Goal: Transaction & Acquisition: Purchase product/service

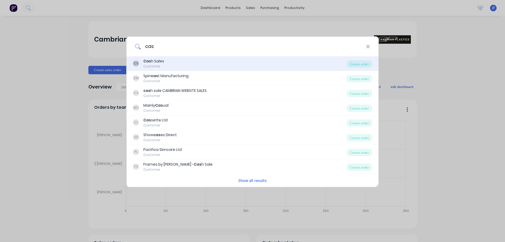
type input "cas"
click at [159, 60] on div "Cas h Sales" at bounding box center [153, 61] width 21 height 6
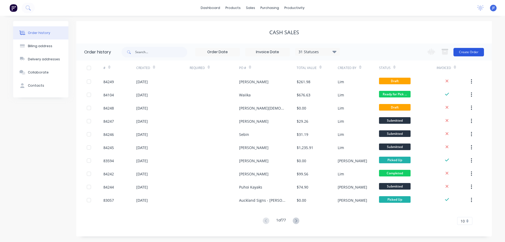
click at [472, 53] on button "Create Order" at bounding box center [469, 52] width 31 height 8
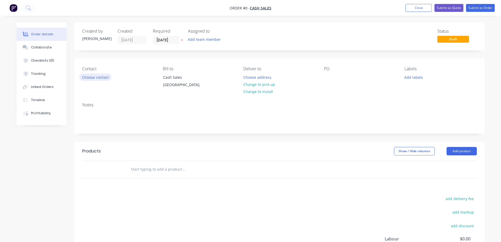
click at [97, 75] on button "Choose contact" at bounding box center [95, 76] width 32 height 7
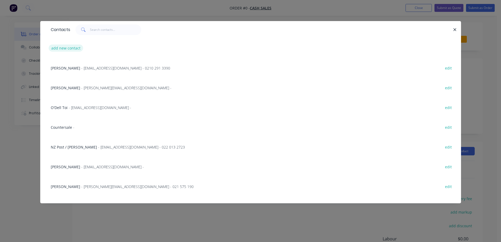
click at [68, 47] on button "add new contact" at bounding box center [66, 47] width 35 height 7
select select "NZ"
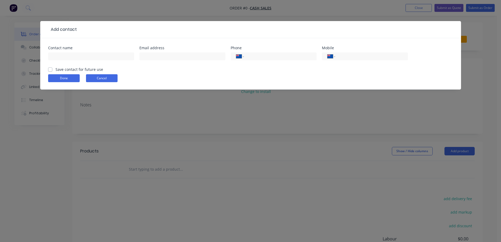
drag, startPoint x: 95, startPoint y: 83, endPoint x: 95, endPoint y: 79, distance: 4.5
click at [95, 81] on form "Contact name Email address Phone International Afghanistan Åland Islands Albani…" at bounding box center [250, 67] width 405 height 43
click at [95, 79] on button "Cancel" at bounding box center [102, 78] width 32 height 8
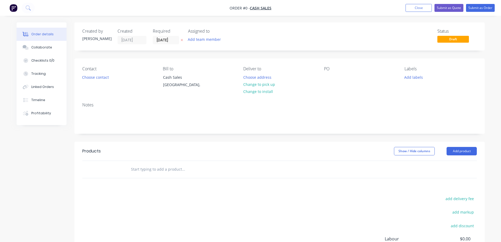
click at [94, 86] on div "Contact Choose contact" at bounding box center [118, 78] width 72 height 24
click at [95, 79] on button "Choose contact" at bounding box center [95, 76] width 32 height 7
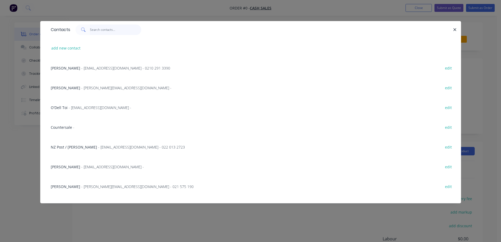
click at [107, 31] on input "text" at bounding box center [115, 29] width 51 height 11
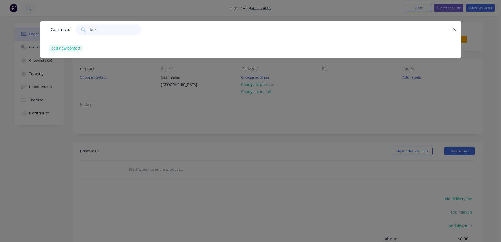
type input "kain"
click at [72, 48] on button "add new contact" at bounding box center [66, 47] width 35 height 7
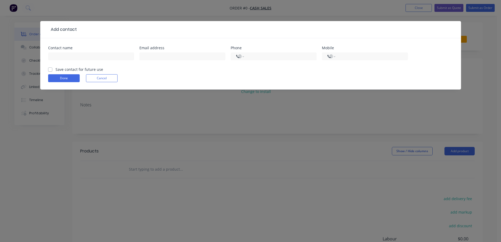
select select "NZ"
click at [96, 57] on input "Kain Glensor <kaing@posteo.net>" at bounding box center [91, 56] width 86 height 8
drag, startPoint x: 76, startPoint y: 56, endPoint x: 107, endPoint y: 57, distance: 30.8
click at [107, 57] on input "Kain Glensor <kaing@posteo.net>" at bounding box center [91, 56] width 86 height 8
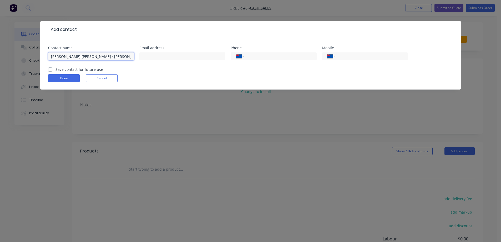
type input "Kain Glensor <>"
type input "kaing@posteo.net"
click at [93, 54] on input "Kain Glensor <>" at bounding box center [91, 56] width 86 height 8
type input "Kain [PERSON_NAME]"
click at [75, 69] on label "Save contact for future use" at bounding box center [80, 70] width 48 height 6
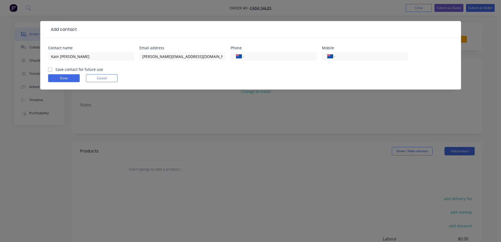
click at [52, 69] on input "Save contact for future use" at bounding box center [50, 69] width 4 height 5
checkbox input "true"
click at [56, 76] on button "Done" at bounding box center [64, 78] width 32 height 8
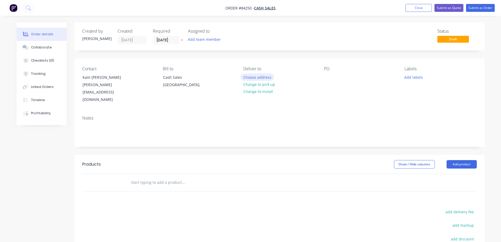
click at [258, 78] on button "Choose address" at bounding box center [257, 76] width 34 height 7
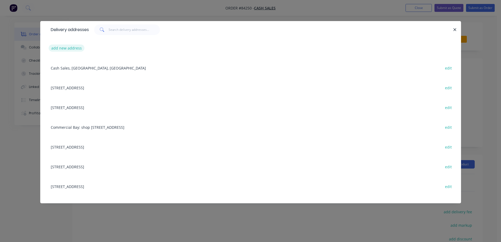
click at [78, 46] on button "add new address" at bounding box center [67, 47] width 36 height 7
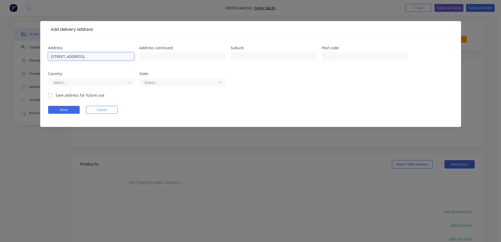
click at [98, 57] on input "14a Hall St, Newtown, 6021 Wellington." at bounding box center [91, 56] width 86 height 8
click at [105, 57] on input "14a Hall St, Newtown, 6021 Wellington." at bounding box center [91, 56] width 86 height 8
click at [108, 57] on input "14a Hall St, Newtown, 6021 Wellington." at bounding box center [91, 56] width 86 height 8
click at [104, 57] on input "14a Hall St, Newtown, 6021 Wellington." at bounding box center [91, 56] width 86 height 8
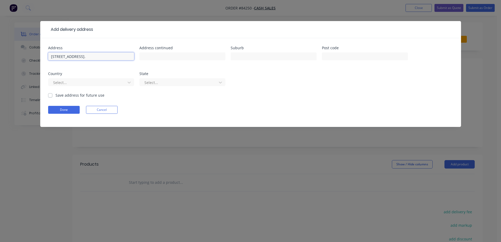
click at [104, 57] on input "14a Hall St, Newtown, 6021 Wellington." at bounding box center [91, 56] width 86 height 8
type input "14a Hall St, Newtown, 6021 ."
type input "Wellington"
click at [80, 57] on input "14a Hall St, Newtown, 6021 ." at bounding box center [91, 56] width 86 height 8
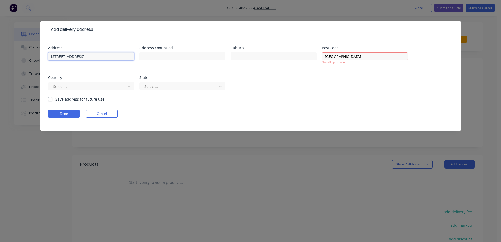
click at [80, 57] on input "14a Hall St, Newtown, 6021 ." at bounding box center [91, 56] width 86 height 8
type input "14a Hall St, , 6021 ."
type input "Newtown"
click at [78, 58] on input "14a Hall St, , 6021 ." at bounding box center [91, 56] width 86 height 8
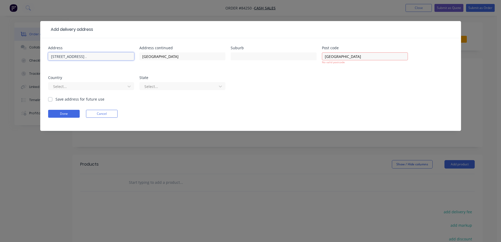
type input "14a Hall St, , ."
type input "6021"
click at [362, 53] on input "Wellington" at bounding box center [365, 56] width 86 height 8
click at [338, 57] on input "Wellington" at bounding box center [365, 56] width 86 height 8
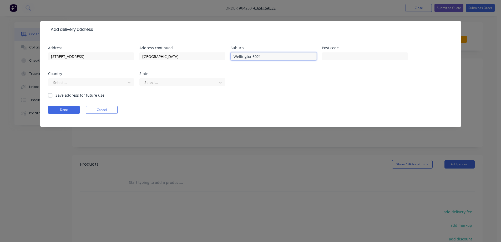
click at [258, 55] on input "Wellington6021" at bounding box center [274, 56] width 86 height 8
drag, startPoint x: 260, startPoint y: 56, endPoint x: 252, endPoint y: 56, distance: 8.7
click at [252, 56] on input "Wellington6021" at bounding box center [274, 56] width 86 height 8
type input "Wellington"
type input "6021"
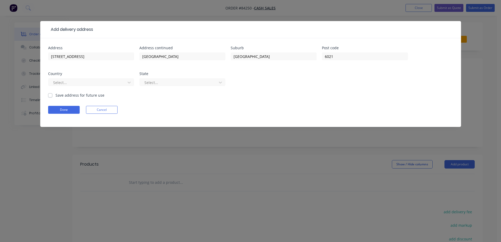
click at [319, 79] on div "Address 14a Hall St, , . Address continued Newtown Suburb Wellington Post code …" at bounding box center [250, 69] width 405 height 46
click at [62, 109] on button "Done" at bounding box center [64, 110] width 32 height 8
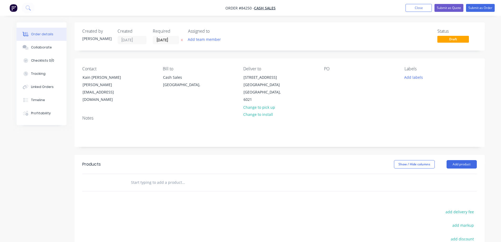
click at [183, 42] on button at bounding box center [182, 40] width 6 height 6
drag, startPoint x: 79, startPoint y: 74, endPoint x: 149, endPoint y: 72, distance: 69.5
click at [149, 72] on div "Contact Kain Glensor kaing@posteo.net" at bounding box center [118, 84] width 72 height 37
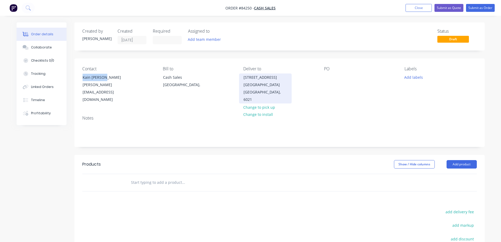
copy div "Kain [PERSON_NAME]"
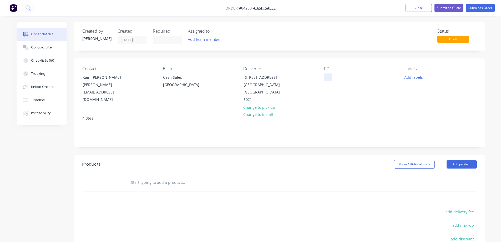
click at [329, 75] on div at bounding box center [328, 77] width 8 height 8
paste div
click at [418, 72] on div "Labels Add labels" at bounding box center [441, 84] width 72 height 37
click at [416, 77] on button "Add labels" at bounding box center [414, 76] width 24 height 7
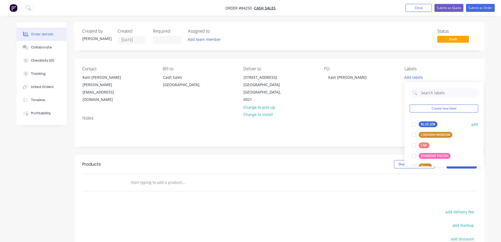
click at [420, 120] on div "BLUE JOB edit" at bounding box center [444, 124] width 68 height 11
click at [418, 124] on div at bounding box center [414, 124] width 11 height 11
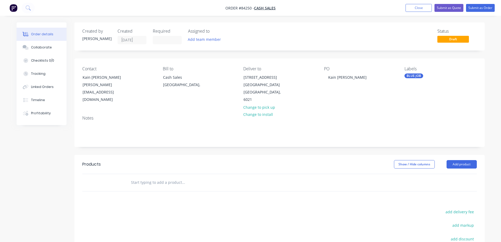
click at [152, 177] on input "text" at bounding box center [183, 182] width 105 height 11
click at [171, 177] on input "text" at bounding box center [183, 182] width 105 height 11
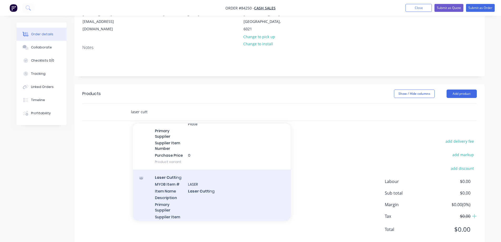
scroll to position [158, 0]
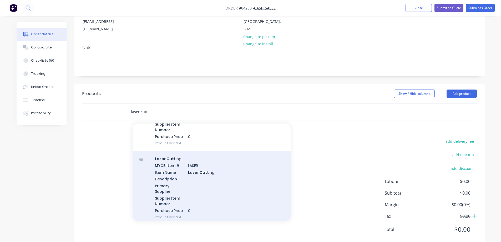
type input "laser cutt"
click at [191, 171] on div "Laser Cutt ing MYOB Item # LASER Item Name Laser Cutt ing Description Primary S…" at bounding box center [212, 188] width 158 height 74
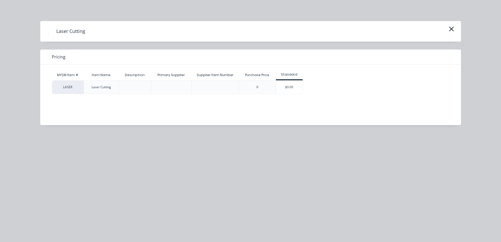
click at [293, 85] on div "$0.00" at bounding box center [289, 87] width 26 height 13
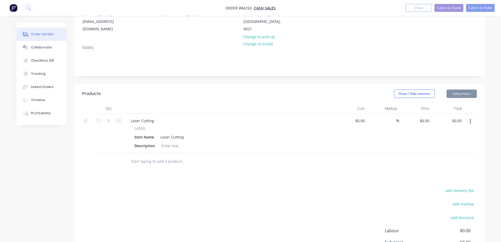
click at [184, 133] on div "Laser Cutting" at bounding box center [172, 137] width 28 height 8
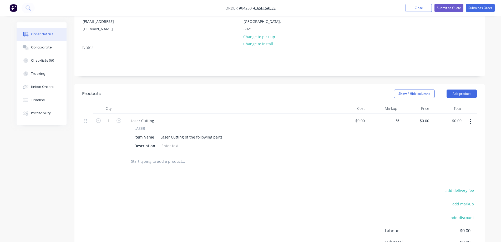
click at [203, 163] on div "Products Show / Hide columns Add product Qty Cost Markup Price Total 1 Laser Cu…" at bounding box center [279, 190] width 410 height 212
click at [165, 142] on div at bounding box center [169, 146] width 21 height 8
paste div
click at [173, 156] on input "text" at bounding box center [183, 161] width 105 height 11
click at [168, 142] on div "• 3 x 14mm x 30mm x 3mm light grey rectangles with polished edges" at bounding box center [224, 146] width 131 height 8
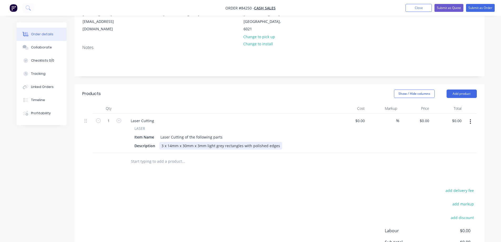
click at [165, 142] on div "3 x 14mm x 30mm x 3mm light grey rectangles with polished edges" at bounding box center [220, 146] width 123 height 8
drag, startPoint x: 177, startPoint y: 132, endPoint x: 171, endPoint y: 132, distance: 5.8
click at [171, 142] on div "3x 14mm x 30mm x 3mm light grey rectangles with polished edges" at bounding box center [220, 146] width 122 height 8
click at [218, 169] on div "Products Show / Hide columns Add product Qty Cost Markup Price Total 1 Laser Cu…" at bounding box center [279, 190] width 410 height 212
click at [277, 142] on div "Description 3x 14mm x 30mm x 3mm light grey rectangles with polished edges" at bounding box center [228, 146] width 193 height 8
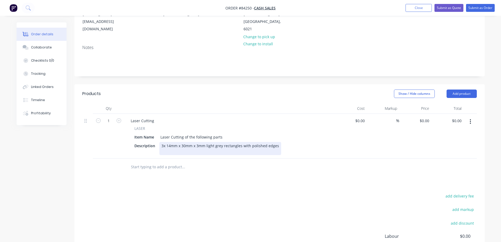
click at [223, 142] on div "3x 14mm x 30mm x 3mm light grey rectangles with polished edges" at bounding box center [220, 148] width 122 height 13
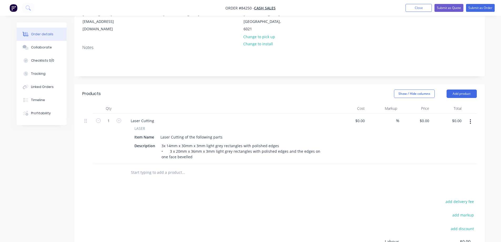
click at [224, 180] on div "Products Show / Hide columns Add product Qty Cost Markup Price Total 1 Laser Cu…" at bounding box center [279, 195] width 410 height 223
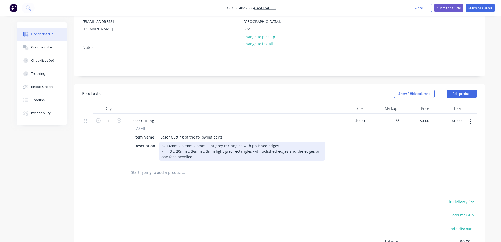
click at [169, 142] on div "3x 14mm x 30mm x 3mm light grey rectangles with polished edges • 3 x 20mm x 36m…" at bounding box center [242, 151] width 166 height 19
click at [164, 142] on div "3x 14mm x 30mm x 3mm light grey rectangles with polished edges 3 x 20mm x 36mm …" at bounding box center [242, 151] width 166 height 19
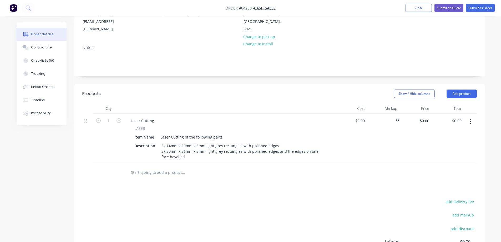
click at [201, 173] on div "Products Show / Hide columns Add product Qty Cost Markup Price Total 1 Laser Cu…" at bounding box center [279, 195] width 410 height 223
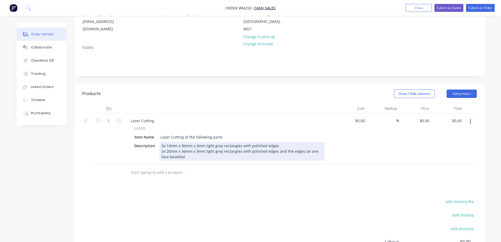
click at [205, 144] on div "3x 14mm x 30mm x 3mm light grey rectangles with polished edges 3x 20mm x 36mm x…" at bounding box center [242, 151] width 166 height 19
click at [222, 142] on div "3x 14mm x 30mm x 3mm light grey rectangles with polished edges 3x 20mm x 36mm x…" at bounding box center [242, 151] width 166 height 19
click at [222, 142] on div "3x 14mm x 30mm x 3mm light grey tint acrylic rectangles with polished edges 3x …" at bounding box center [242, 151] width 166 height 19
click at [198, 144] on div "3x 14mm x 30mm x 3mm light grey tint acrylic rectangles with polished edges 3x …" at bounding box center [242, 151] width 166 height 19
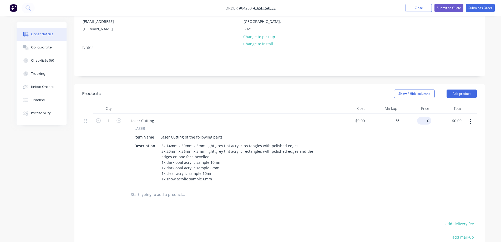
click at [422, 114] on div "0 $0.00" at bounding box center [415, 150] width 32 height 72
type input "$25.00"
click at [454, 189] on div at bounding box center [279, 194] width 395 height 17
click at [461, 220] on button "add delivery fee" at bounding box center [460, 223] width 34 height 7
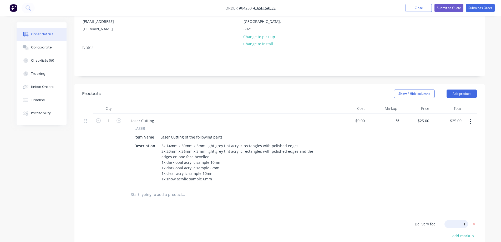
type input "12"
click at [489, 8] on button "Submit as Order" at bounding box center [480, 8] width 29 height 8
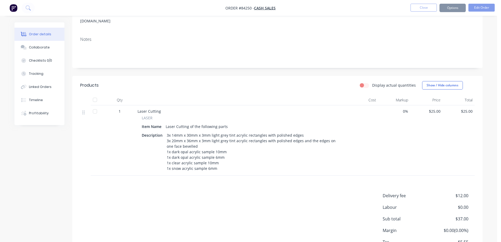
scroll to position [0, 0]
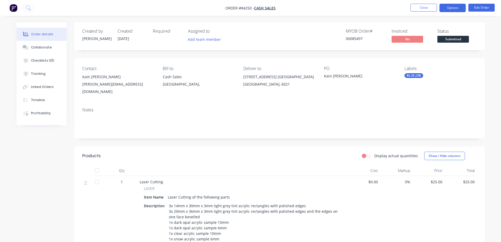
click at [450, 10] on button "Options" at bounding box center [453, 8] width 26 height 8
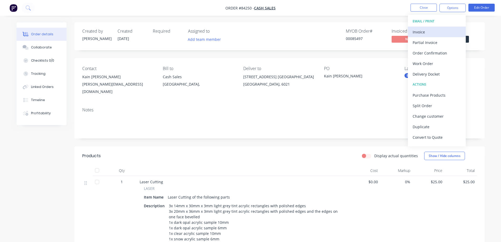
click at [437, 27] on button "Invoice" at bounding box center [437, 32] width 58 height 11
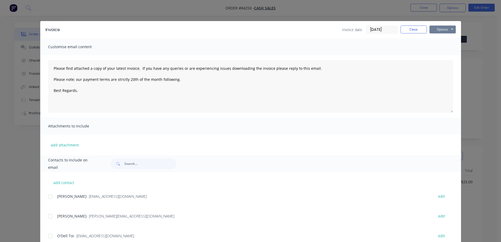
click at [447, 27] on button "Options" at bounding box center [443, 30] width 26 height 8
click at [447, 35] on button "Preview" at bounding box center [447, 38] width 34 height 9
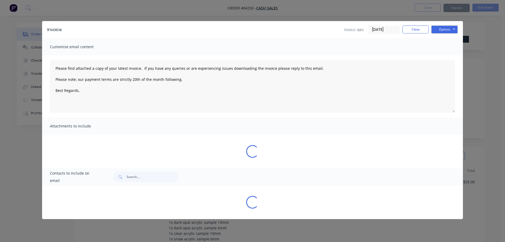
type textarea "Please find attached a copy of your latest invoice. If you have any queries or …"
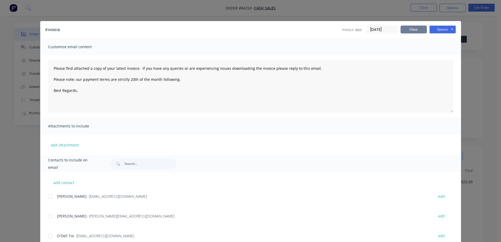
drag, startPoint x: 408, startPoint y: 36, endPoint x: 411, endPoint y: 31, distance: 5.3
click at [409, 34] on div "Invoice Invoice date [DATE] Close Options Preview Print Email" at bounding box center [250, 29] width 421 height 17
click at [413, 28] on button "Close" at bounding box center [414, 30] width 26 height 8
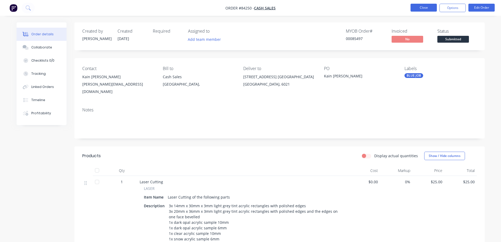
click at [425, 7] on button "Close" at bounding box center [424, 8] width 26 height 8
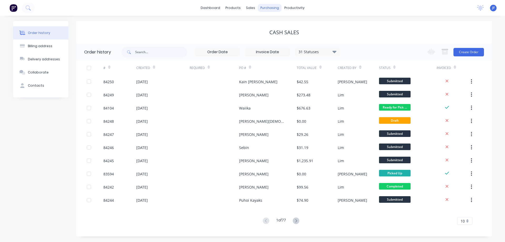
drag, startPoint x: 466, startPoint y: 48, endPoint x: 261, endPoint y: 10, distance: 208.5
click at [267, 11] on div "dashboard products sales purchasing productivity dashboard products Product Cat…" at bounding box center [252, 121] width 505 height 242
click at [253, 23] on icon at bounding box center [252, 25] width 5 height 5
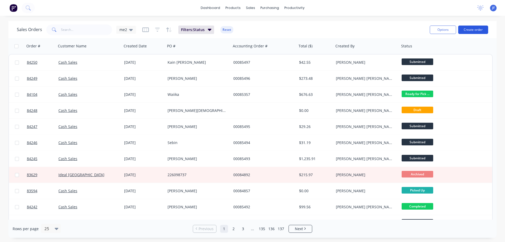
click at [480, 29] on button "Create order" at bounding box center [473, 30] width 30 height 8
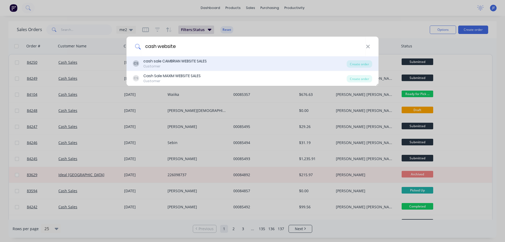
type input "cash website"
click at [268, 67] on div "CS cash sale CAMBRIAN WEBSITE SALES Customer" at bounding box center [240, 63] width 214 height 10
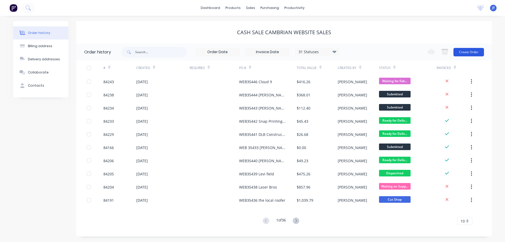
click at [469, 51] on button "Create Order" at bounding box center [469, 52] width 31 height 8
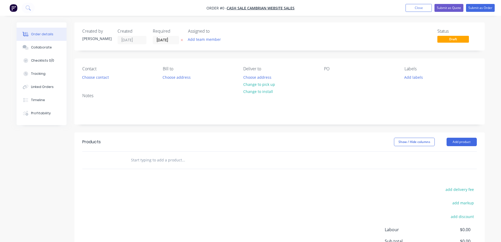
click at [181, 39] on icon at bounding box center [182, 39] width 2 height 3
click at [92, 79] on button "Choose contact" at bounding box center [95, 76] width 32 height 7
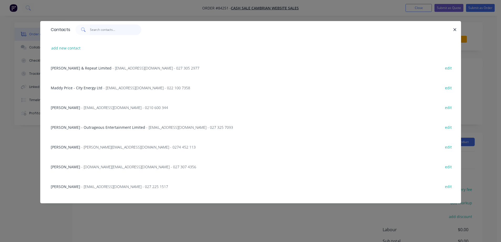
click at [126, 28] on input "text" at bounding box center [115, 29] width 51 height 11
paste input "Cam Nicolson"
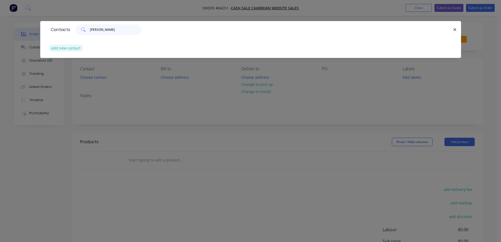
type input "Cam Nicolson"
click at [61, 47] on button "add new contact" at bounding box center [66, 47] width 35 height 7
select select "NZ"
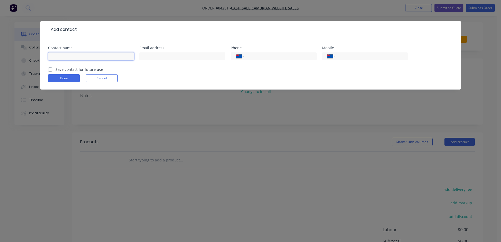
click at [80, 54] on input "text" at bounding box center [91, 56] width 86 height 8
paste input "Cam Nicolson"
type input "Cam Nicolson"
click at [74, 68] on label "Save contact for future use" at bounding box center [80, 70] width 48 height 6
click at [52, 68] on input "Save contact for future use" at bounding box center [50, 69] width 4 height 5
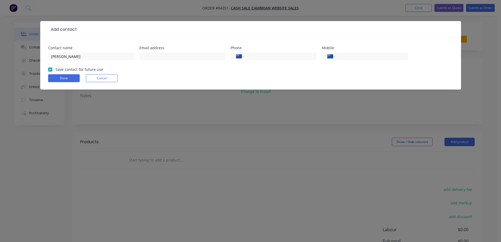
checkbox input "true"
click at [363, 59] on input "tel" at bounding box center [370, 56] width 63 height 6
paste input "021 957 234"
type input "021 957 234"
click at [177, 58] on input "text" at bounding box center [182, 56] width 86 height 8
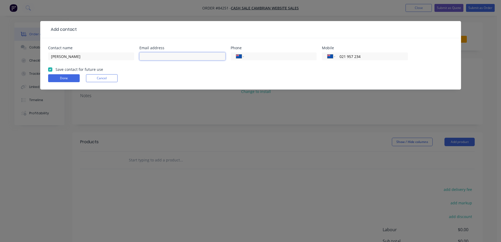
paste input "scenicolson@gmail.com"
type input "scenicolson@gmail.com"
click at [63, 75] on button "Done" at bounding box center [64, 78] width 32 height 8
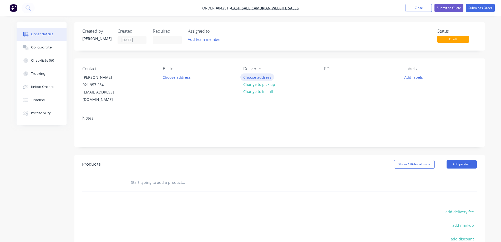
click at [265, 76] on button "Choose address" at bounding box center [257, 76] width 34 height 7
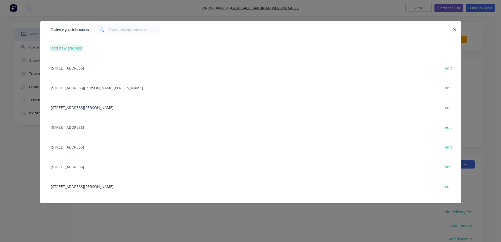
click at [59, 50] on button "add new address" at bounding box center [67, 47] width 36 height 7
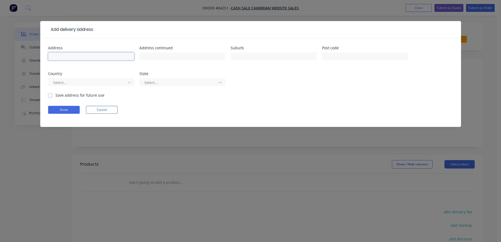
click at [65, 52] on input "text" at bounding box center [91, 56] width 86 height 8
paste input "2/361 Ilam Road"
type input "2/361 Ilam Road"
click at [167, 51] on div "Address continued" at bounding box center [182, 56] width 86 height 21
click at [165, 56] on input "text" at bounding box center [182, 56] width 86 height 8
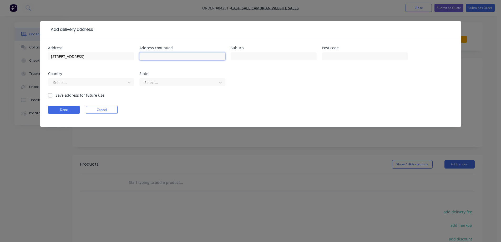
paste input "Burnside"
type input "Burnside"
click at [242, 52] on input "text" at bounding box center [274, 56] width 86 height 8
paste input "Christchurch"
type input "Christchurch"
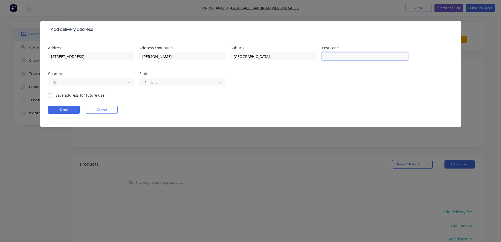
click at [332, 56] on input "text" at bounding box center [365, 56] width 86 height 8
type input "8053"
click at [67, 112] on button "Done" at bounding box center [64, 110] width 32 height 8
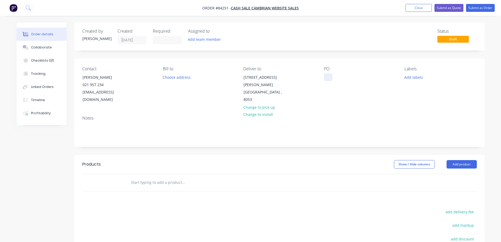
click at [326, 76] on div at bounding box center [328, 77] width 8 height 8
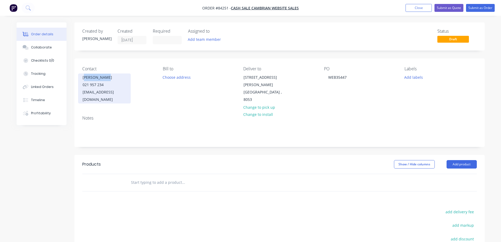
drag, startPoint x: 84, startPoint y: 74, endPoint x: 128, endPoint y: 77, distance: 43.7
click at [128, 77] on div "Cam Nicolson 021 957 234 scenicolson@gmail.com" at bounding box center [104, 88] width 53 height 30
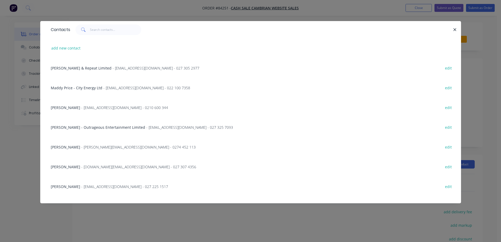
click at [29, 65] on div "Contacts add new contact Jessica Fairweather - Craft & Repeat Limited - hello@c…" at bounding box center [250, 121] width 501 height 242
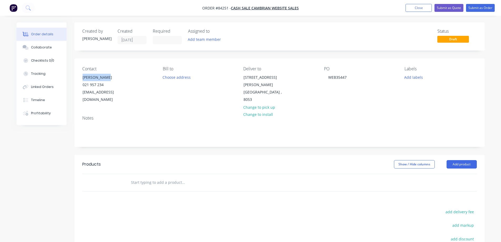
drag, startPoint x: 81, startPoint y: 76, endPoint x: 132, endPoint y: 80, distance: 51.7
click at [132, 80] on div "Contact Cam Nicolson 021 957 234 scenicolson@gmail.com" at bounding box center [118, 84] width 72 height 37
copy div "Cam Nicolson"
click at [352, 78] on div "PO WEB35447" at bounding box center [360, 84] width 72 height 37
click at [349, 77] on div "WEB35447" at bounding box center [337, 77] width 27 height 8
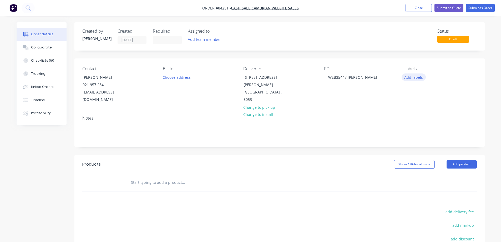
click at [411, 76] on button "Add labels" at bounding box center [414, 76] width 24 height 7
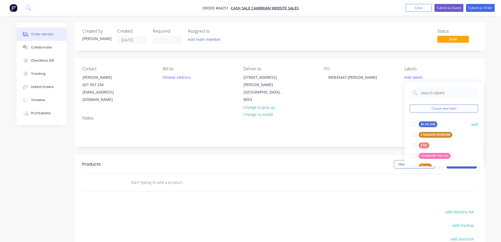
click at [422, 124] on div "BLUE JOB" at bounding box center [428, 124] width 19 height 6
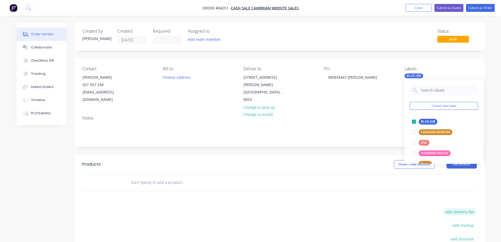
click at [454, 208] on button "add delivery fee" at bounding box center [460, 211] width 34 height 7
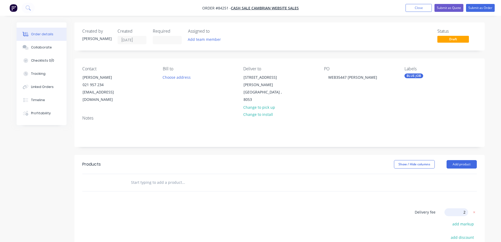
type input "25"
click at [181, 177] on input "text" at bounding box center [183, 182] width 105 height 11
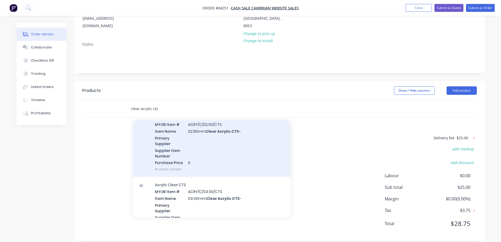
scroll to position [105, 0]
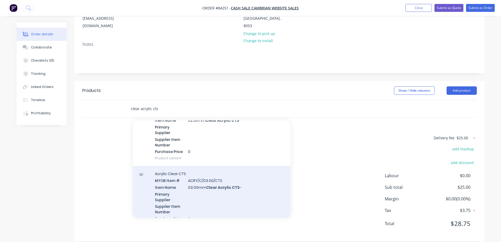
type input "clear acrylic cts"
click at [207, 179] on div "Acrylic Clear CTS MYOB Item # ACRY/C/03.00/CTS Item Name 03.00mm Clear Acrylic …" at bounding box center [212, 199] width 158 height 67
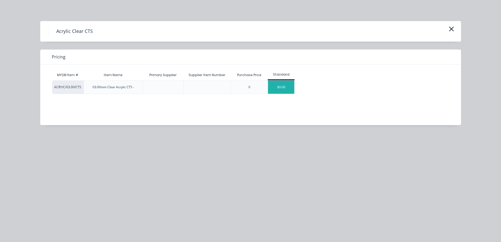
click at [290, 81] on div "$0.00" at bounding box center [281, 87] width 26 height 13
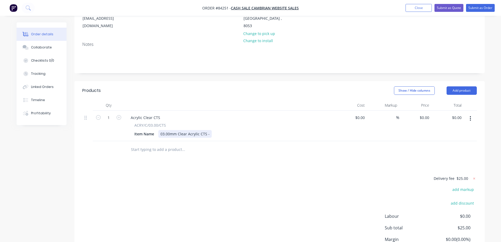
click at [209, 130] on div "03.00mm Clear Acrylic CTS -" at bounding box center [184, 134] width 53 height 8
click at [459, 114] on input "0.00" at bounding box center [459, 118] width 10 height 8
type input "3.92"
type input "$3.92"
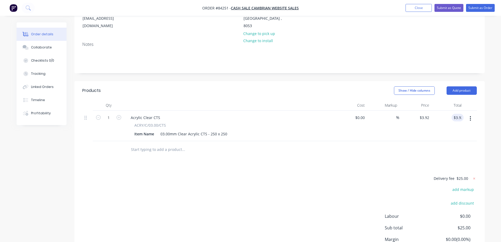
click at [435, 165] on div "Products Show / Hide columns Add product Qty Cost Markup Price Total 1 Acrylic …" at bounding box center [279, 181] width 410 height 201
click at [175, 144] on input "text" at bounding box center [183, 149] width 105 height 11
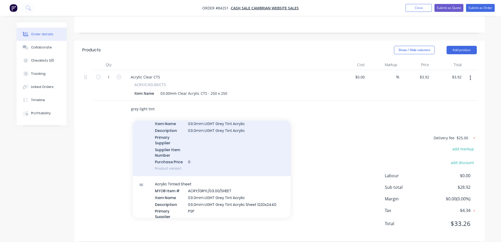
scroll to position [53, 0]
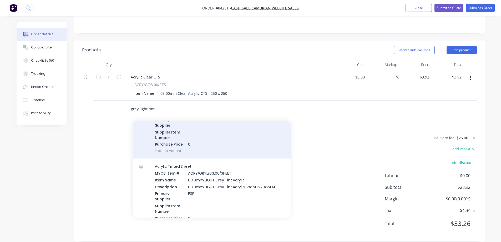
type input "grey light tint"
click at [172, 139] on div "Acrylic Tinted CTS MYOB Item # ACRY/GRYL/03.00/CTS Item Name 03.0mm LIGHT Grey …" at bounding box center [212, 122] width 158 height 74
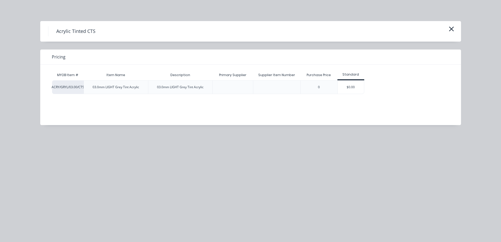
click at [337, 87] on div "ACRY/GRYL/03.00/CTS 03.0mm LIGHT Grey Tint Acrylic 03.0mm LIGHT Grey Tint Acryl…" at bounding box center [208, 87] width 312 height 14
click at [352, 86] on div "$0.00" at bounding box center [351, 87] width 26 height 13
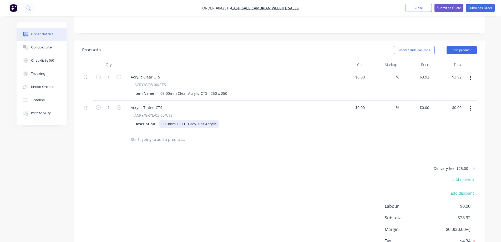
click at [217, 120] on div "Description 03.0mm LIGHT Grey Tint Acrylic" at bounding box center [228, 124] width 193 height 8
click at [457, 104] on input "0.00" at bounding box center [459, 108] width 10 height 8
type input "4.74"
type input "$4.74"
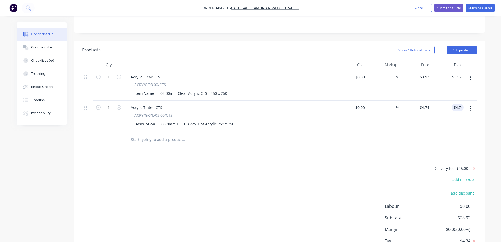
click at [453, 111] on div "$4.74 4.74" at bounding box center [448, 116] width 32 height 31
click at [192, 136] on input "text" at bounding box center [183, 139] width 105 height 11
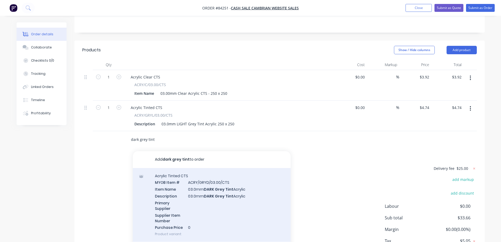
type input "dark grey tint"
click at [192, 193] on div "Acrylic Tinted CTS MYOB Item # ACRY/GRYD/03.00/CTS Item Name 03.0mm DARK Grey T…" at bounding box center [212, 205] width 158 height 74
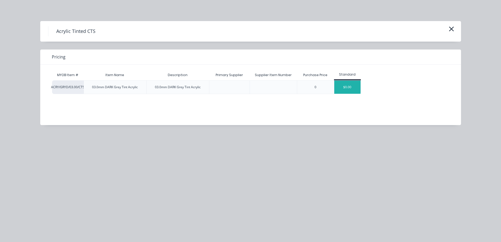
click at [345, 85] on div "$0.00" at bounding box center [347, 87] width 26 height 13
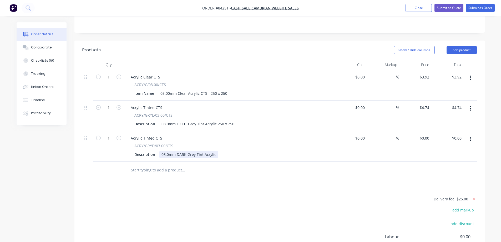
click at [216, 151] on div "03.0mm DARK Grey Tint Acrylic" at bounding box center [188, 155] width 59 height 8
click at [425, 134] on div "0 $0.00" at bounding box center [424, 138] width 14 height 8
type input "$4.74"
click at [321, 195] on div "Delivery fee $25.00 add markup add discount Labour $0.00 Sub total $33.66 Margi…" at bounding box center [279, 244] width 395 height 99
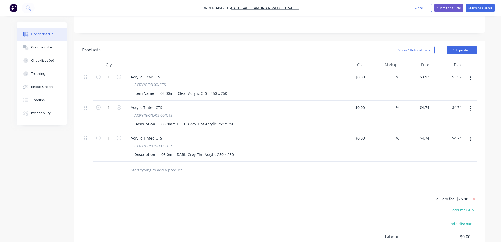
click at [169, 165] on input "text" at bounding box center [183, 170] width 105 height 11
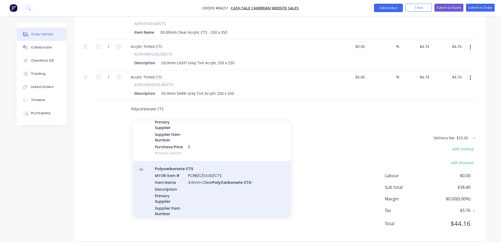
scroll to position [210, 0]
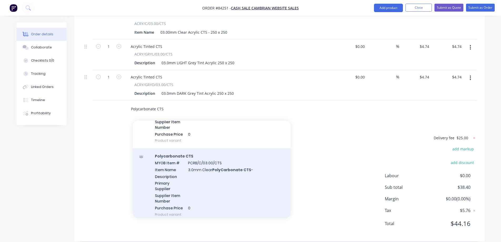
type input "Polycarbonate CTS"
click at [195, 175] on div "Polycarbonate CTS MYOB Item # PCRB/C/03.00/CTS Item Name 3.0mm Clear PolyCarbon…" at bounding box center [212, 185] width 158 height 74
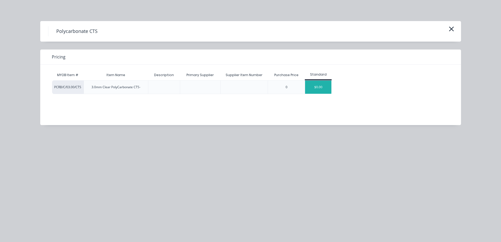
click at [322, 86] on div "$0.00" at bounding box center [318, 87] width 26 height 13
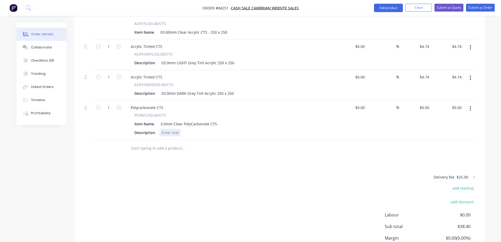
click at [175, 129] on div at bounding box center [169, 133] width 21 height 8
drag, startPoint x: 119, startPoint y: 190, endPoint x: 119, endPoint y: 172, distance: 17.9
click at [119, 190] on div "Delivery fee $25.00 add markup add discount Labour $0.00 Sub total $38.40 Margi…" at bounding box center [279, 223] width 395 height 99
click at [147, 143] on input "text" at bounding box center [183, 148] width 105 height 11
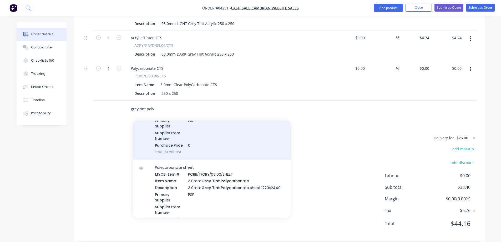
scroll to position [105, 0]
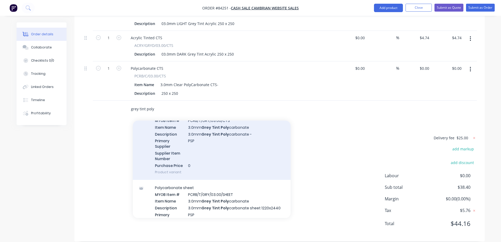
type input "grey tint poly"
click at [222, 146] on div "Polycarbonate CTS MYOB Item # PCRB/T/GRY/03.00/CTS Item Name 3.0mm Grey Tint Po…" at bounding box center [212, 143] width 158 height 74
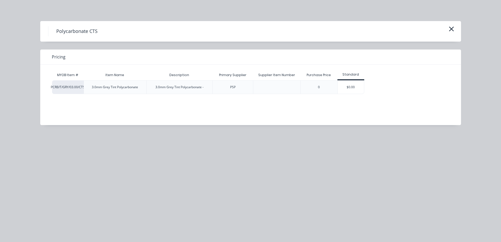
click at [343, 86] on div "$0.00" at bounding box center [351, 87] width 26 height 13
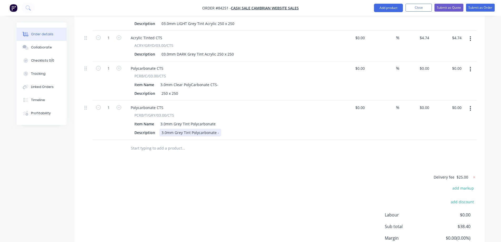
click at [218, 129] on div "3.0mm Grey Tint Polycarbonate -" at bounding box center [190, 133] width 62 height 8
click at [165, 143] on input "text" at bounding box center [183, 148] width 105 height 11
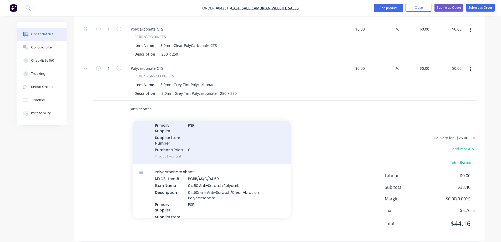
scroll to position [0, 0]
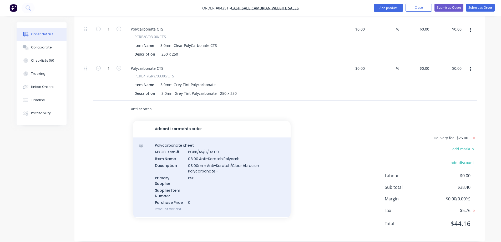
type input "anti scratch"
click at [217, 172] on div "Polycarbonate sheet MYOB Item # PCRB/AS/C/03.00 Item Name 03.00 Anti-Scratch Po…" at bounding box center [212, 176] width 158 height 79
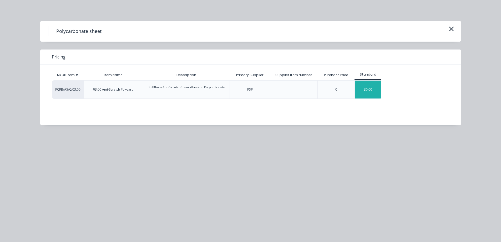
click at [362, 87] on div "$0.00" at bounding box center [368, 90] width 26 height 18
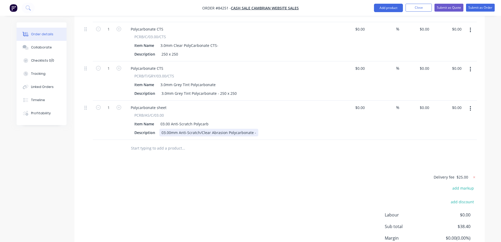
click at [253, 129] on div "03.00mm Anti-Scratch/Clear Abrasion Polycarbonate -" at bounding box center [208, 133] width 99 height 8
type input "0"
click at [425, 64] on div "0 $0.00" at bounding box center [424, 68] width 14 height 8
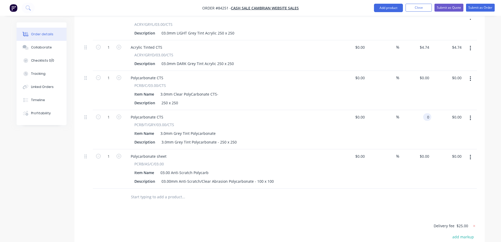
scroll to position [148, 0]
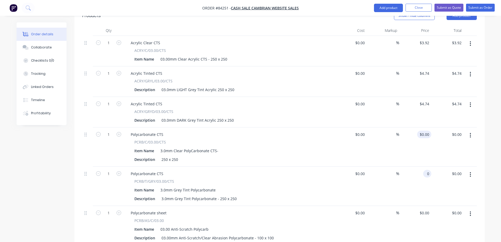
type input "0"
type input "$0.00"
click at [426, 131] on input "0" at bounding box center [425, 135] width 12 height 8
type input "$5.76"
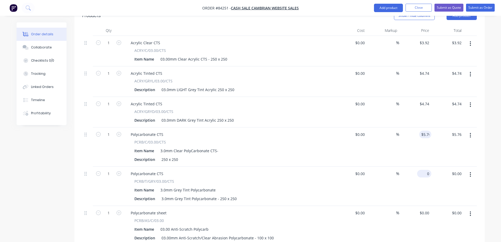
click at [424, 170] on div "0 $0.00" at bounding box center [424, 174] width 14 height 8
type input "$7.93"
click at [426, 209] on input "0" at bounding box center [428, 213] width 6 height 8
type input "$4.65"
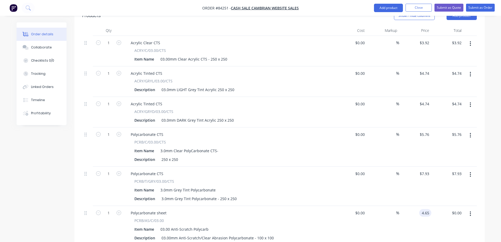
type input "$4.65"
click at [424, 225] on div "$4.65 4.65" at bounding box center [415, 225] width 32 height 39
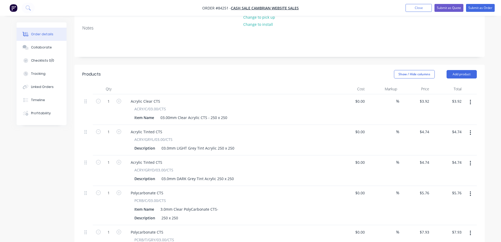
scroll to position [0, 0]
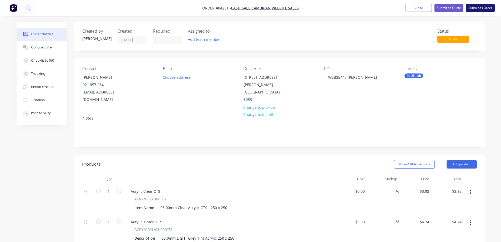
click at [479, 8] on button "Submit as Order" at bounding box center [480, 8] width 29 height 8
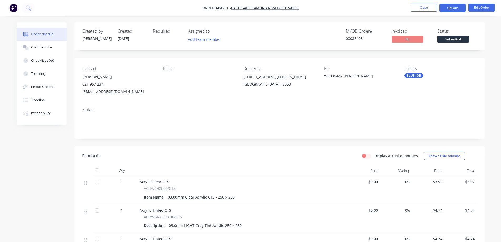
click at [452, 7] on button "Options" at bounding box center [453, 8] width 26 height 8
click at [357, 40] on div "00085498" at bounding box center [365, 39] width 39 height 6
copy div "00085498"
drag, startPoint x: 450, startPoint y: 7, endPoint x: 449, endPoint y: 11, distance: 4.9
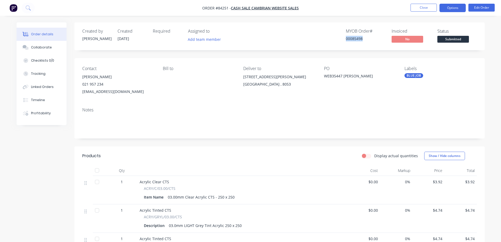
click at [450, 7] on button "Options" at bounding box center [453, 8] width 26 height 8
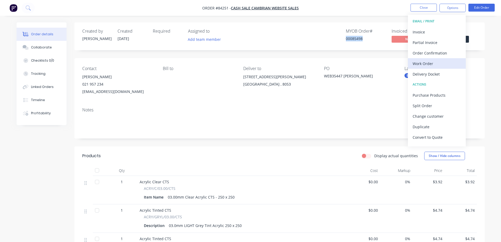
click at [438, 64] on div "Work Order" at bounding box center [437, 64] width 48 height 8
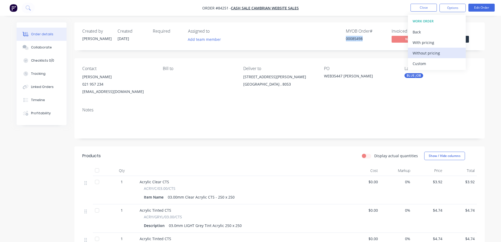
click at [437, 55] on div "Without pricing" at bounding box center [437, 53] width 48 height 8
click at [433, 52] on div "Order Confirmation" at bounding box center [437, 53] width 48 height 8
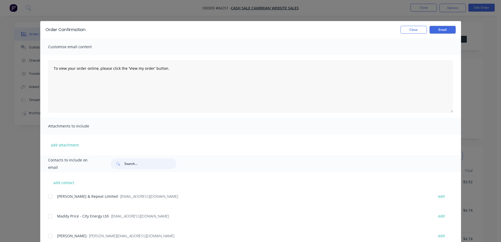
click at [163, 158] on input "text" at bounding box center [150, 163] width 52 height 11
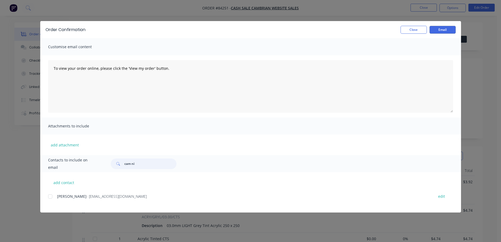
click at [52, 200] on div at bounding box center [50, 196] width 11 height 11
type input "cam ni"
click at [143, 116] on div "To view your order online, please click the 'View my order' button." at bounding box center [250, 86] width 421 height 62
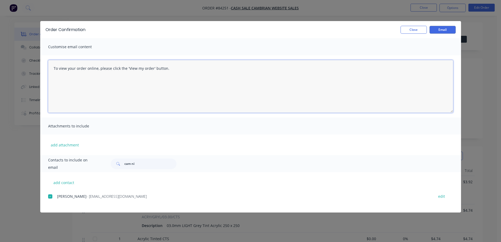
click at [152, 104] on textarea "To view your order online, please click the 'View my order' button." at bounding box center [250, 86] width 405 height 53
paste textarea "hank you for your order, confirmation of your order is attached. Your order wil…"
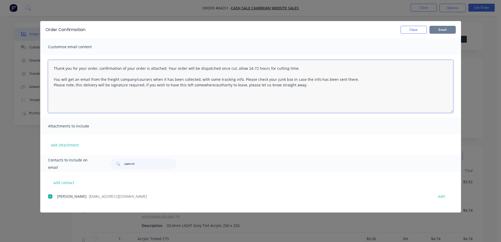
type textarea "Thank you for your order, confirmation of your order is attached. Your order wi…"
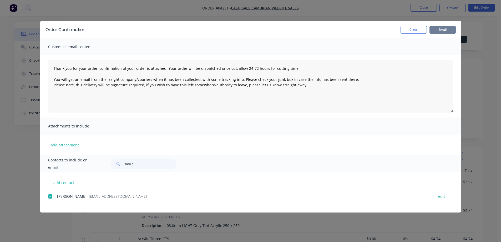
click at [442, 27] on button "Email" at bounding box center [443, 30] width 26 height 8
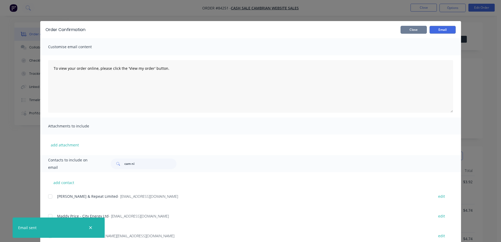
click at [415, 29] on button "Close" at bounding box center [414, 30] width 26 height 8
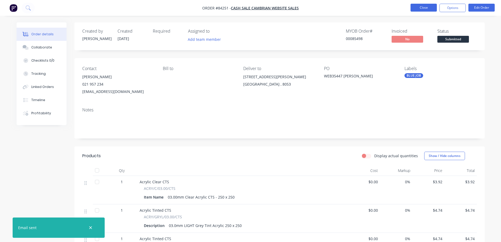
click at [419, 7] on button "Close" at bounding box center [424, 8] width 26 height 8
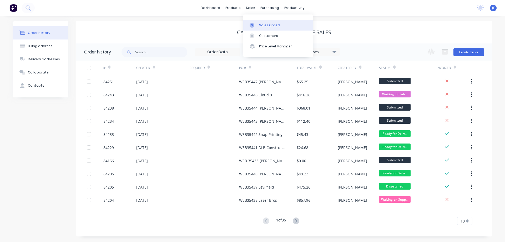
click at [255, 20] on div "Sales Orders Customers Price Level Manager" at bounding box center [278, 35] width 70 height 42
click at [258, 23] on link "Sales Orders" at bounding box center [278, 25] width 70 height 11
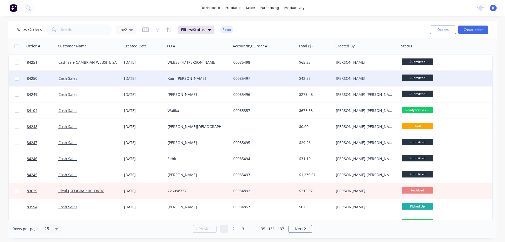
click at [242, 78] on div "00085497" at bounding box center [262, 78] width 58 height 5
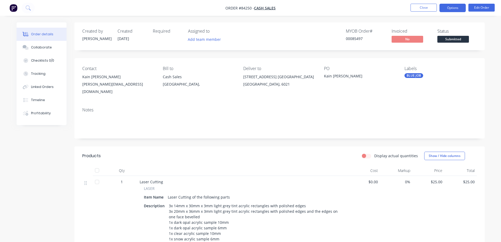
drag, startPoint x: 455, startPoint y: 5, endPoint x: 454, endPoint y: 9, distance: 3.6
click at [455, 5] on button "Options" at bounding box center [453, 8] width 26 height 8
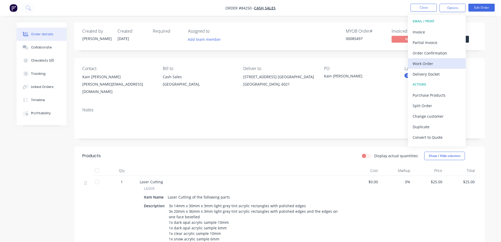
click at [430, 64] on div "Work Order" at bounding box center [437, 64] width 48 height 8
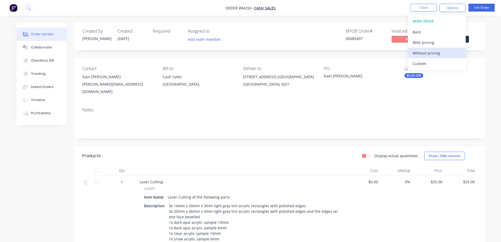
click at [428, 54] on div "Without pricing" at bounding box center [437, 53] width 48 height 8
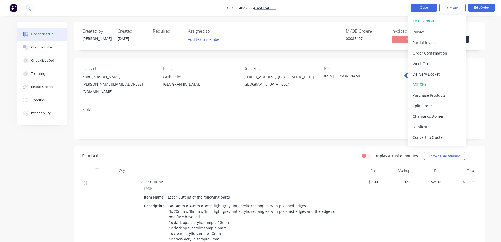
click at [420, 6] on button "Close" at bounding box center [424, 8] width 26 height 8
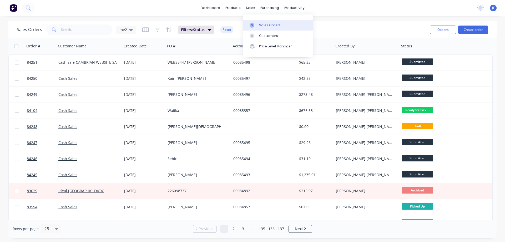
click at [265, 25] on div "Sales Orders" at bounding box center [270, 25] width 22 height 5
click at [462, 30] on button "Create order" at bounding box center [473, 30] width 30 height 8
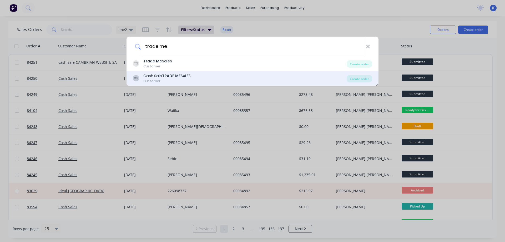
type input "trade me"
click at [273, 83] on div "CS Cash Sale TRADE ME SALES Customer" at bounding box center [240, 78] width 214 height 10
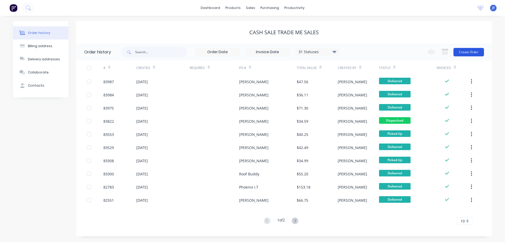
click at [465, 52] on button "Create Order" at bounding box center [469, 52] width 31 height 8
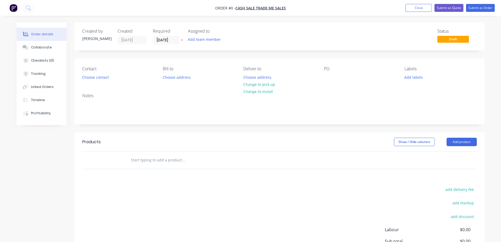
click at [182, 41] on icon at bounding box center [182, 39] width 2 height 3
click at [89, 79] on button "Choose contact" at bounding box center [95, 76] width 32 height 7
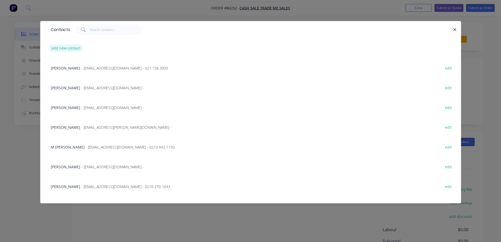
click at [65, 48] on button "add new contact" at bounding box center [66, 47] width 35 height 7
select select "NZ"
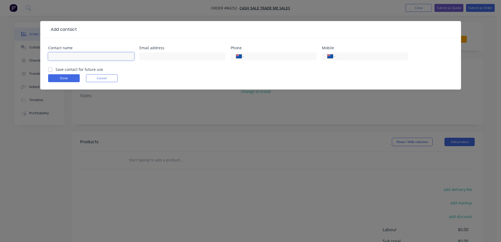
click at [102, 52] on input "text" at bounding box center [91, 56] width 86 height 8
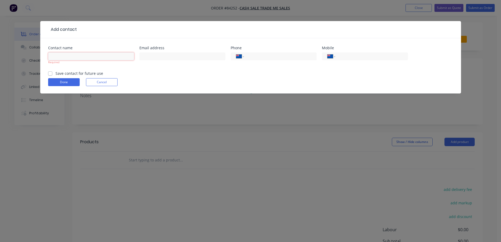
click at [104, 53] on input "text" at bounding box center [91, 56] width 86 height 8
click at [100, 83] on button "Cancel" at bounding box center [102, 82] width 32 height 8
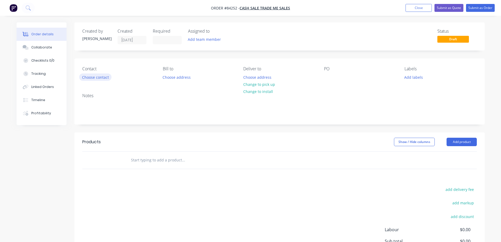
click at [95, 77] on button "Choose contact" at bounding box center [95, 76] width 32 height 7
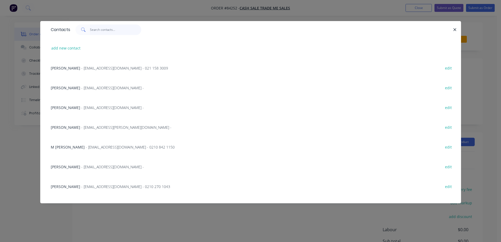
click at [108, 31] on input "text" at bounding box center [115, 29] width 51 height 11
paste input "[PERSON_NAME]"
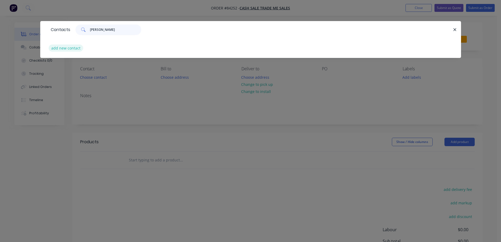
type input "[PERSON_NAME]"
click at [69, 50] on button "add new contact" at bounding box center [66, 47] width 35 height 7
select select "NZ"
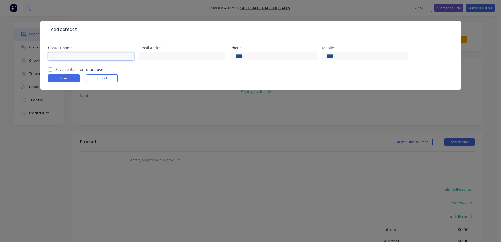
click at [75, 58] on input "text" at bounding box center [91, 56] width 86 height 8
paste input "[PERSON_NAME]"
type input "[PERSON_NAME]"
click at [78, 68] on label "Save contact for future use" at bounding box center [80, 70] width 48 height 6
click at [52, 68] on input "Save contact for future use" at bounding box center [50, 69] width 4 height 5
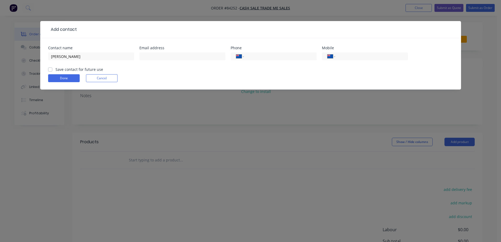
checkbox input "true"
click at [379, 59] on input "tel" at bounding box center [370, 56] width 63 height 6
paste input "027 245 1519"
type input "027 245 1519"
click at [172, 61] on div at bounding box center [182, 59] width 86 height 16
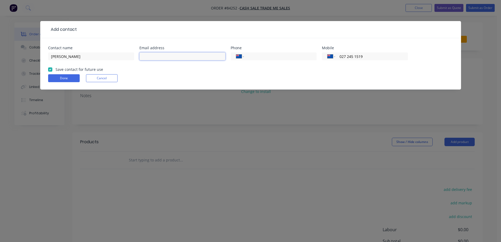
click at [170, 57] on input "text" at bounding box center [182, 56] width 86 height 8
paste input "catherine.at.fossik@gmail.com"
type input "catherine.at.fossik@gmail.com"
click at [64, 77] on button "Done" at bounding box center [64, 78] width 32 height 8
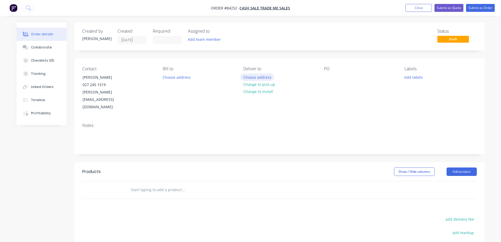
click at [257, 80] on button "Choose address" at bounding box center [257, 76] width 34 height 7
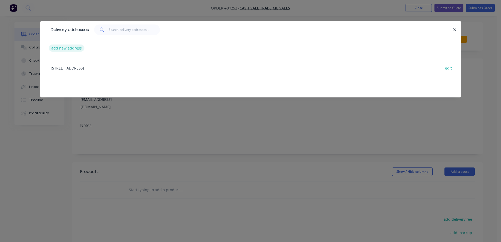
click at [69, 49] on button "add new address" at bounding box center [67, 47] width 36 height 7
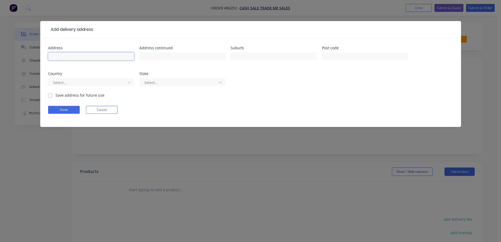
click at [90, 54] on input "text" at bounding box center [91, 56] width 86 height 8
paste input "28b Arun Crescent"
type input "28b Arun Crescent"
click at [151, 59] on input "text" at bounding box center [182, 56] width 86 height 8
paste input "Southgate"
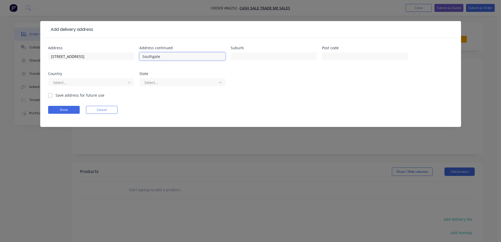
type input "Southgate"
click at [237, 62] on div at bounding box center [274, 59] width 86 height 16
click at [252, 54] on input "text" at bounding box center [274, 56] width 86 height 8
paste input "Wellington"
type input "Wellington"
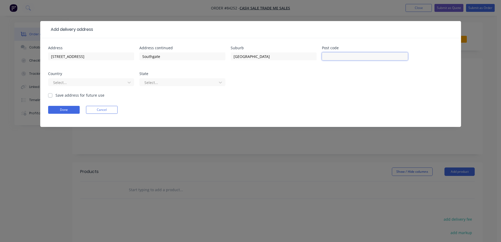
click at [332, 56] on input "text" at bounding box center [365, 56] width 86 height 8
type input "6023"
click at [56, 107] on button "Done" at bounding box center [64, 110] width 32 height 8
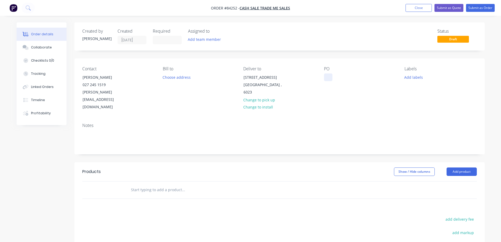
click at [329, 78] on div at bounding box center [328, 77] width 8 height 8
drag, startPoint x: 88, startPoint y: 78, endPoint x: 259, endPoint y: 74, distance: 171.1
click at [137, 78] on div "Contact Catherine Peters 027 245 1519 catherine.at.fossik@gmail.com" at bounding box center [118, 88] width 72 height 44
copy div "[PERSON_NAME]"
click at [330, 73] on div "PO" at bounding box center [360, 88] width 72 height 44
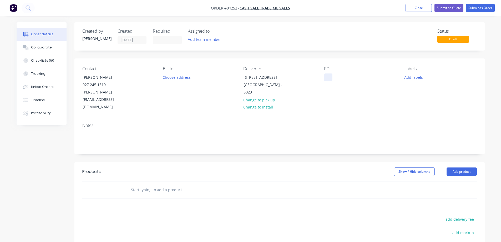
click at [327, 78] on div at bounding box center [328, 77] width 8 height 8
click at [337, 101] on div "Contact Catherine Peters 027 245 1519 catherine.at.fossik@gmail.com Bill to Cho…" at bounding box center [279, 88] width 410 height 60
click at [324, 67] on div "PO" at bounding box center [360, 68] width 72 height 5
click at [327, 68] on div "PO" at bounding box center [360, 68] width 72 height 5
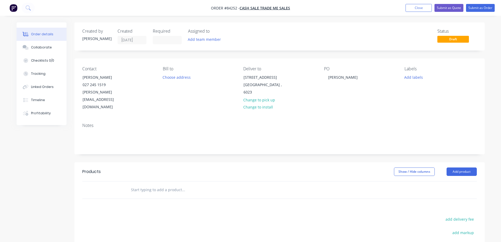
click at [409, 71] on div "Labels" at bounding box center [441, 68] width 72 height 5
click at [392, 64] on div "Contact Catherine Peters 027 245 1519 catherine.at.fossik@gmail.com Bill to Cho…" at bounding box center [279, 88] width 410 height 60
click at [70, 20] on div "Order details Collaborate Checklists 0/0 Tracking Linked Orders Timeline Profit…" at bounding box center [250, 166] width 501 height 333
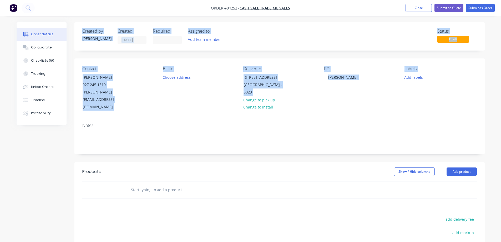
drag, startPoint x: 70, startPoint y: 19, endPoint x: 495, endPoint y: 80, distance: 429.8
click at [495, 80] on div "Order details Collaborate Checklists 0/0 Tracking Linked Orders Timeline Profit…" at bounding box center [250, 166] width 501 height 333
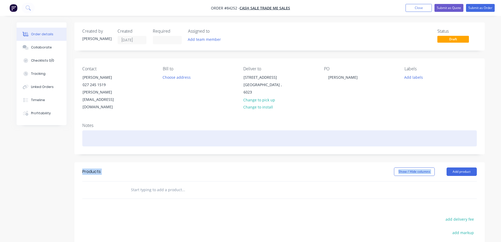
drag, startPoint x: 495, startPoint y: 143, endPoint x: 101, endPoint y: 38, distance: 407.5
click at [115, 44] on div "Order details Collaborate Checklists 0/0 Tracking Linked Orders Timeline Profit…" at bounding box center [250, 166] width 501 height 333
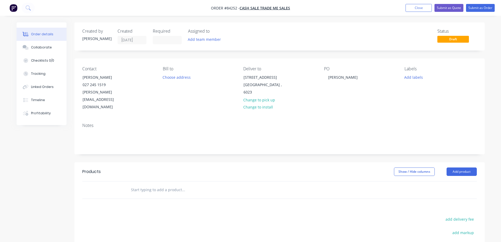
click at [99, 36] on div "[PERSON_NAME]" at bounding box center [96, 39] width 29 height 6
click at [167, 184] on input "text" at bounding box center [183, 189] width 105 height 11
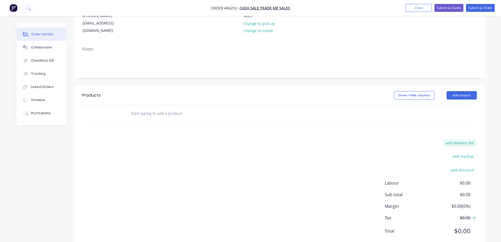
click at [458, 139] on button "add delivery fee" at bounding box center [460, 142] width 34 height 7
type input "8"
click at [311, 141] on div "Delivery fee Delivery fee Delivery fee name (Optional) 8 8 $0 add markup add di…" at bounding box center [279, 191] width 395 height 100
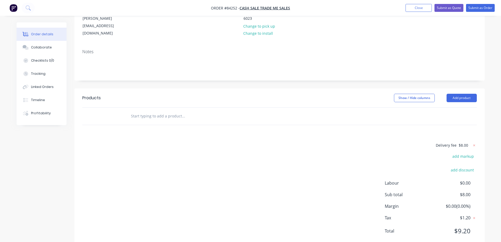
click at [143, 111] on input "text" at bounding box center [183, 116] width 105 height 11
paste input "Ring Stand Tapered Clear (Set of 5)"
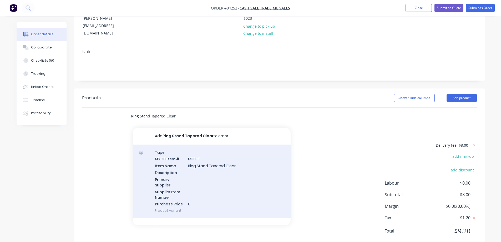
scroll to position [15, 0]
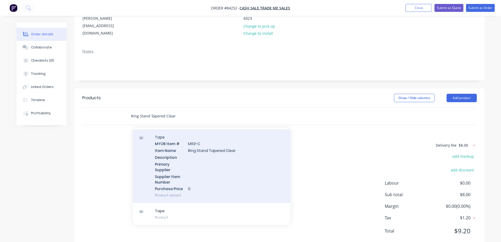
type input "Ring Stand Tapered Clear"
click at [204, 153] on div "Tape MYOB Item # M113-C Item Name Ring Stand Tapered Clear Description Primary …" at bounding box center [212, 166] width 158 height 74
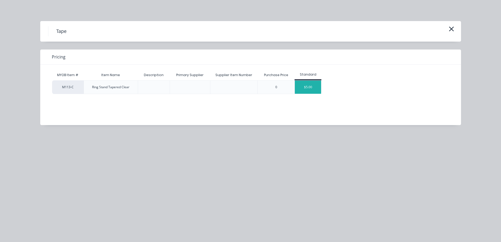
click at [301, 90] on div "$5.00" at bounding box center [308, 87] width 26 height 13
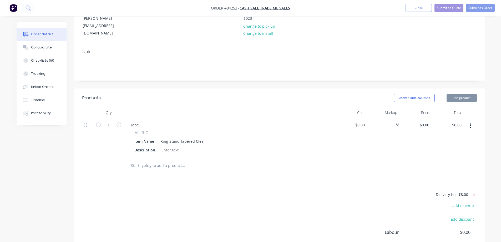
type input "$5.00"
click at [162, 160] on input "text" at bounding box center [183, 165] width 105 height 11
type input "r"
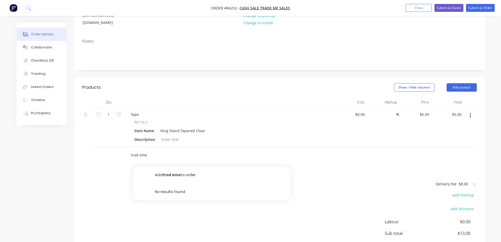
scroll to position [105, 0]
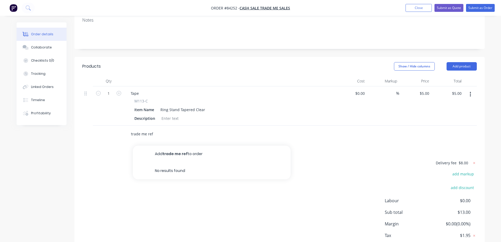
click at [142, 129] on input "trade me ref" at bounding box center [183, 134] width 105 height 11
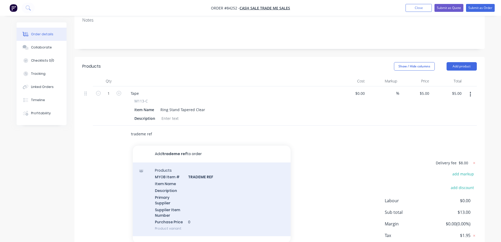
type input "trademe ref"
click at [170, 163] on div "Products MYOB Item # TRADEME REF Item Name Description Primary Supplier Supplie…" at bounding box center [212, 199] width 158 height 74
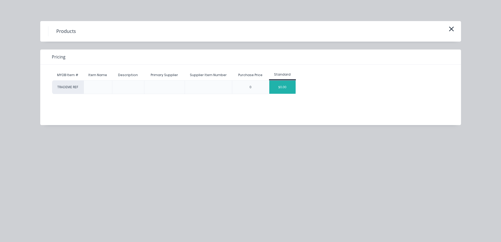
click at [280, 89] on div "$0.00" at bounding box center [282, 87] width 26 height 13
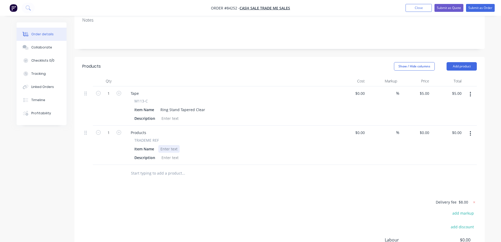
click at [163, 145] on div at bounding box center [168, 149] width 21 height 8
paste div
click at [101, 129] on button "button" at bounding box center [98, 132] width 7 height 6
type input "0"
drag, startPoint x: 135, startPoint y: 86, endPoint x: 151, endPoint y: 86, distance: 16.3
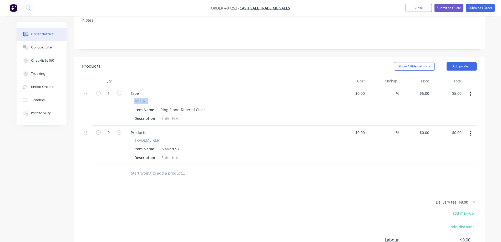
click at [151, 98] on div "M113-C Item Name Ring Stand Tapered Clear Description" at bounding box center [230, 110] width 206 height 24
copy span "M113-C"
click at [205, 106] on div "Ring Stand Tapered Clear" at bounding box center [182, 110] width 49 height 8
click at [471, 92] on icon "button" at bounding box center [470, 94] width 1 height 5
click at [451, 136] on div "Delete" at bounding box center [452, 140] width 41 height 8
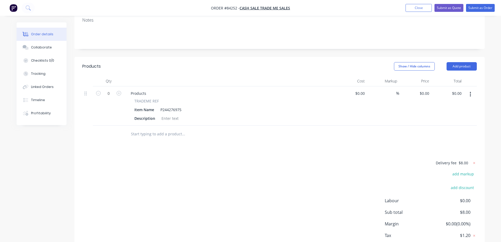
click at [145, 129] on input "text" at bounding box center [183, 134] width 105 height 11
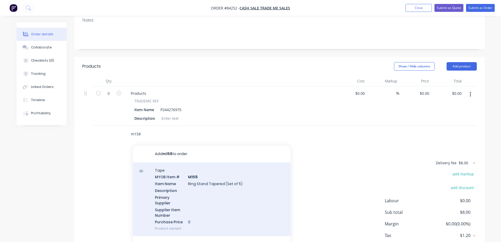
type input "m158"
click at [204, 169] on div "Tape MYOB Item # M158 Item Name Ring Stand Tapered (Set of 5) Description Prima…" at bounding box center [212, 199] width 158 height 74
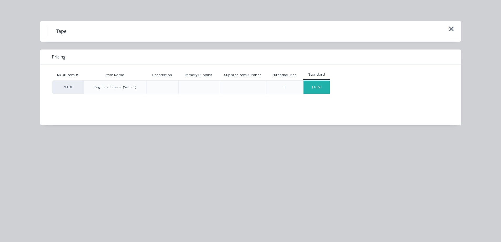
click at [316, 84] on div "$16.50" at bounding box center [317, 87] width 26 height 13
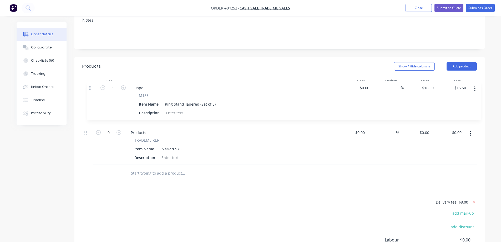
drag, startPoint x: 84, startPoint y: 117, endPoint x: 91, endPoint y: 86, distance: 31.9
click at [89, 86] on div "0 Products TRADEME REF Item Name P244276975 Description $0.00 $0.00 % $0.00 $0.…" at bounding box center [279, 125] width 395 height 78
drag, startPoint x: 135, startPoint y: 85, endPoint x: 154, endPoint y: 86, distance: 19.0
click at [154, 98] on div "M158" at bounding box center [229, 101] width 191 height 6
click at [138, 89] on div "Tape" at bounding box center [135, 93] width 17 height 8
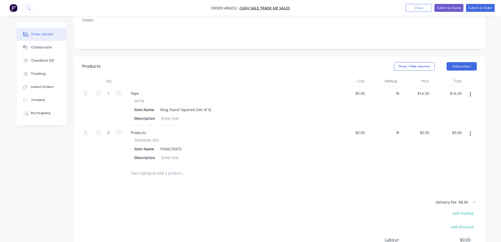
click at [139, 98] on span "M158" at bounding box center [139, 101] width 10 height 6
copy span "M158"
click at [134, 89] on div "Tape" at bounding box center [135, 93] width 17 height 8
paste div
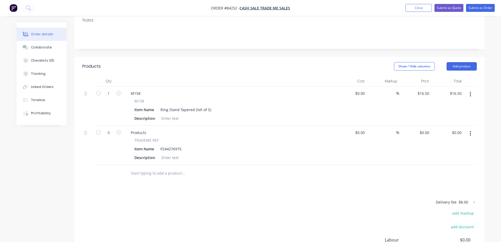
click at [422, 89] on input "16.5" at bounding box center [424, 93] width 14 height 8
type input "$10.00"
click at [398, 167] on div "Products Show / Hide columns Add product Qty Cost Markup Price Total 1 M158 M15…" at bounding box center [279, 181] width 410 height 249
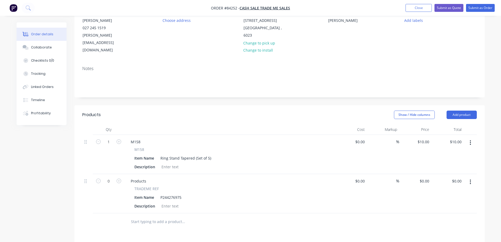
scroll to position [0, 0]
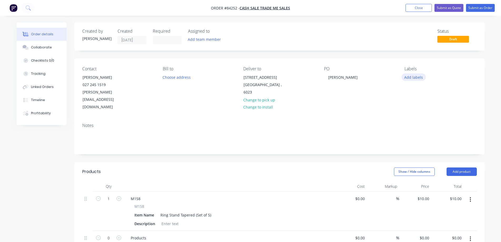
click at [411, 76] on button "Add labels" at bounding box center [414, 76] width 24 height 7
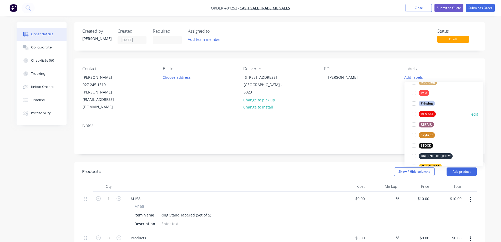
scroll to position [200, 0]
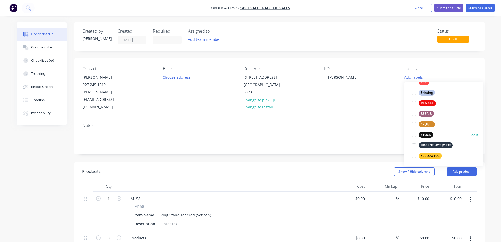
click at [425, 137] on div "STOCK" at bounding box center [426, 135] width 14 height 6
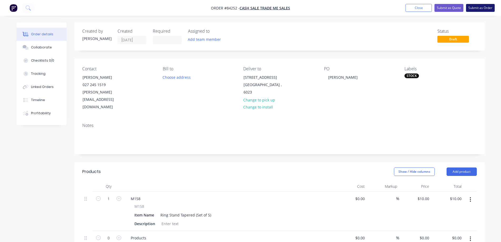
click at [474, 10] on button "Submit as Order" at bounding box center [480, 8] width 29 height 8
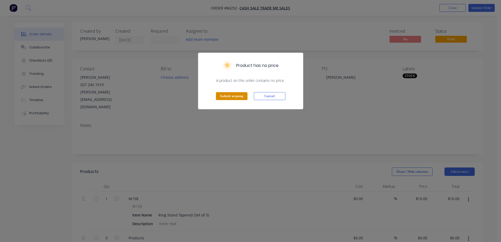
click at [231, 99] on button "Submit anyway" at bounding box center [232, 96] width 32 height 8
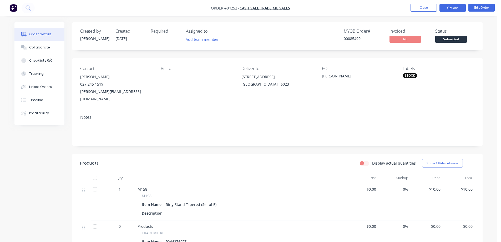
click at [457, 5] on button "Options" at bounding box center [453, 8] width 26 height 8
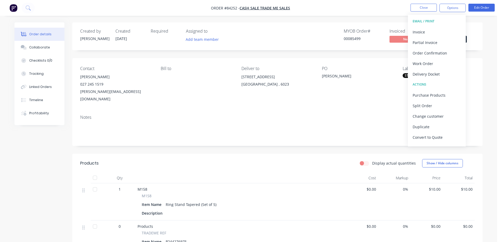
click at [345, 40] on div "00085499" at bounding box center [363, 39] width 39 height 6
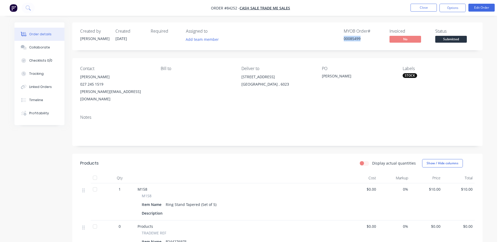
click at [345, 40] on div "00085499" at bounding box center [363, 39] width 39 height 6
copy div "00085499"
click at [357, 38] on div "00085499" at bounding box center [363, 39] width 39 height 6
click at [447, 19] on div "Order details Collaborate Checklists 0/0 Tracking Linked Orders Timeline Profit…" at bounding box center [248, 181] width 497 height 363
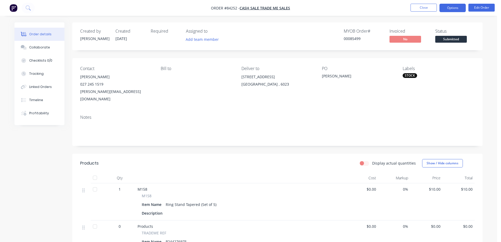
click at [449, 7] on button "Options" at bounding box center [453, 8] width 26 height 8
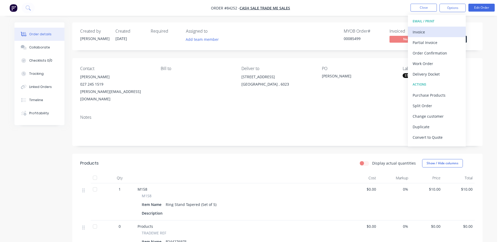
click at [445, 33] on div "Invoice" at bounding box center [437, 32] width 48 height 8
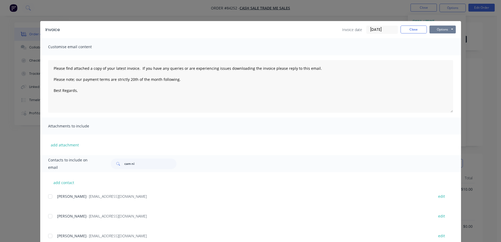
click at [448, 31] on button "Options" at bounding box center [443, 30] width 26 height 8
type textarea "Please find attached a copy of your latest invoice. If you have any queries or …"
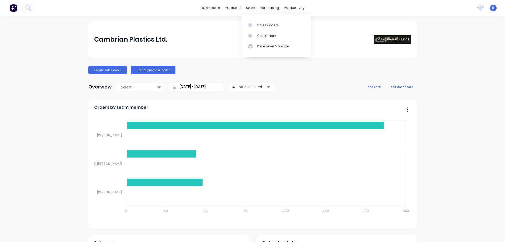
click at [264, 27] on div "Sales Orders" at bounding box center [268, 25] width 22 height 5
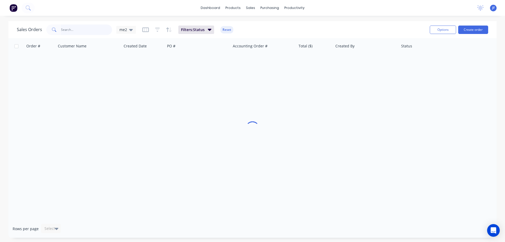
click at [67, 30] on input "text" at bounding box center [86, 29] width 51 height 11
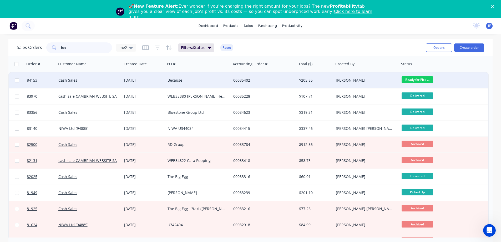
type input "bec"
click at [137, 81] on div "[DATE]" at bounding box center [143, 80] width 39 height 5
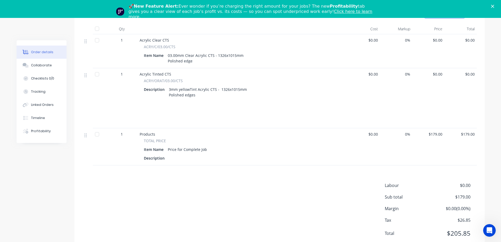
scroll to position [171, 0]
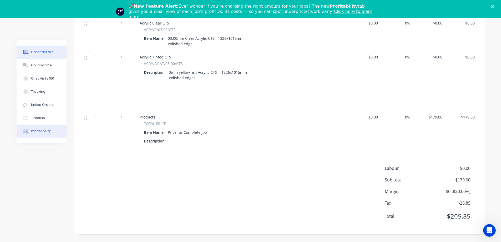
click at [47, 131] on div "Profitability" at bounding box center [41, 131] width 20 height 5
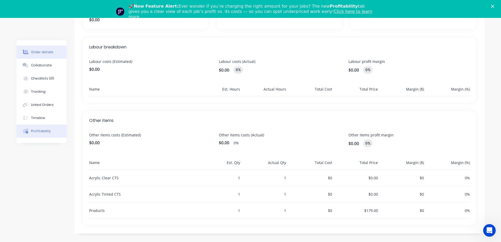
scroll to position [139, 0]
click at [44, 51] on div "Order details" at bounding box center [42, 52] width 22 height 5
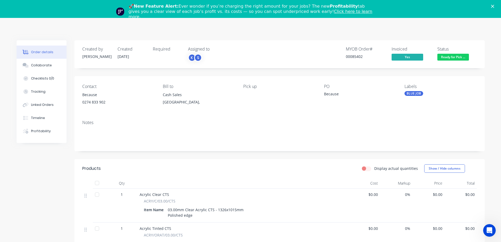
click at [494, 6] on icon "Close" at bounding box center [492, 6] width 3 height 3
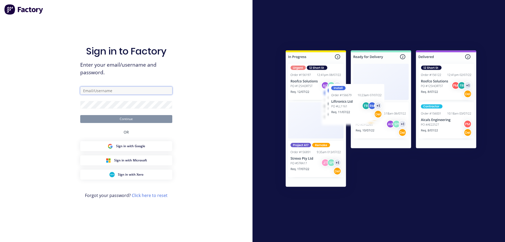
click at [110, 90] on input "text" at bounding box center [126, 91] width 92 height 8
type input "[EMAIL_ADDRESS][DOMAIN_NAME]"
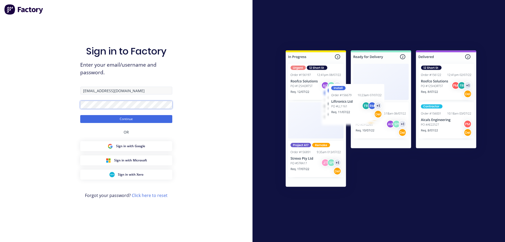
click at [80, 115] on button "Continue" at bounding box center [126, 119] width 92 height 8
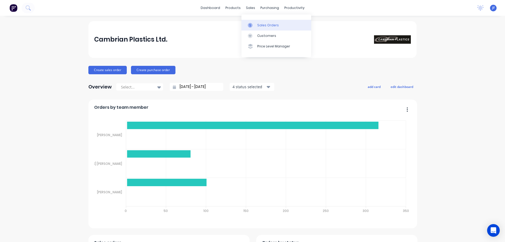
click at [252, 26] on icon at bounding box center [250, 25] width 5 height 5
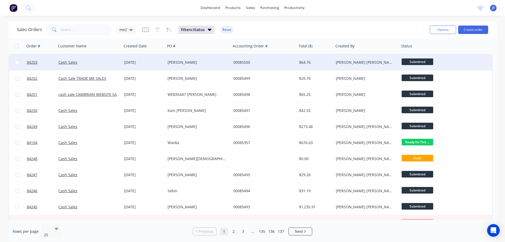
click at [387, 62] on div "[PERSON_NAME] [PERSON_NAME]" at bounding box center [365, 62] width 58 height 5
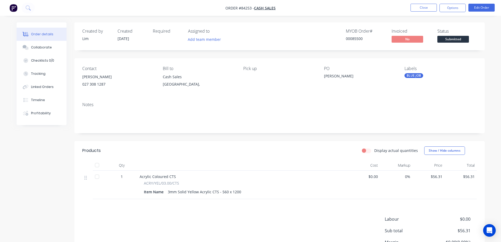
click at [454, 38] on span "Submitted" at bounding box center [454, 39] width 32 height 7
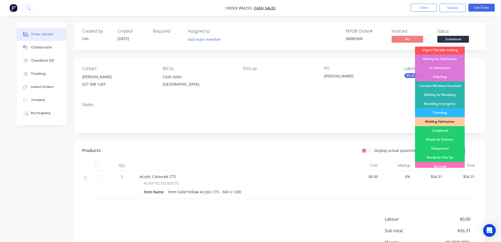
scroll to position [103, 0]
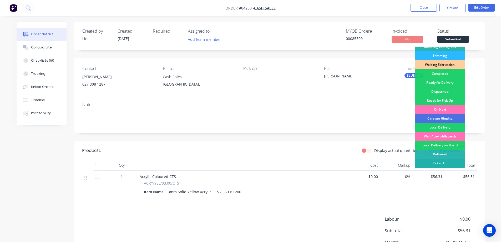
click at [447, 160] on div "Picked Up" at bounding box center [440, 163] width 50 height 9
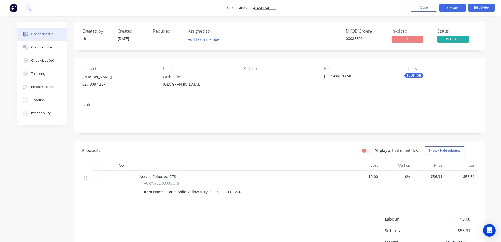
click at [451, 7] on button "Options" at bounding box center [453, 8] width 26 height 8
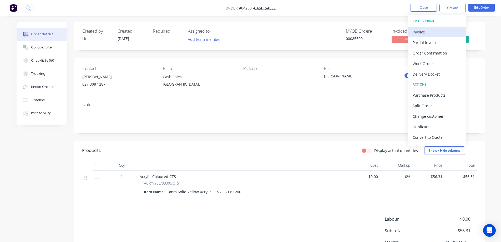
click at [445, 31] on div "Invoice" at bounding box center [437, 32] width 48 height 8
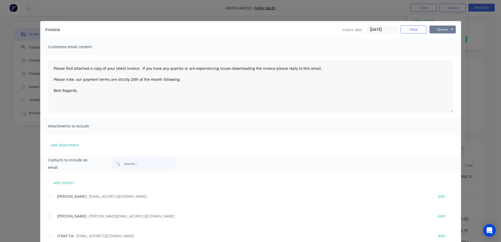
click at [441, 31] on button "Options" at bounding box center [443, 30] width 26 height 8
click at [437, 44] on button "Print" at bounding box center [447, 47] width 34 height 9
click at [406, 31] on button "Close" at bounding box center [414, 30] width 26 height 8
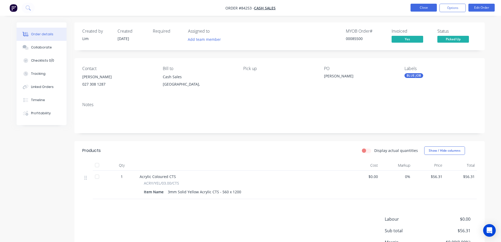
click at [420, 8] on button "Close" at bounding box center [424, 8] width 26 height 8
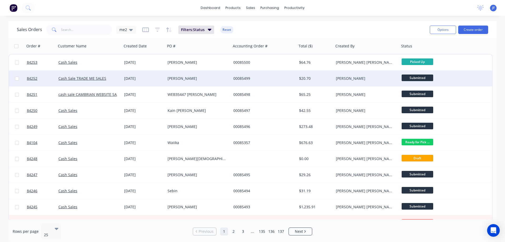
click at [164, 71] on div "[DATE]" at bounding box center [143, 79] width 43 height 16
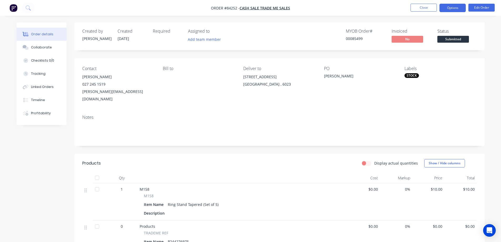
click at [462, 9] on button "Options" at bounding box center [453, 8] width 26 height 8
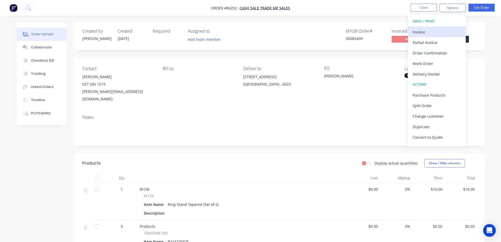
click at [446, 28] on div "Invoice" at bounding box center [437, 32] width 48 height 8
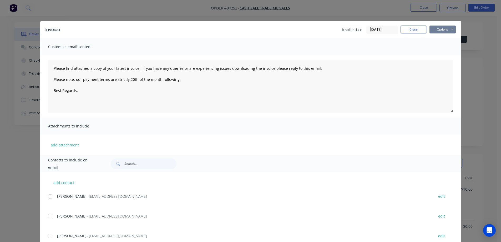
click at [449, 28] on button "Options" at bounding box center [443, 30] width 26 height 8
click at [447, 46] on button "Print" at bounding box center [447, 47] width 34 height 9
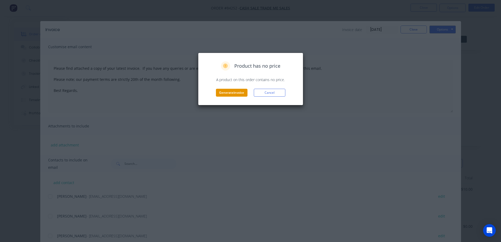
click at [236, 89] on button "Generate invoice" at bounding box center [232, 93] width 32 height 8
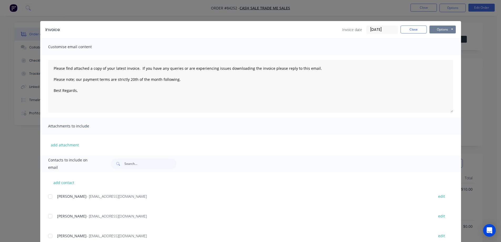
click at [445, 28] on button "Options" at bounding box center [443, 30] width 26 height 8
click at [418, 30] on button "Close" at bounding box center [414, 30] width 26 height 8
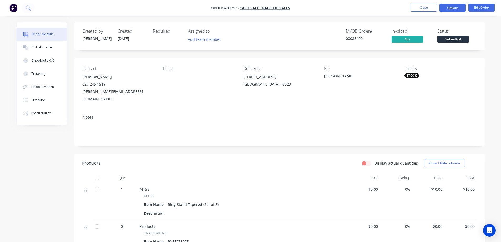
click at [460, 8] on button "Options" at bounding box center [453, 8] width 26 height 8
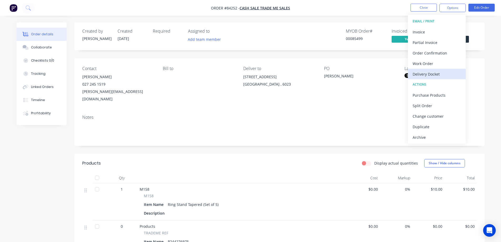
click at [439, 69] on button "Delivery Docket" at bounding box center [437, 74] width 58 height 11
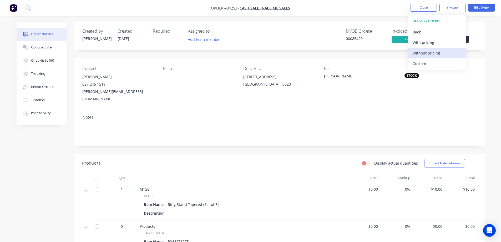
click at [435, 54] on div "Without pricing" at bounding box center [437, 53] width 48 height 8
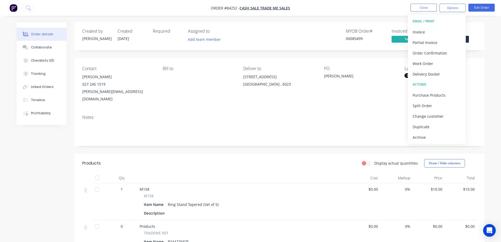
click at [348, 42] on div "MYOB Order # 00085499" at bounding box center [365, 36] width 39 height 15
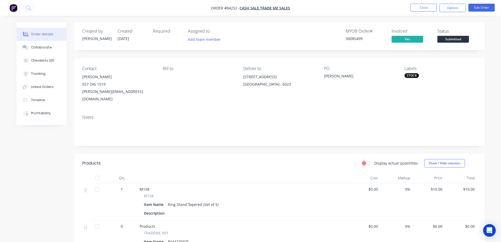
click at [464, 39] on span "Submitted" at bounding box center [454, 39] width 32 height 7
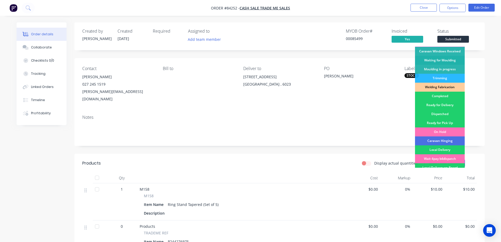
scroll to position [103, 0]
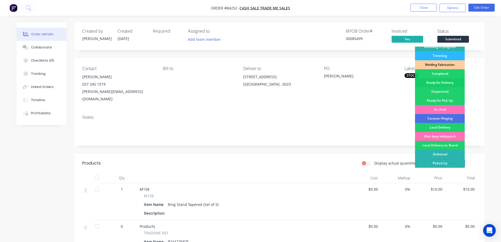
click at [456, 81] on div "Ready for Delivery" at bounding box center [440, 82] width 50 height 9
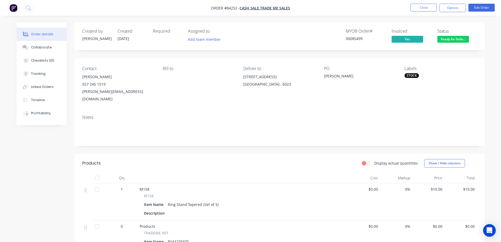
click at [359, 39] on div "00085499" at bounding box center [365, 39] width 39 height 6
click at [449, 10] on button "Options" at bounding box center [453, 8] width 26 height 8
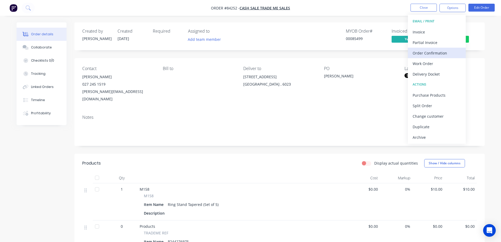
click at [445, 50] on div "Order Confirmation" at bounding box center [437, 53] width 48 height 8
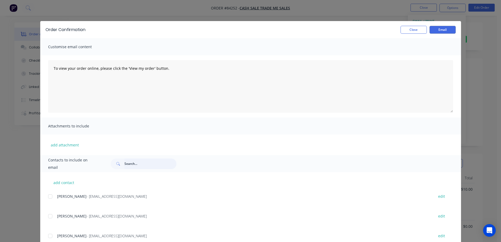
click at [150, 162] on input "text" at bounding box center [150, 163] width 52 height 11
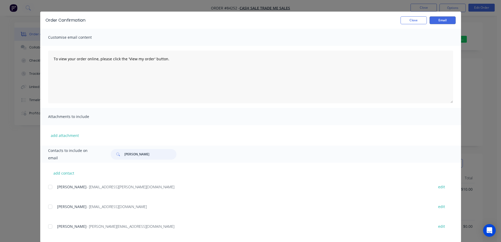
scroll to position [17, 0]
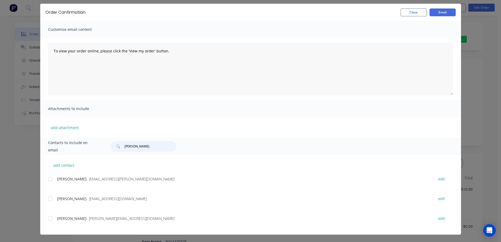
click at [48, 219] on div at bounding box center [50, 218] width 11 height 11
type input "catherine"
click at [100, 71] on textarea "To view your order online, please click the 'View my order' button." at bounding box center [250, 69] width 405 height 53
paste textarea "hank you for your order, confirmation of your order is attached. Your order wil…"
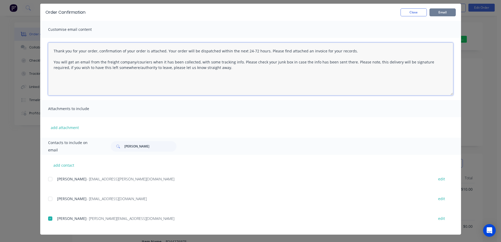
type textarea "Thank you for your order, confirmation of your order is attached. Your order wi…"
click at [442, 10] on button "Email" at bounding box center [443, 12] width 26 height 8
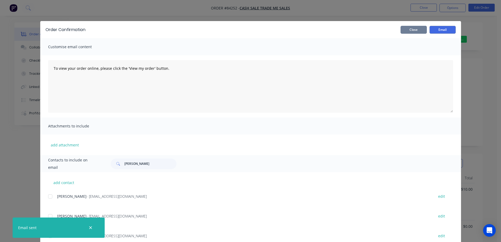
click at [417, 30] on button "Close" at bounding box center [414, 30] width 26 height 8
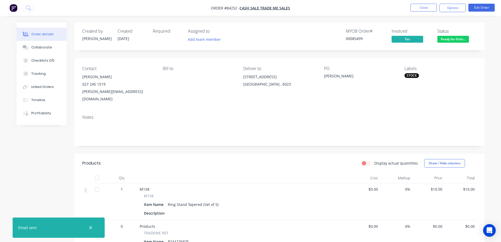
click at [424, 13] on nav "Order #84252 - Cash Sale TRADE ME SALES Close Options Edit Order" at bounding box center [250, 8] width 501 height 16
click at [93, 227] on button "button" at bounding box center [90, 227] width 7 height 7
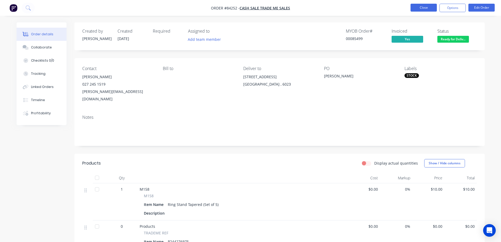
click at [418, 10] on button "Close" at bounding box center [424, 8] width 26 height 8
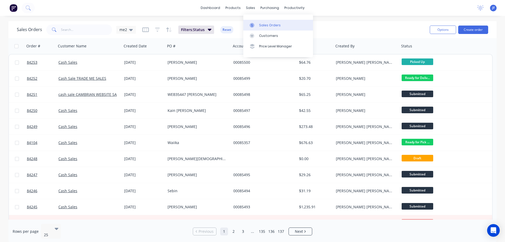
click at [274, 26] on div "Sales Orders" at bounding box center [270, 25] width 22 height 5
click at [476, 29] on button "Create order" at bounding box center [473, 30] width 30 height 8
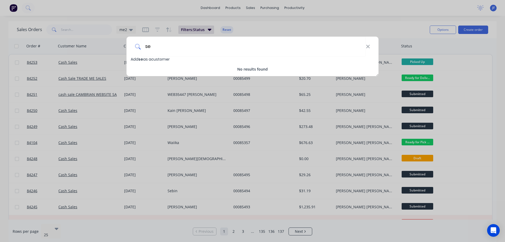
type input "s"
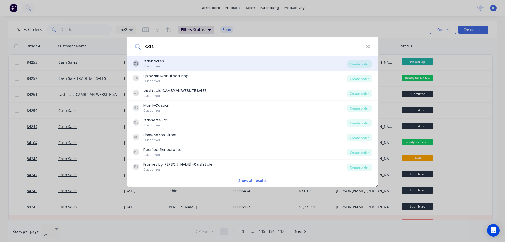
type input "cas"
click at [180, 66] on div "CS Cas h Sales Customer" at bounding box center [240, 63] width 214 height 10
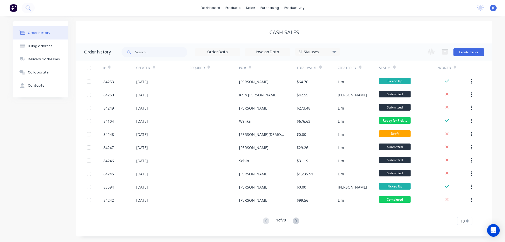
drag, startPoint x: 468, startPoint y: 61, endPoint x: 468, endPoint y: 57, distance: 4.0
click at [468, 61] on div "Invoiced" at bounding box center [453, 68] width 33 height 14
click at [467, 53] on button "Create Order" at bounding box center [469, 52] width 31 height 8
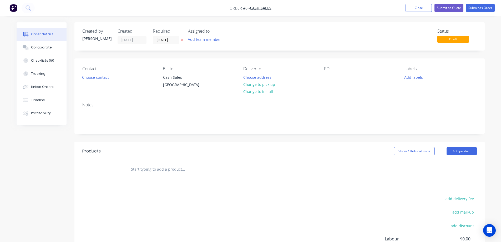
click at [183, 42] on button at bounding box center [182, 40] width 6 height 6
click at [89, 76] on button "Choose contact" at bounding box center [95, 76] width 32 height 7
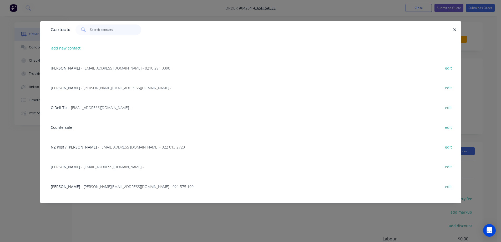
click at [93, 32] on input "text" at bounding box center [115, 29] width 51 height 11
click at [66, 49] on button "add new contact" at bounding box center [66, 47] width 35 height 7
select select "NZ"
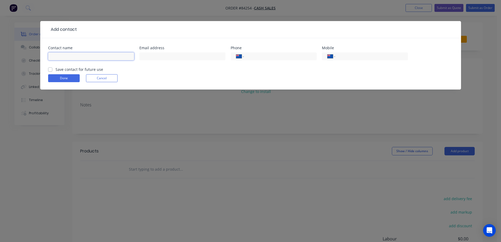
click at [78, 53] on input "text" at bounding box center [91, 56] width 86 height 8
paste input "Sektor"
type input "Sektor"
drag, startPoint x: 73, startPoint y: 68, endPoint x: 63, endPoint y: 71, distance: 10.8
click at [73, 68] on label "Save contact for future use" at bounding box center [80, 70] width 48 height 6
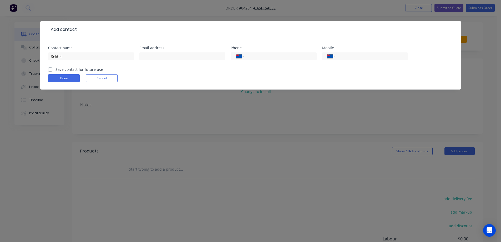
click at [92, 70] on label "Save contact for future use" at bounding box center [80, 70] width 48 height 6
click at [52, 70] on input "Save contact for future use" at bounding box center [50, 69] width 4 height 5
checkbox input "true"
click at [123, 56] on input "Sektor" at bounding box center [91, 56] width 86 height 8
paste input "Linda Tso"
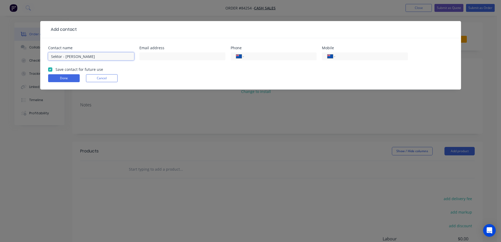
type input "Sektor - Linda Tso"
click at [154, 52] on div at bounding box center [182, 59] width 86 height 16
click at [144, 57] on input "text" at bounding box center [182, 56] width 86 height 8
paste input "lindat@sektor.co.nz"
type input "lindat@sektor.co.nz"
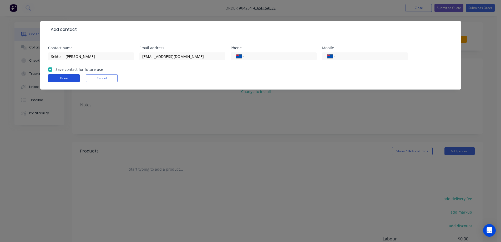
drag, startPoint x: 75, startPoint y: 79, endPoint x: 225, endPoint y: 75, distance: 150.3
click at [76, 78] on button "Done" at bounding box center [64, 78] width 32 height 8
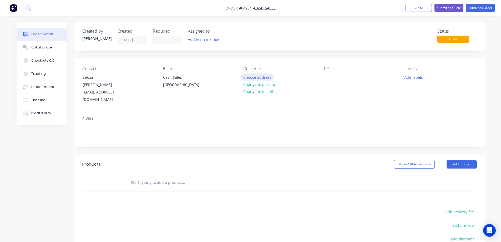
click at [246, 74] on button "Choose address" at bounding box center [257, 76] width 34 height 7
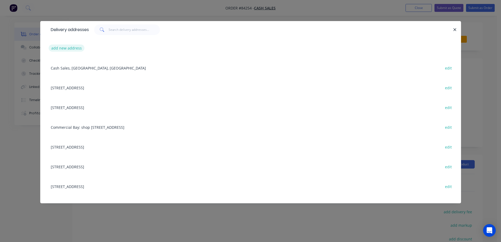
click at [73, 49] on button "add new address" at bounding box center [67, 47] width 36 height 7
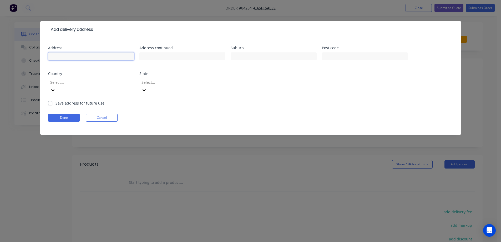
click at [77, 56] on input "text" at bounding box center [91, 56] width 86 height 8
paste input "525 Great South Road"
type input "525 Great South Road"
click at [162, 58] on input "text" at bounding box center [182, 56] width 86 height 8
paste input "Penrose"
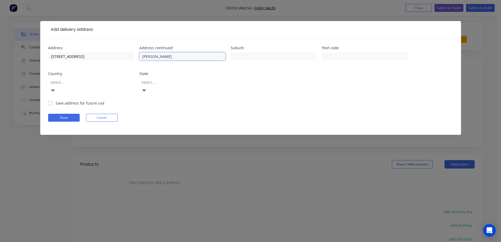
type input "Penrose"
click at [264, 54] on input "text" at bounding box center [274, 56] width 86 height 8
paste input "Auckland"
type input "Auckland"
click at [68, 114] on button "Done" at bounding box center [64, 118] width 32 height 8
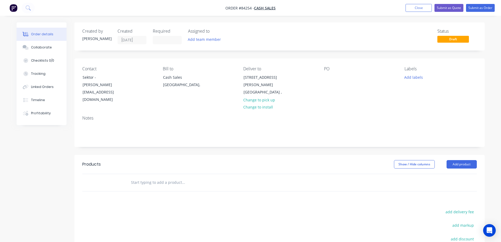
drag, startPoint x: 166, startPoint y: 165, endPoint x: 166, endPoint y: 174, distance: 9.2
click at [166, 168] on div "Products Show / Hide columns Add product" at bounding box center [279, 173] width 410 height 37
click at [166, 177] on input "text" at bounding box center [183, 182] width 105 height 11
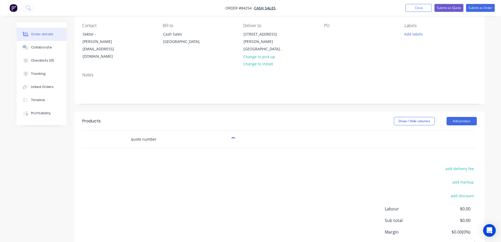
scroll to position [76, 0]
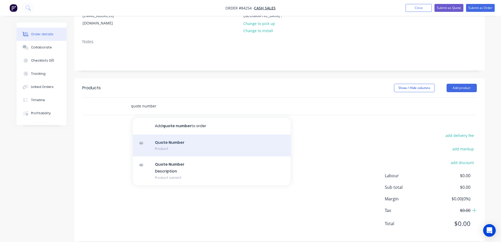
type input "quote number"
click at [191, 142] on div "Quote Number Product" at bounding box center [212, 145] width 158 height 22
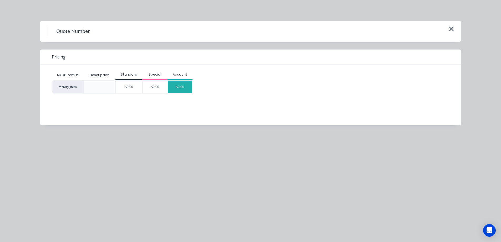
click at [187, 85] on div "$0.00" at bounding box center [180, 87] width 25 height 13
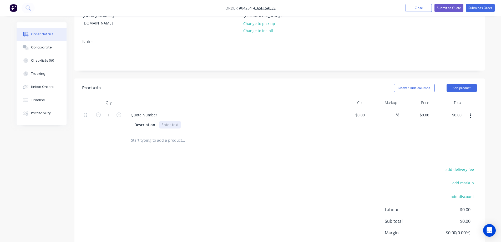
click at [174, 121] on div at bounding box center [169, 125] width 21 height 8
click at [98, 112] on icon "button" at bounding box center [98, 114] width 5 height 5
type input "0"
click at [159, 135] on input "text" at bounding box center [183, 140] width 105 height 11
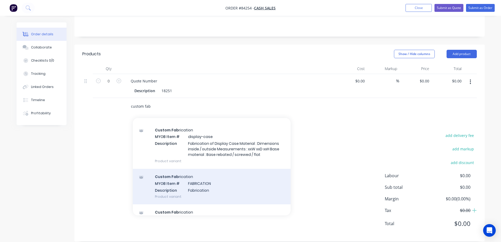
scroll to position [24, 0]
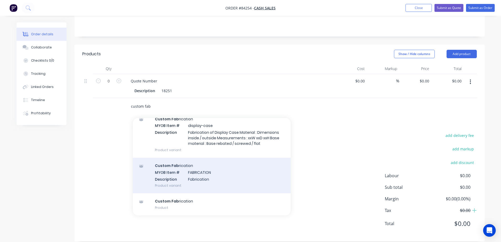
type input "custom fab"
click at [204, 166] on div "Custom Fab rication MYOB Item # FABRICATION Description Fabrication Product var…" at bounding box center [212, 176] width 158 height 36
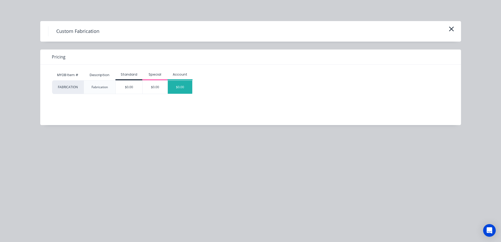
click at [171, 82] on div "$0.00" at bounding box center [180, 87] width 25 height 13
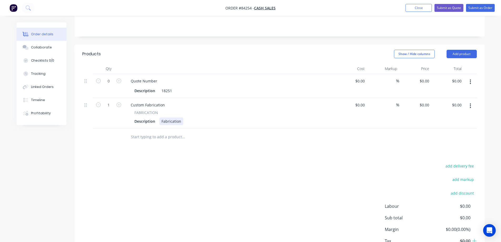
click at [170, 117] on div "Fabrication" at bounding box center [171, 121] width 24 height 8
paste div
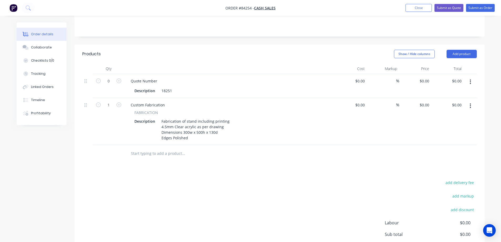
click at [167, 162] on div "Products Show / Hide columns Add product Qty Cost Markup Price Total 0 Quote Nu…" at bounding box center [279, 166] width 410 height 244
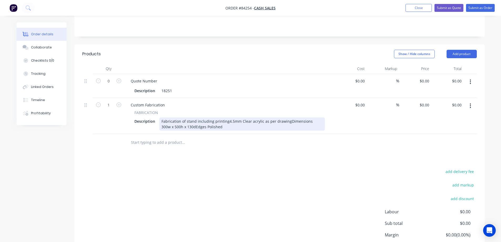
click at [227, 117] on div "Fabrication of stand including printing4.5mm Clear acrylic as per drawingDimens…" at bounding box center [242, 123] width 166 height 13
click at [222, 119] on div "Fabrication of stand including printing 4.5mm Clear acrylic as per drawingDimen…" at bounding box center [233, 123] width 149 height 13
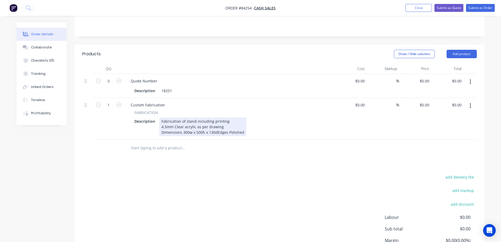
click at [216, 124] on div "Fabrication of stand including printing 4.5mm Clear acrylic as per drawing Dime…" at bounding box center [202, 126] width 87 height 19
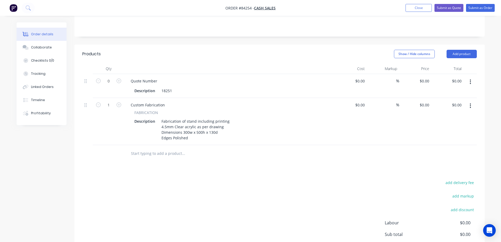
drag, startPoint x: 195, startPoint y: 164, endPoint x: 111, endPoint y: 116, distance: 96.2
click at [182, 162] on div "Products Show / Hide columns Add product Qty Cost Markup Price Total 0 Quote Nu…" at bounding box center [279, 166] width 410 height 244
click at [118, 102] on icon "button" at bounding box center [119, 104] width 5 height 5
type input "2"
click at [469, 101] on button "button" at bounding box center [470, 105] width 12 height 9
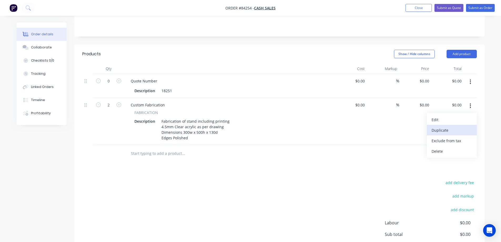
click at [461, 126] on div "Duplicate" at bounding box center [452, 130] width 41 height 8
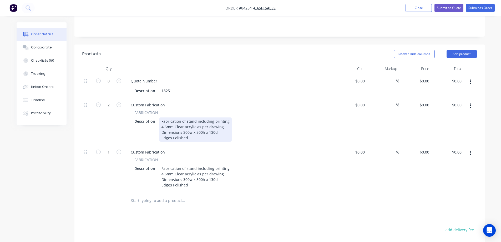
click at [226, 117] on div "Fabrication of stand including printing 4.5mm Clear acrylic as per drawing Dime…" at bounding box center [195, 129] width 72 height 24
click at [228, 117] on div "Fabrication of stand including printing 4.5mm Clear acrylic as per drawing Dime…" at bounding box center [195, 129] width 72 height 24
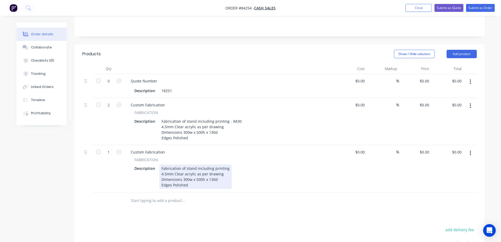
click at [228, 164] on div "Fabrication of stand including printing 4.5mm Clear acrylic as per drawing Dime…" at bounding box center [195, 176] width 72 height 24
click at [235, 164] on div "Fabrication of stand including printing - IM 4.5mm Clear acrylic as per drawing…" at bounding box center [199, 176] width 81 height 24
click at [233, 164] on div "Fabrication of stand including printing - IM 4.5mm Clear acrylic as per drawing…" at bounding box center [199, 176] width 80 height 24
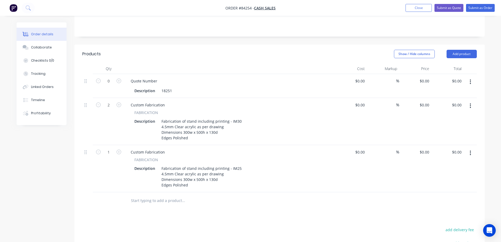
drag, startPoint x: 31, startPoint y: 47, endPoint x: 1, endPoint y: 54, distance: 31.5
click at [31, 47] on div "Collaborate" at bounding box center [41, 47] width 21 height 5
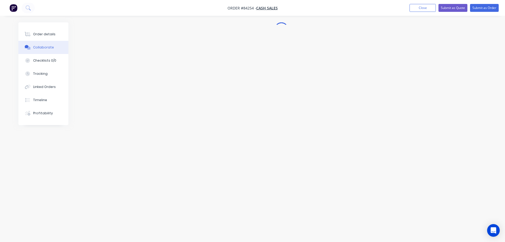
click at [172, 86] on div at bounding box center [252, 110] width 468 height 177
click at [464, 228] on div "Add a message... Aa @ ☺ Send" at bounding box center [281, 213] width 371 height 41
click at [461, 227] on button "Send" at bounding box center [453, 227] width 21 height 8
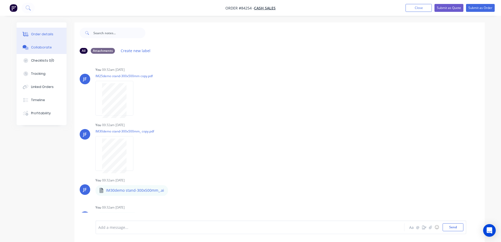
click at [48, 32] on div "Order details" at bounding box center [42, 34] width 22 height 5
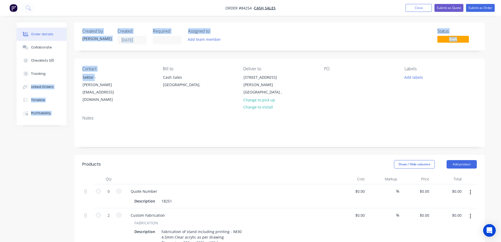
drag, startPoint x: 95, startPoint y: 77, endPoint x: 96, endPoint y: 71, distance: 6.6
click at [74, 77] on div "Order details Collaborate Checklists 0/0 Tracking Linked Orders Timeline Profit…" at bounding box center [250, 237] width 479 height 431
copy div "Linked Orders Timeline Profitability Order details Collaborate Checklists Track…"
click at [83, 56] on div "Created by Jess Created 29/08/25 Required Assigned to Add team member Status Dr…" at bounding box center [279, 233] width 410 height 423
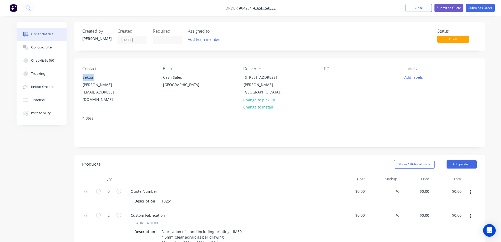
drag, startPoint x: 93, startPoint y: 76, endPoint x: 75, endPoint y: 77, distance: 18.2
click at [75, 77] on div "Contact Sektor - Linda Tso lindat@sektor.co.nz Bill to Cash Sales Auckland, Del…" at bounding box center [279, 84] width 410 height 53
copy div "Sektor"
click at [332, 77] on div at bounding box center [328, 77] width 8 height 8
paste div
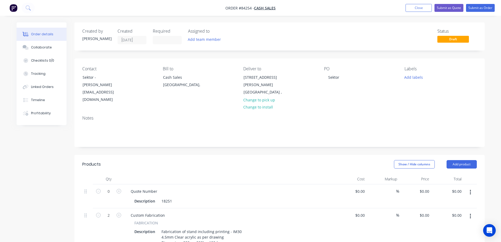
click at [356, 116] on div "Notes" at bounding box center [279, 118] width 395 height 5
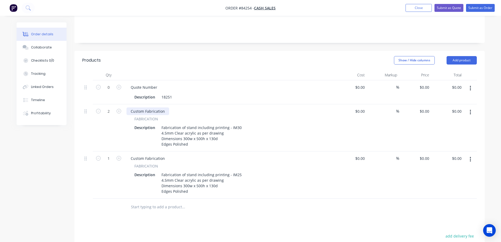
scroll to position [105, 0]
click at [118, 154] on icon "button" at bounding box center [119, 156] width 5 height 5
type input "2"
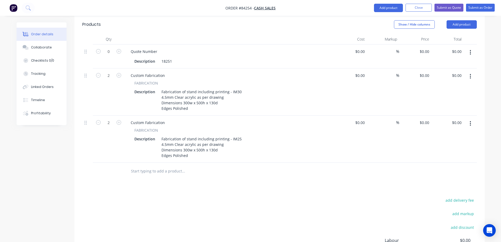
scroll to position [158, 0]
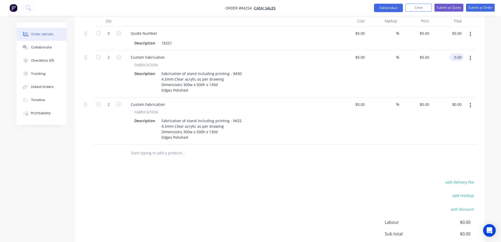
click at [454, 53] on input "0.00" at bounding box center [458, 57] width 12 height 8
type input "169.44"
type input "$84.72"
type input "$169.44"
click at [459, 101] on input "0.00" at bounding box center [459, 105] width 10 height 8
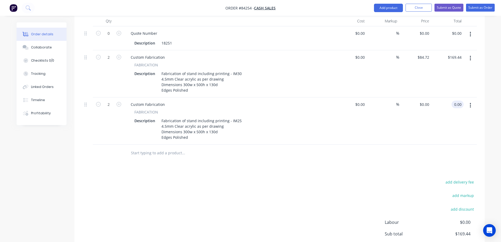
paste input "169.44"
type input "169.44"
type input "$84.72"
type input "$169.44"
click at [448, 127] on div "$169.44 169.44" at bounding box center [448, 120] width 32 height 47
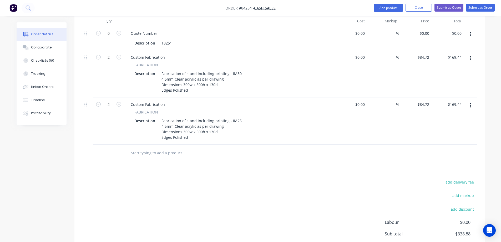
click at [324, 179] on div "add delivery fee add markup add discount Labour $0.00 Sub total $338.88 Margin …" at bounding box center [279, 229] width 395 height 102
drag, startPoint x: 173, startPoint y: 147, endPoint x: 176, endPoint y: 147, distance: 2.9
click at [174, 148] on input "text" at bounding box center [183, 153] width 105 height 11
click at [454, 178] on button "add delivery fee" at bounding box center [460, 181] width 34 height 7
type input "13"
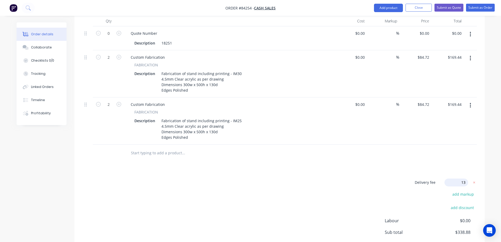
click at [225, 194] on div "Delivery fee Delivery fee Delivery fee name (Optional) 13 13 $0 add markup add …" at bounding box center [279, 228] width 395 height 100
click at [148, 148] on input "text" at bounding box center [183, 153] width 105 height 11
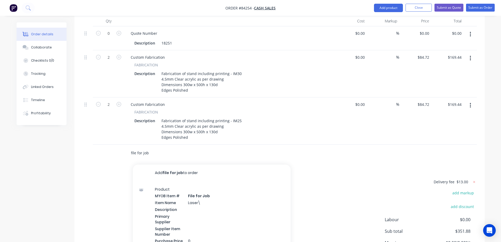
scroll to position [202, 0]
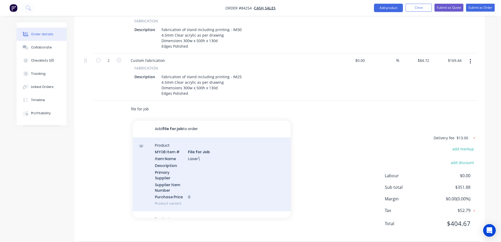
type input "file for job"
click at [214, 169] on div "Product MYOB Item # File for Job Item Name Laser\ Description Primary Supplier …" at bounding box center [212, 174] width 158 height 74
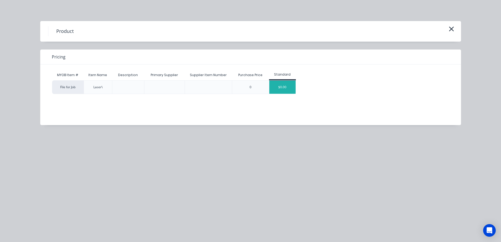
click at [295, 85] on div "$0.00" at bounding box center [282, 87] width 26 height 13
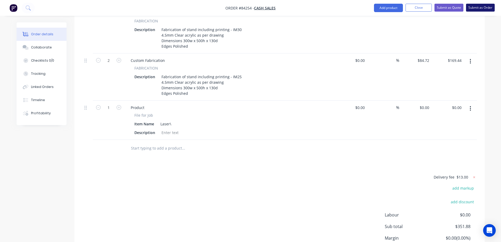
click at [474, 10] on button "Submit as Order" at bounding box center [480, 8] width 29 height 8
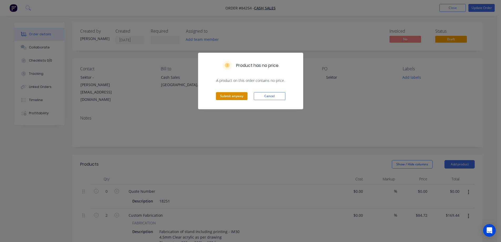
click at [228, 96] on button "Submit anyway" at bounding box center [232, 96] width 32 height 8
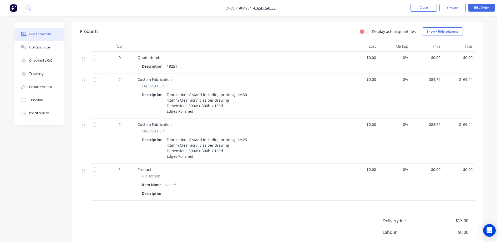
scroll to position [158, 0]
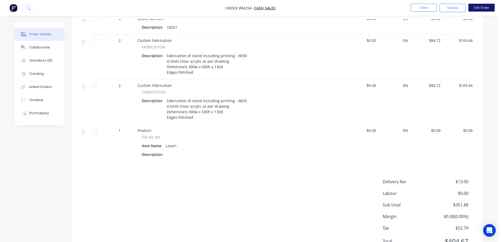
click at [484, 8] on button "Edit Order" at bounding box center [482, 8] width 26 height 8
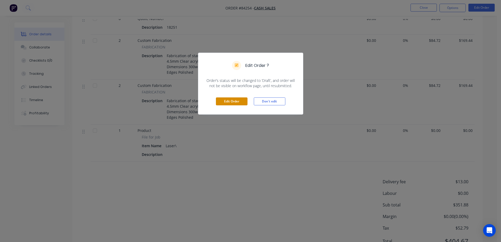
drag, startPoint x: 228, startPoint y: 101, endPoint x: 195, endPoint y: 101, distance: 32.6
click at [228, 101] on button "Edit Order" at bounding box center [232, 101] width 32 height 8
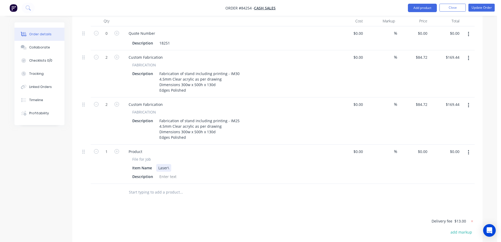
click at [171, 164] on div "Laser\" at bounding box center [163, 168] width 15 height 8
click at [50, 48] on button "Collaborate" at bounding box center [39, 47] width 50 height 13
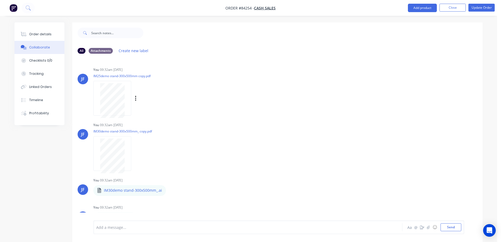
click at [128, 76] on p "IM25demo stand-300x500mm copy.pdf" at bounding box center [141, 76] width 97 height 4
click at [119, 82] on div at bounding box center [112, 98] width 38 height 34
click at [136, 133] on p "IM30demo stand-300x500mm_ copy.pdf" at bounding box center [141, 131] width 97 height 4
click at [134, 131] on p "IM30demo stand-300x500mm_ copy.pdf" at bounding box center [141, 131] width 97 height 4
click at [112, 137] on div at bounding box center [112, 153] width 38 height 34
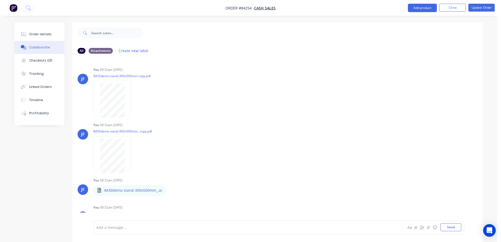
click at [172, 47] on div "All Attachments Create new label" at bounding box center [277, 50] width 410 height 14
click at [31, 33] on div "Order details" at bounding box center [40, 34] width 22 height 5
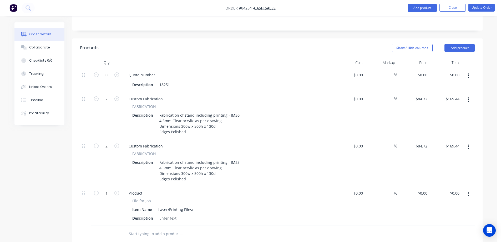
scroll to position [241, 0]
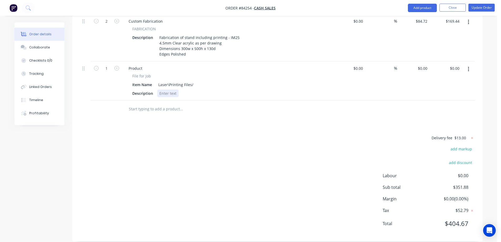
click at [167, 90] on div "Product File for Job Item Name Laser\Printing Files/ Description" at bounding box center [227, 80] width 210 height 39
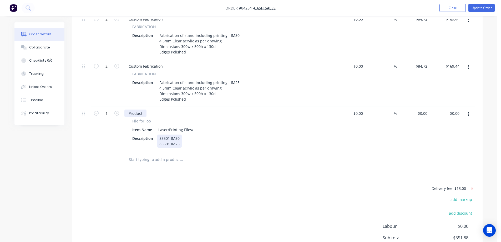
scroll to position [136, 0]
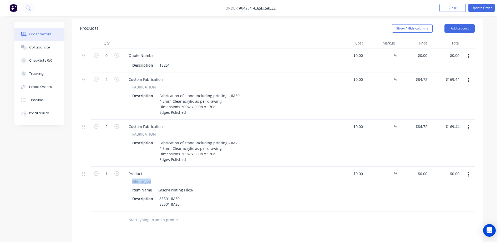
drag, startPoint x: 130, startPoint y: 172, endPoint x: 165, endPoint y: 173, distance: 35.3
click at [167, 178] on div "File for Job Item Name Laser\Printing Files/ Description 85501 IM30 85501 IM25" at bounding box center [227, 192] width 206 height 29
copy span "File for Job"
click at [136, 170] on div "Product" at bounding box center [135, 174] width 22 height 8
paste div
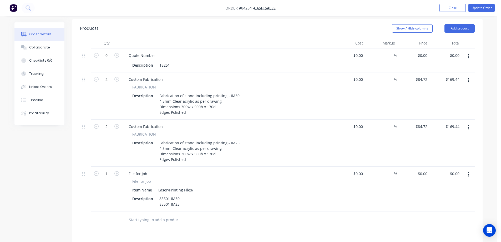
click at [137, 226] on div "Products Show / Hide columns Add product Qty Cost Markup Price Total 0 Quote Nu…" at bounding box center [277, 185] width 410 height 333
click at [98, 171] on icon "button" at bounding box center [96, 173] width 5 height 5
type input "0"
drag, startPoint x: 408, startPoint y: 8, endPoint x: 361, endPoint y: 24, distance: 50.1
click at [408, 8] on nav "Order #84254 - Cash Sales Add product Close Update Order" at bounding box center [250, 8] width 501 height 16
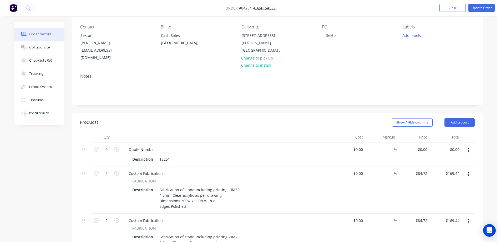
scroll to position [0, 0]
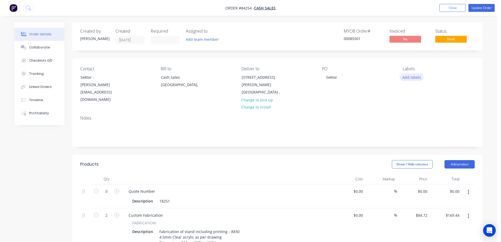
click at [412, 78] on button "Add labels" at bounding box center [412, 76] width 24 height 7
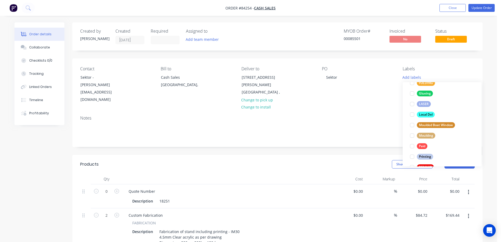
scroll to position [200, 0]
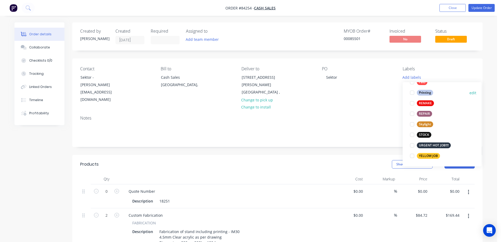
click at [424, 90] on div "Printing" at bounding box center [425, 93] width 16 height 6
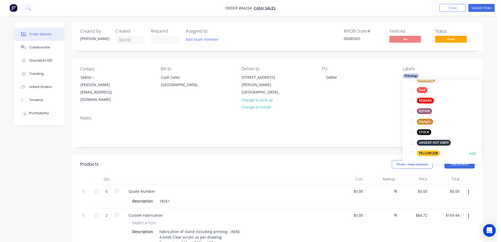
click at [428, 152] on div "YELLOW JOB" at bounding box center [428, 153] width 23 height 6
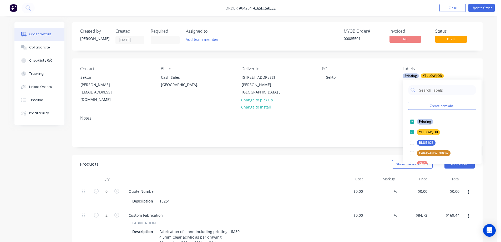
click at [379, 82] on div "PO Sektor" at bounding box center [358, 84] width 72 height 37
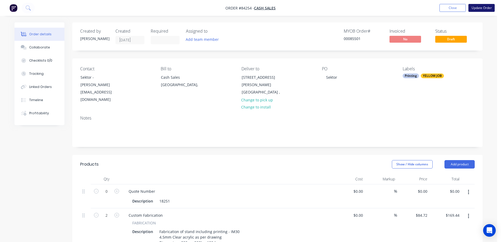
click at [491, 6] on button "Update Order" at bounding box center [482, 8] width 26 height 8
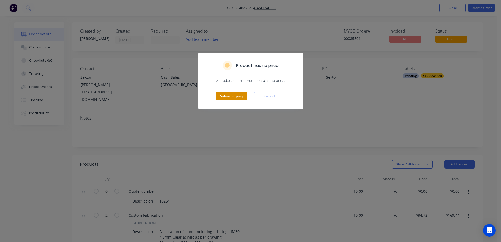
click at [240, 98] on button "Submit anyway" at bounding box center [232, 96] width 32 height 8
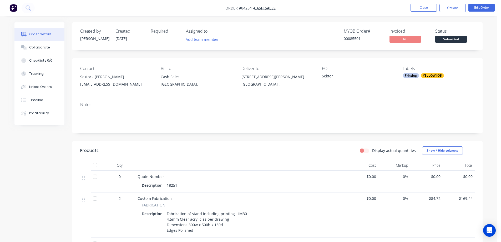
click at [480, 12] on nav "Order #84254 - Cash Sales Close Options Edit Order" at bounding box center [250, 8] width 501 height 16
click at [479, 8] on button "Edit Order" at bounding box center [482, 8] width 26 height 8
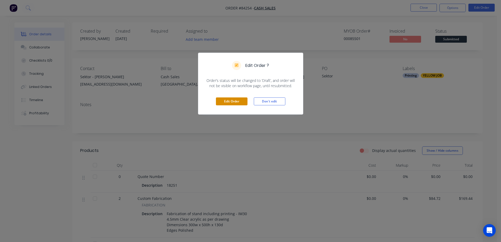
click at [226, 102] on button "Edit Order" at bounding box center [232, 101] width 32 height 8
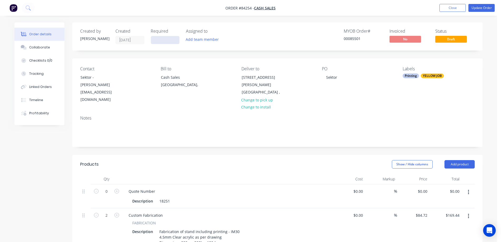
click at [157, 38] on input at bounding box center [165, 40] width 28 height 8
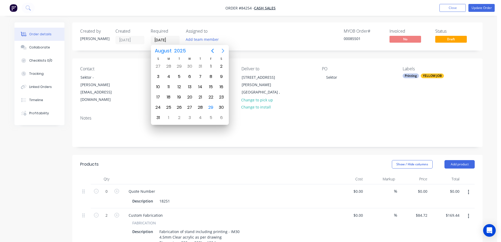
click at [223, 52] on icon "Next page" at bounding box center [223, 51] width 2 height 4
click at [201, 74] on div "11" at bounding box center [201, 77] width 8 height 8
type input "11/09/25"
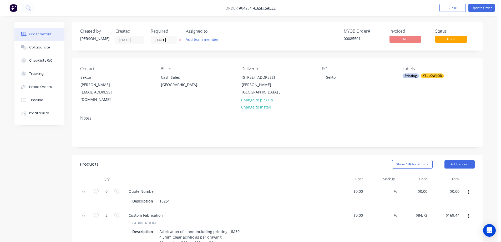
click at [270, 42] on div "MYOB Order # 00085501 Invoiced No Status Draft" at bounding box center [357, 37] width 236 height 16
click at [478, 6] on button "Update Order" at bounding box center [482, 8] width 26 height 8
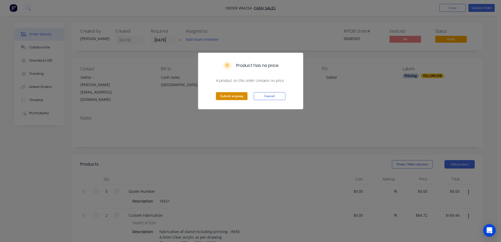
click at [229, 94] on button "Submit anyway" at bounding box center [232, 96] width 32 height 8
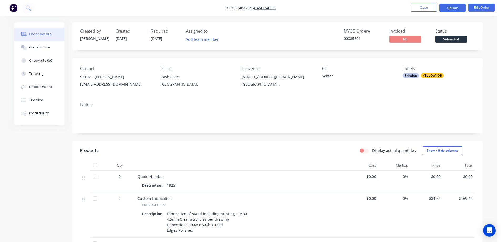
click at [454, 7] on button "Options" at bounding box center [453, 8] width 26 height 8
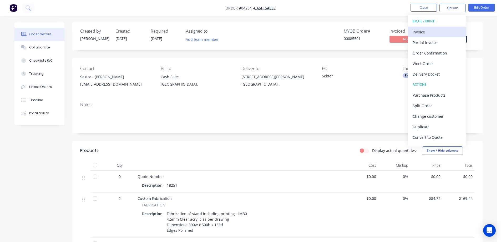
click at [428, 29] on div "Invoice" at bounding box center [437, 32] width 48 height 8
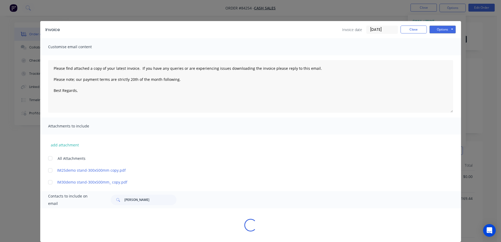
click at [439, 24] on div "Invoice Invoice date [DATE] Close Options Preview Print Email" at bounding box center [250, 29] width 421 height 17
click at [413, 26] on button "Close" at bounding box center [414, 30] width 26 height 8
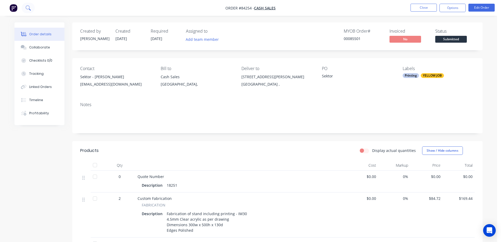
click at [29, 11] on button at bounding box center [28, 8] width 13 height 11
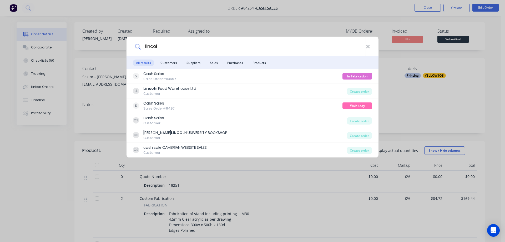
type input "lincol"
click at [372, 49] on div "lincol" at bounding box center [253, 47] width 252 height 20
click at [369, 46] on icon at bounding box center [368, 47] width 4 height 6
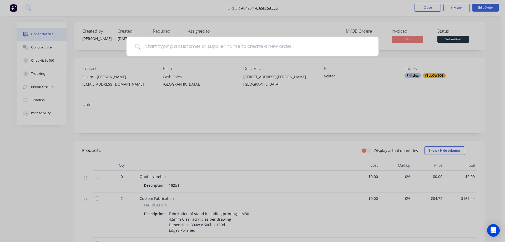
click at [358, 30] on div at bounding box center [252, 121] width 505 height 242
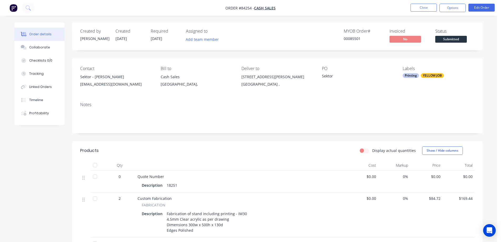
click at [192, 108] on div "Notes" at bounding box center [277, 115] width 410 height 35
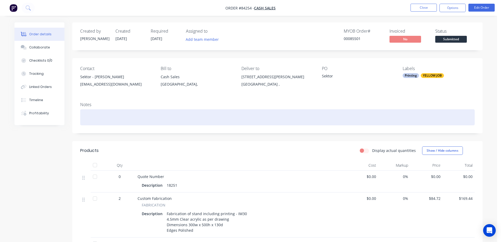
click at [189, 117] on div at bounding box center [277, 117] width 395 height 16
paste div
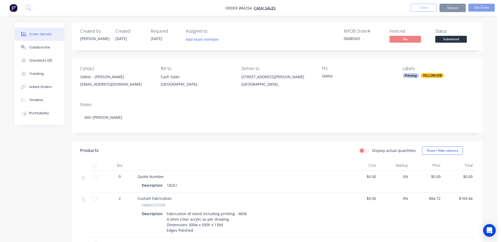
click at [114, 96] on div "Contact Sektor - Linda Tso lindat@sektor.co.nz Bill to Cash Sales Auckland, Del…" at bounding box center [277, 78] width 410 height 40
drag, startPoint x: 451, startPoint y: 8, endPoint x: 449, endPoint y: 10, distance: 2.7
click at [451, 8] on button "Options" at bounding box center [453, 8] width 26 height 8
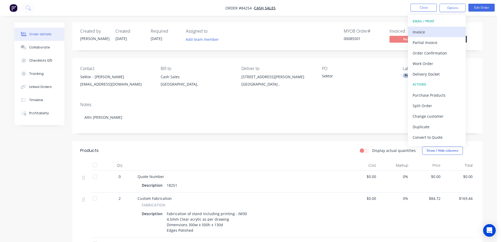
click at [438, 31] on div "Invoice" at bounding box center [437, 32] width 48 height 8
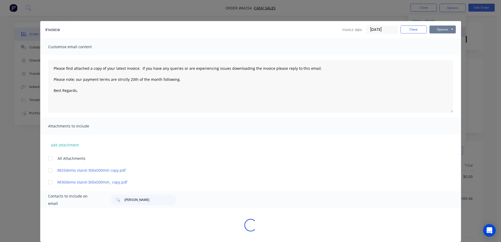
click at [441, 28] on button "Options" at bounding box center [443, 30] width 26 height 8
click at [441, 37] on button "Preview" at bounding box center [447, 38] width 34 height 9
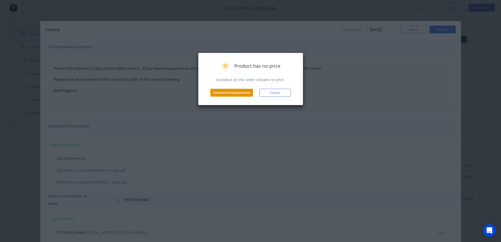
click at [223, 95] on button "Generate invoice preview" at bounding box center [231, 93] width 43 height 8
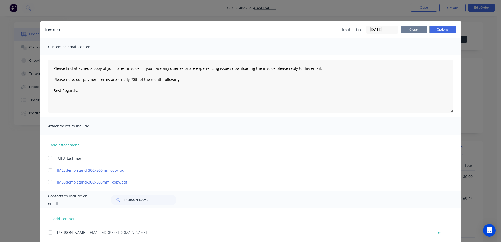
click at [420, 27] on button "Close" at bounding box center [414, 30] width 26 height 8
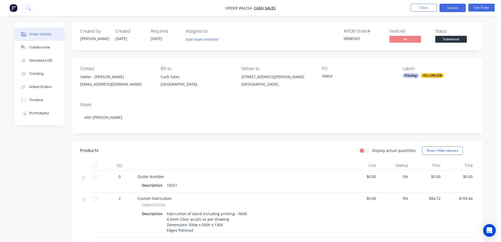
click at [452, 6] on button "Options" at bounding box center [453, 8] width 26 height 8
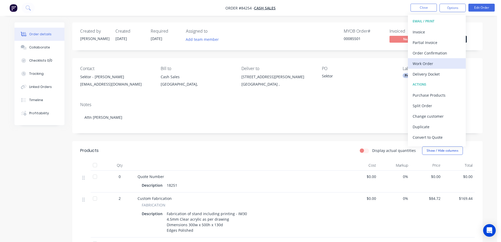
click at [437, 61] on div "Work Order" at bounding box center [437, 64] width 48 height 8
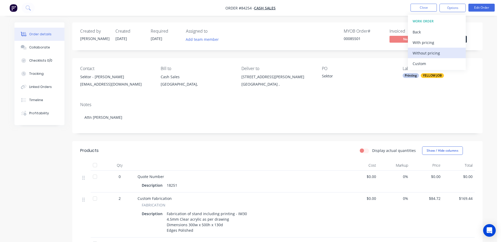
click at [435, 53] on div "Without pricing" at bounding box center [437, 53] width 48 height 8
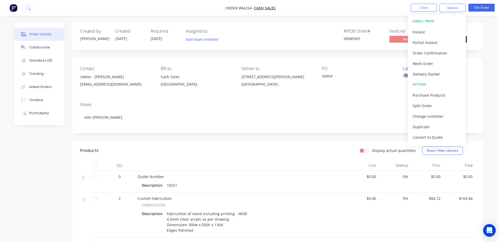
click at [364, 16] on div "Order details Collaborate Checklists 0/0 Tracking Linked Orders Timeline Profit…" at bounding box center [248, 215] width 497 height 430
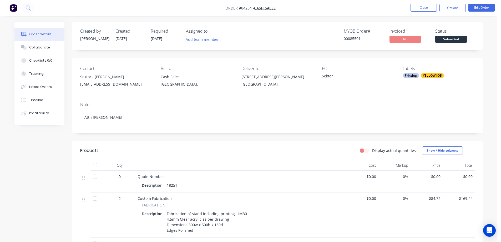
click at [437, 72] on div "Labels Printing YELLOW JOB" at bounding box center [439, 78] width 72 height 24
click at [438, 78] on div "Labels Printing YELLOW JOB" at bounding box center [439, 78] width 72 height 24
click at [438, 75] on div "YELLOW JOB" at bounding box center [432, 75] width 23 height 5
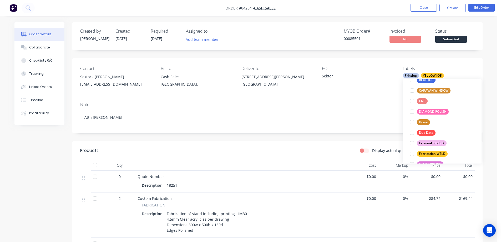
scroll to position [200, 0]
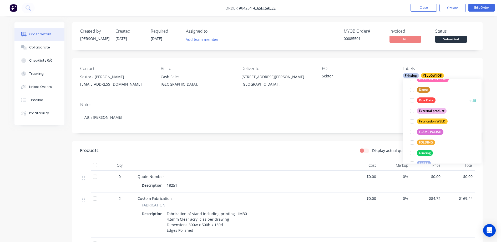
click at [428, 102] on div "Due Date" at bounding box center [426, 100] width 19 height 6
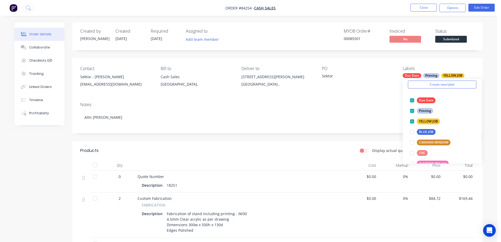
click at [343, 53] on div "Created by Jess Created 29/08/25 Required 11/09/25 Assigned to Add team member …" at bounding box center [277, 222] width 410 height 400
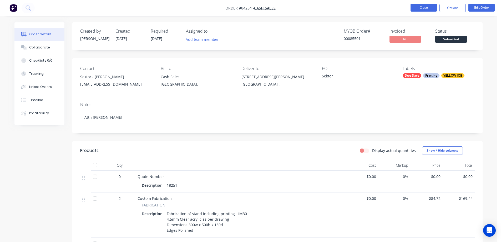
click at [417, 8] on button "Close" at bounding box center [424, 8] width 26 height 8
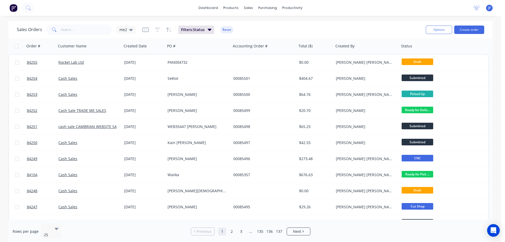
drag, startPoint x: 388, startPoint y: 16, endPoint x: 408, endPoint y: 21, distance: 20.5
click at [388, 16] on div "dashboard products sales purchasing productivity dashboard products Product Cat…" at bounding box center [250, 121] width 501 height 242
click at [466, 29] on button "Create order" at bounding box center [469, 30] width 30 height 8
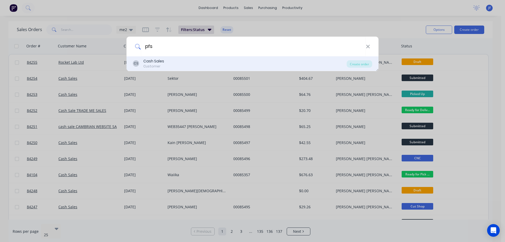
type input "pfs"
click at [198, 63] on div "CS Cash Sales Customer" at bounding box center [240, 63] width 214 height 10
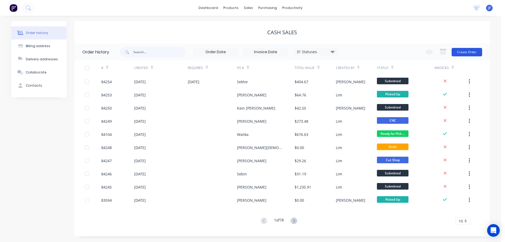
click at [468, 48] on button "Create Order" at bounding box center [467, 52] width 31 height 8
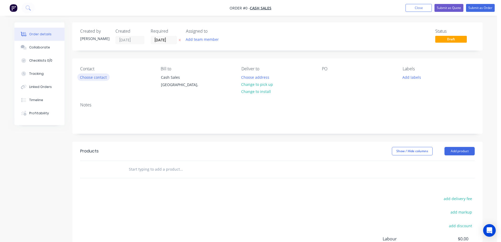
click at [100, 76] on button "Choose contact" at bounding box center [93, 76] width 32 height 7
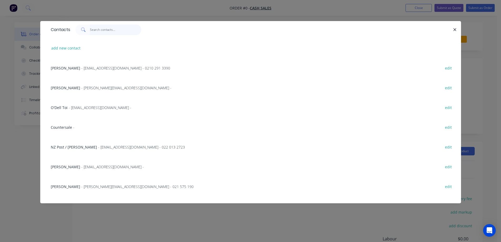
click at [116, 30] on input "text" at bounding box center [115, 29] width 51 height 11
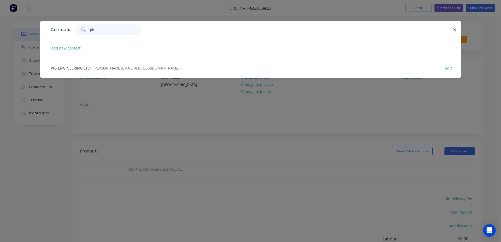
type input "pfs"
click at [75, 71] on div "PFS ENGINEERING LTD - irene@pfseng.co.nz - edit" at bounding box center [250, 68] width 405 height 20
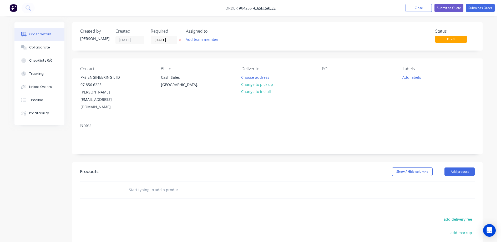
click at [180, 39] on icon at bounding box center [180, 39] width 2 height 3
click at [262, 76] on button "Choose address" at bounding box center [256, 76] width 34 height 7
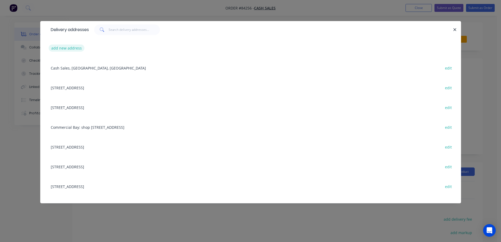
click at [70, 47] on button "add new address" at bounding box center [67, 47] width 36 height 7
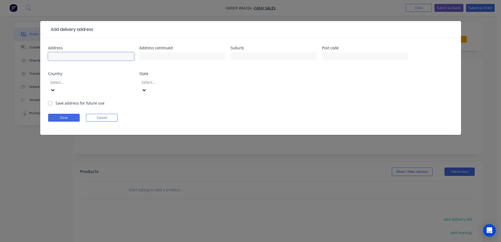
click at [71, 54] on input "text" at bounding box center [91, 56] width 86 height 8
type input "Attn Regan Hose"
click button "Done" at bounding box center [64, 118] width 32 height 8
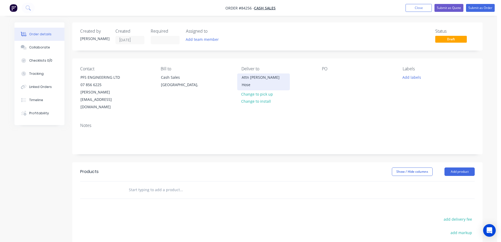
click at [263, 78] on div "Attn Regan Hose" at bounding box center [264, 81] width 44 height 15
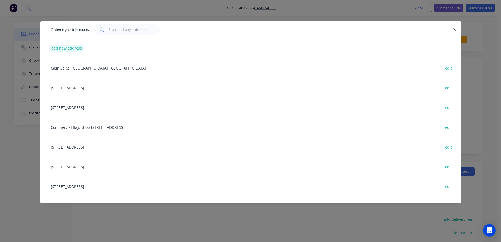
click at [77, 48] on button "add new address" at bounding box center [67, 47] width 36 height 7
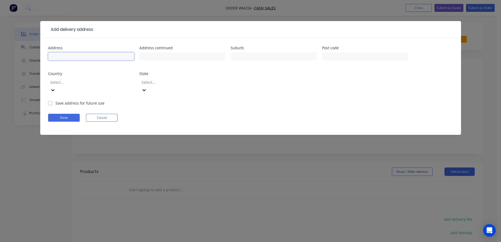
click at [78, 56] on input "text" at bounding box center [91, 56] width 86 height 8
type input "Attn Regan Hose"
click at [157, 56] on input "text" at bounding box center [182, 56] width 86 height 8
paste input "175 Riverlea Road Hamilton 3216 New Zealand"
click at [194, 55] on input "175 Riverlea Road Hamilton 3216 New Zealand" at bounding box center [182, 56] width 86 height 8
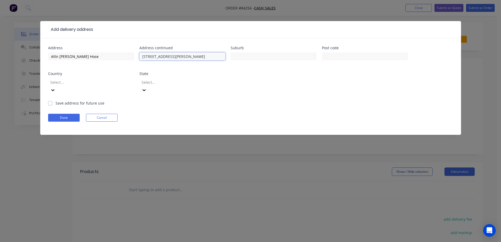
click at [194, 55] on input "175 Riverlea Road Hamilton 3216 New Zealand" at bounding box center [182, 56] width 86 height 8
type input "175 Riverlea Road Hamilton New Zealand"
type input "3216"
drag, startPoint x: 191, startPoint y: 57, endPoint x: 225, endPoint y: 57, distance: 34.0
click at [225, 57] on input "175 Riverlea Road Hamilton New Zealand" at bounding box center [182, 56] width 86 height 8
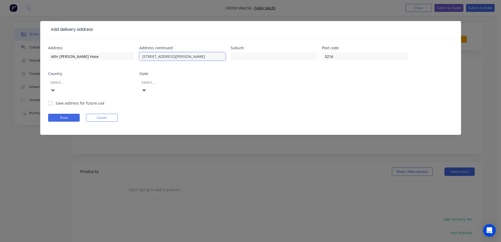
click at [176, 52] on input "175 Riverlea Road Hamilton" at bounding box center [182, 56] width 86 height 8
click at [177, 53] on input "175 Riverlea Road Hamilton" at bounding box center [182, 56] width 86 height 8
type input "175 Riverlea Road"
type input "Hamilton"
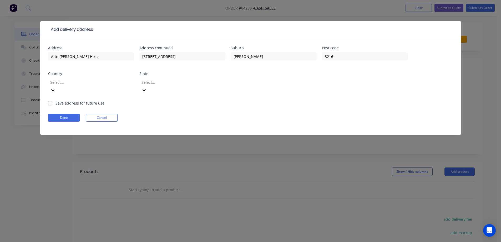
click at [205, 68] on div "Address Attn Regan Hose Address continued 175 Riverlea Road Suburb Hamilton Pos…" at bounding box center [250, 73] width 405 height 54
click at [58, 114] on button "Done" at bounding box center [64, 118] width 32 height 8
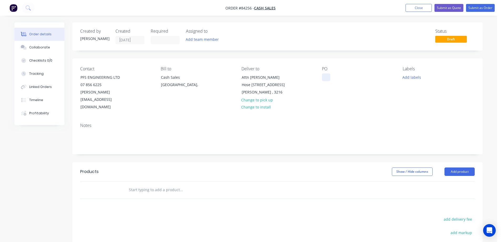
click at [325, 79] on div at bounding box center [326, 77] width 8 height 8
drag, startPoint x: 82, startPoint y: 76, endPoint x: 142, endPoint y: 77, distance: 60.5
click at [142, 77] on div "Contact PFS ENGINEERING LTD 07 856 6225 irene@pfseng.co.nz" at bounding box center [116, 88] width 72 height 44
copy div "PFS ENGINEERING LTD"
click at [329, 77] on div at bounding box center [326, 77] width 8 height 8
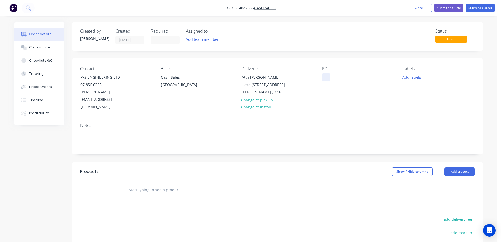
paste div
click at [340, 99] on div "Contact PFS ENGINEERING LTD 07 856 6225 irene@pfseng.co.nz Bill to Cash Sales A…" at bounding box center [277, 88] width 410 height 60
click at [180, 184] on input "text" at bounding box center [181, 189] width 105 height 11
click at [156, 184] on input "text" at bounding box center [181, 189] width 105 height 11
click at [157, 184] on input "text" at bounding box center [181, 189] width 105 height 11
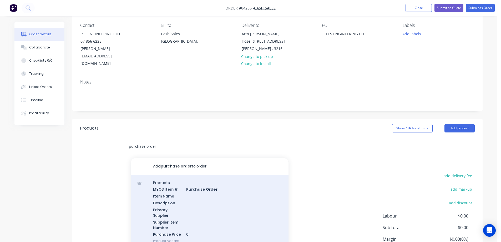
scroll to position [76, 0]
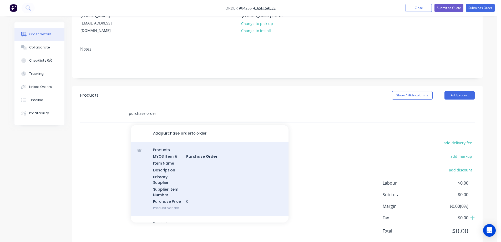
type input "purchase order"
click at [188, 158] on div "Products MYOB Item # Purchase Order Item Name Description Primary Supplier Supp…" at bounding box center [210, 179] width 158 height 74
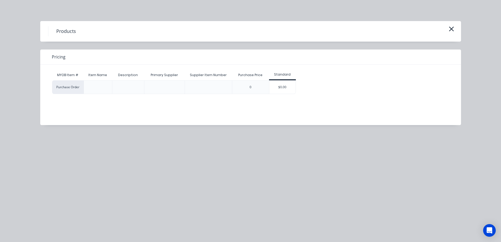
drag, startPoint x: 286, startPoint y: 85, endPoint x: 283, endPoint y: 87, distance: 3.4
click at [286, 85] on div "$0.00" at bounding box center [282, 87] width 26 height 13
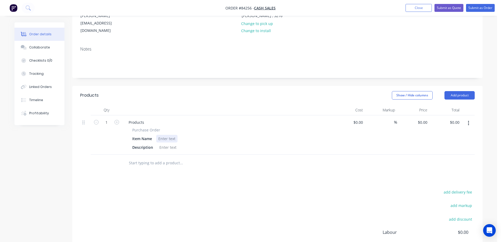
click at [165, 135] on div at bounding box center [166, 139] width 21 height 8
paste div
drag, startPoint x: 133, startPoint y: 114, endPoint x: 161, endPoint y: 114, distance: 27.4
click at [161, 127] on div "Purchase Order" at bounding box center [227, 130] width 191 height 6
copy span "Purchase Order"
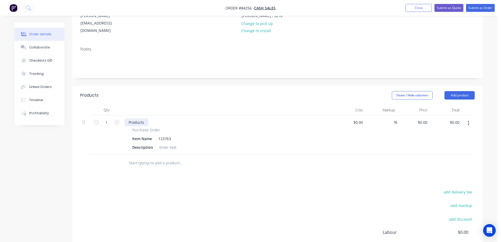
click at [131, 118] on div "Products" at bounding box center [136, 122] width 24 height 8
paste div
click at [94, 118] on form "1" at bounding box center [106, 122] width 27 height 8
drag, startPoint x: 95, startPoint y: 107, endPoint x: 104, endPoint y: 124, distance: 18.8
click at [95, 120] on icon "button" at bounding box center [96, 122] width 5 height 5
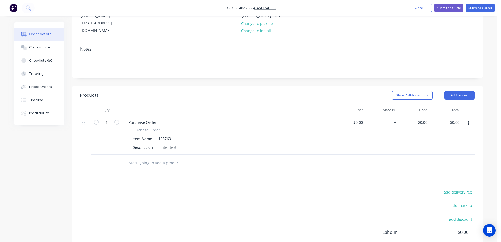
type input "0"
click at [184, 198] on div "add delivery fee add markup add discount Labour $0.00 Sub total $0.00 Margin $0…" at bounding box center [277, 239] width 395 height 102
click at [257, 171] on div "Products Show / Hide columns Add product Qty Cost Markup Price Total 0 Purchase…" at bounding box center [277, 192] width 410 height 212
click at [166, 158] on input "text" at bounding box center [181, 163] width 105 height 11
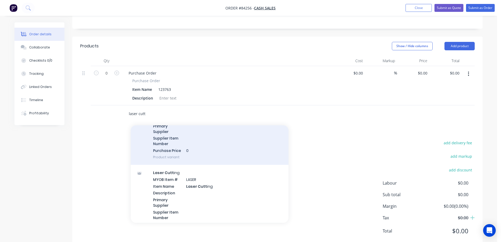
scroll to position [158, 0]
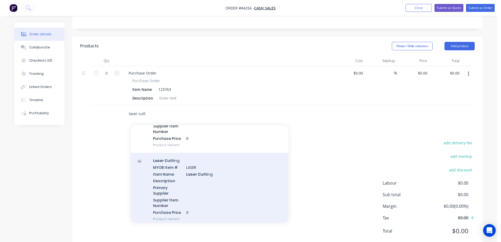
type input "laser cutt"
click at [202, 160] on div "Laser Cutt ing MYOB Item # LASER Item Name Laser Cutt ing Description Primary S…" at bounding box center [210, 190] width 158 height 74
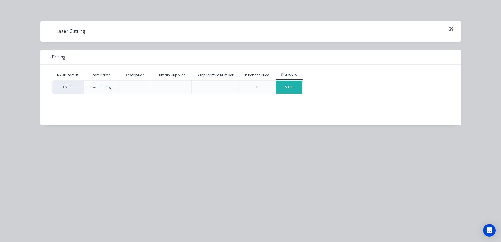
click at [286, 91] on div "$0.00" at bounding box center [289, 87] width 26 height 13
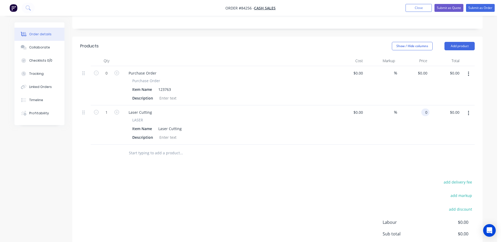
click at [425, 108] on input "0" at bounding box center [427, 112] width 6 height 8
type input "$20.06"
click at [424, 144] on div at bounding box center [277, 152] width 395 height 17
click at [468, 108] on button "button" at bounding box center [469, 112] width 12 height 9
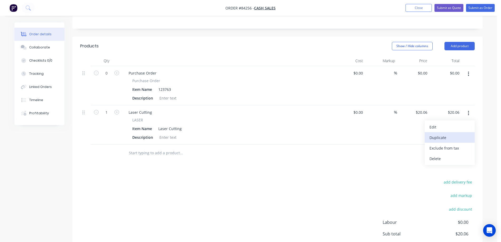
click at [455, 134] on div "Duplicate" at bounding box center [450, 138] width 41 height 8
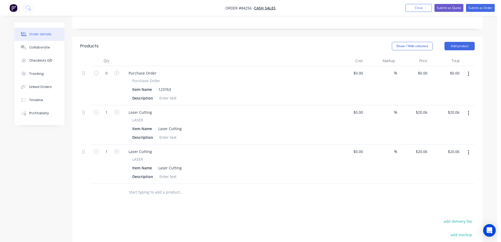
click at [467, 148] on button "button" at bounding box center [469, 152] width 12 height 9
click at [441, 194] on div "Delete" at bounding box center [450, 198] width 41 height 8
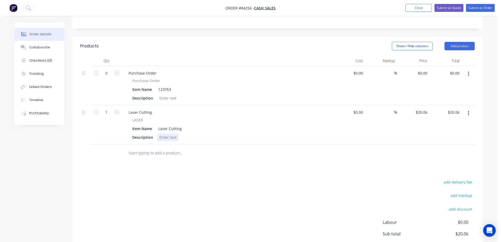
click at [163, 133] on div at bounding box center [167, 137] width 21 height 8
paste div
click at [193, 133] on div "acrylic clear 4.5mm" at bounding box center [176, 137] width 38 height 8
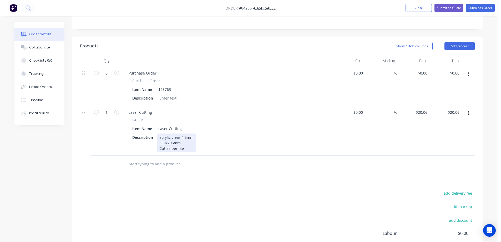
click at [160, 146] on div "Cut as per file" at bounding box center [176, 149] width 34 height 6
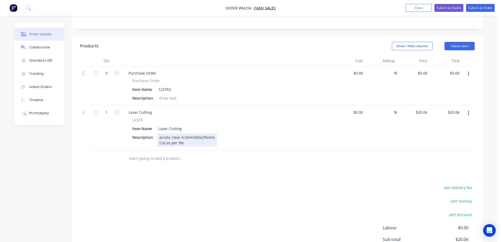
click at [202, 184] on div "add delivery fee add markup add discount Labour $0.00 Sub total $20.06 Margin $…" at bounding box center [277, 235] width 395 height 102
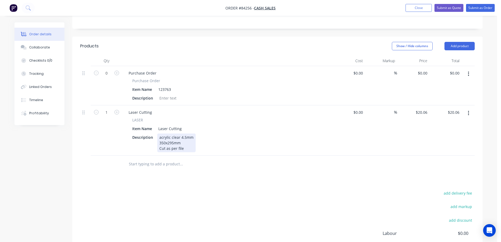
click at [470, 108] on button "button" at bounding box center [469, 112] width 12 height 9
click at [461, 134] on div "Duplicate" at bounding box center [450, 138] width 41 height 8
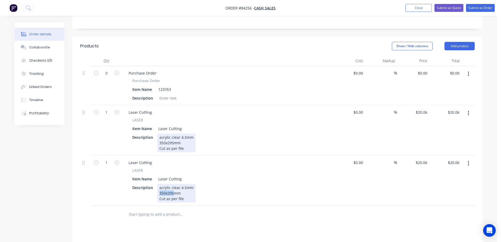
drag, startPoint x: 173, startPoint y: 178, endPoint x: 158, endPoint y: 178, distance: 14.5
click at [158, 184] on div "acrylic clear 4.5mm 350x295mm Cut as per file" at bounding box center [176, 193] width 38 height 19
click at [201, 209] on input "text" at bounding box center [181, 214] width 105 height 11
click at [425, 159] on input "20.06" at bounding box center [424, 163] width 12 height 8
type input "$20.56"
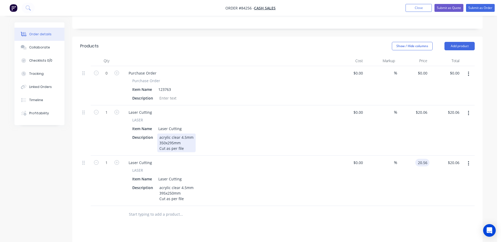
type input "$20.56"
click at [361, 206] on div at bounding box center [277, 214] width 395 height 17
click at [473, 159] on button "button" at bounding box center [469, 163] width 12 height 9
click at [457, 184] on div "Duplicate" at bounding box center [450, 188] width 41 height 8
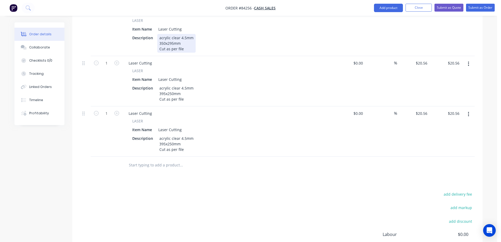
scroll to position [231, 0]
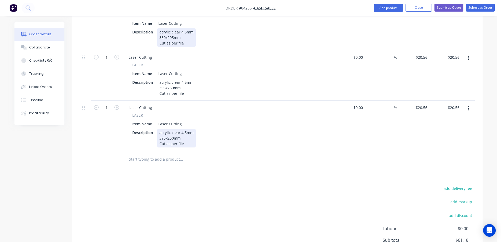
click at [187, 129] on div "acrylic clear 4.5mm 395x250mm Cut as per file" at bounding box center [176, 138] width 38 height 19
click at [146, 157] on div "Products Show / Hide columns Add product Qty Cost Markup Price Total 0 Purchase…" at bounding box center [277, 112] width 410 height 363
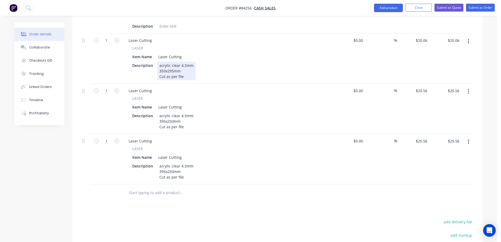
scroll to position [178, 0]
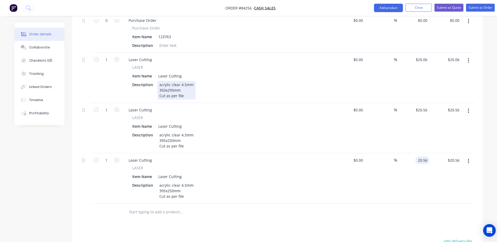
click at [423, 156] on input "20.56" at bounding box center [424, 160] width 12 height 8
type input "$19.13"
click at [447, 175] on div "$19.13 $20.56" at bounding box center [446, 178] width 32 height 50
click at [157, 203] on div at bounding box center [216, 211] width 189 height 17
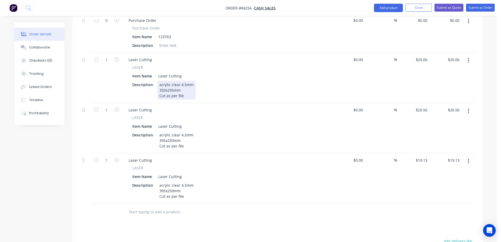
click at [159, 207] on input "text" at bounding box center [181, 212] width 105 height 11
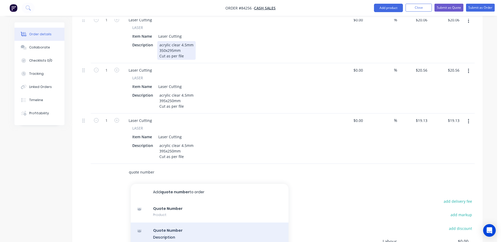
scroll to position [231, 0]
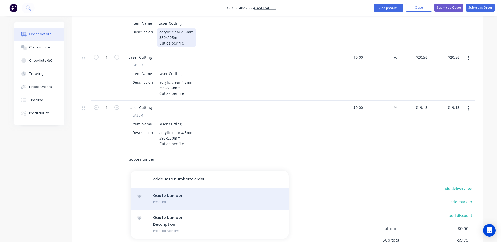
type input "quote number"
click at [172, 189] on div "Quote Number Product" at bounding box center [210, 199] width 158 height 22
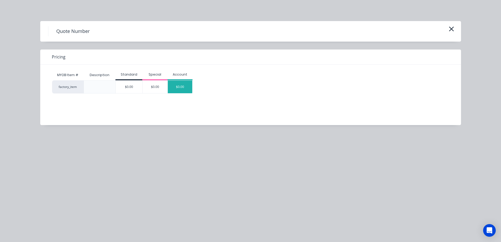
click at [188, 90] on div "$0.00" at bounding box center [180, 87] width 25 height 13
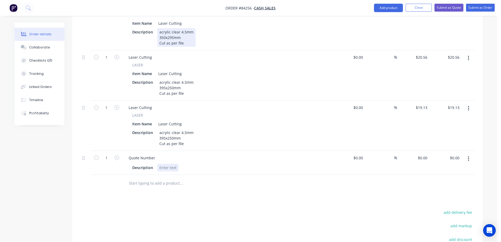
click at [170, 164] on div at bounding box center [167, 168] width 21 height 8
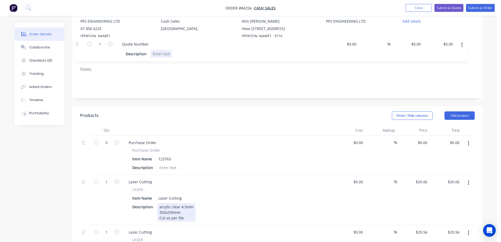
scroll to position [37, 0]
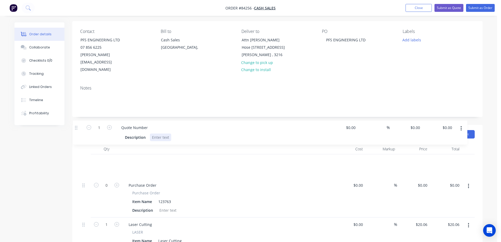
drag, startPoint x: 85, startPoint y: 143, endPoint x: 82, endPoint y: 126, distance: 16.8
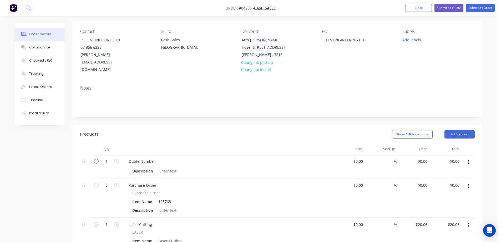
click at [96, 159] on icon "button" at bounding box center [96, 161] width 5 height 5
type input "0"
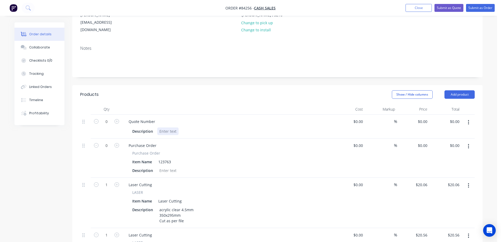
scroll to position [90, 0]
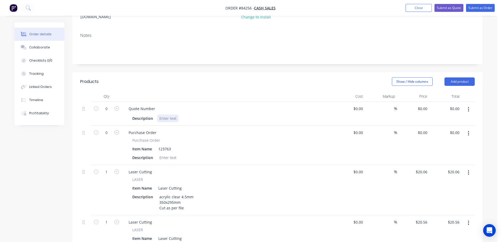
click at [166, 114] on div at bounding box center [167, 118] width 21 height 8
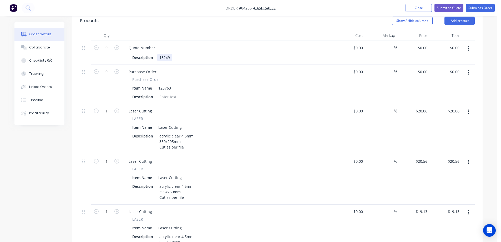
scroll to position [195, 0]
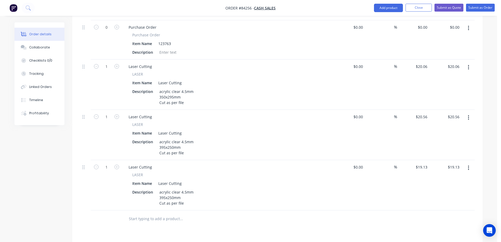
click at [161, 213] on input "text" at bounding box center [181, 218] width 105 height 11
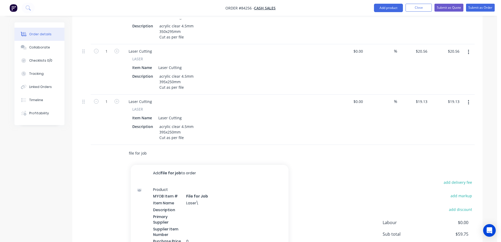
scroll to position [300, 0]
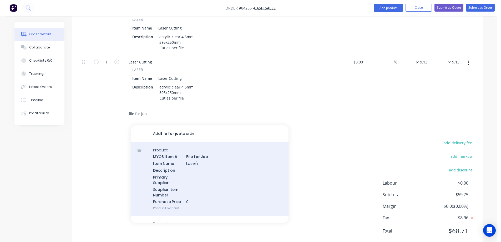
type input "file for job"
click at [173, 152] on div "Product MYOB Item # File for Job Item Name Laser\ Description Primary Supplier …" at bounding box center [210, 179] width 158 height 74
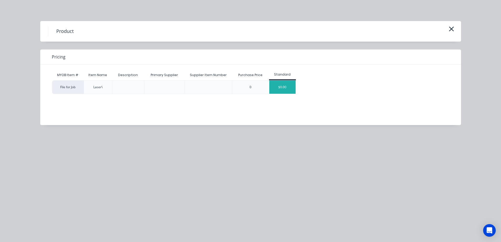
click at [277, 90] on div "$0.00" at bounding box center [282, 87] width 26 height 13
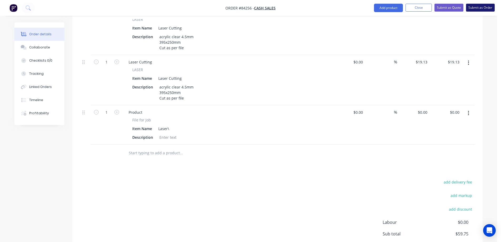
click at [484, 9] on button "Submit as Order" at bounding box center [480, 8] width 29 height 8
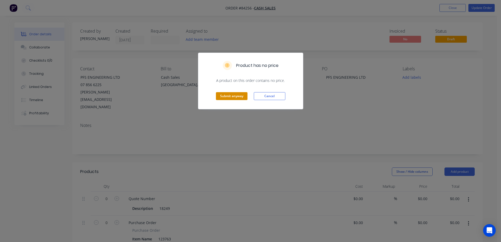
click at [233, 99] on button "Submit anyway" at bounding box center [232, 96] width 32 height 8
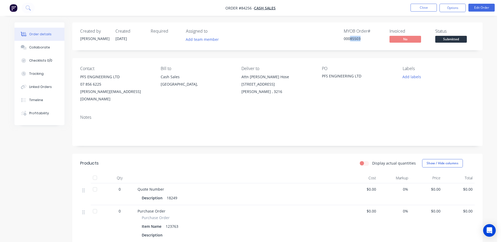
drag, startPoint x: 351, startPoint y: 39, endPoint x: 362, endPoint y: 39, distance: 10.3
click at [362, 39] on div "00085503" at bounding box center [363, 39] width 39 height 6
copy div "85503"
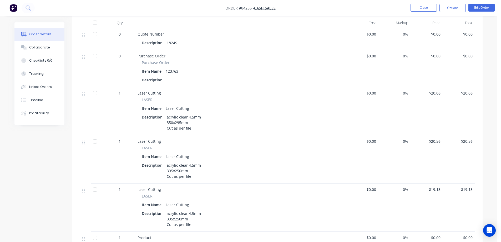
scroll to position [263, 0]
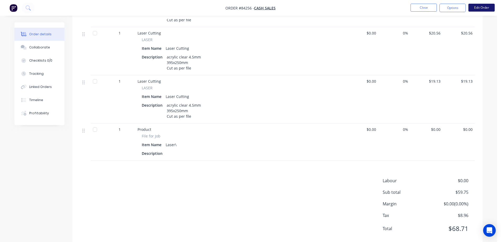
click at [474, 10] on button "Edit Order" at bounding box center [482, 8] width 26 height 8
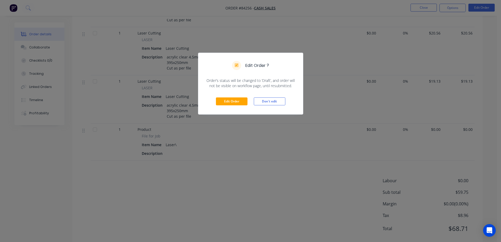
click at [224, 97] on div "Edit Order Don't edit" at bounding box center [250, 101] width 105 height 26
click at [237, 99] on button "Edit Order" at bounding box center [232, 101] width 32 height 8
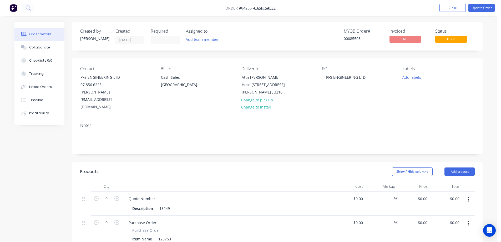
scroll to position [316, 0]
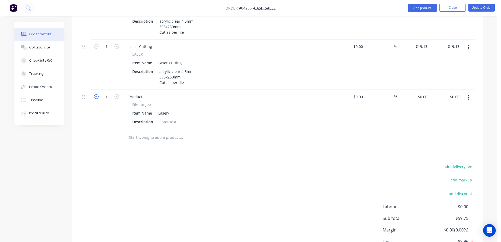
click at [97, 94] on icon "button" at bounding box center [96, 96] width 5 height 5
type input "0"
click at [169, 118] on div at bounding box center [167, 122] width 21 height 8
paste div
click at [206, 118] on div "85503 41437-0101-003.dxf" at bounding box center [182, 122] width 50 height 8
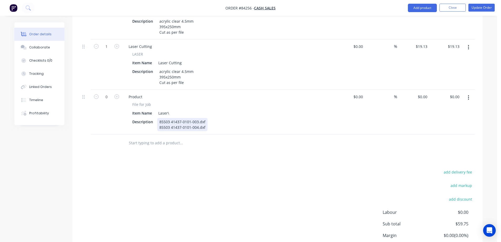
click at [206, 118] on div "85503 41437-0101-003.dxf 85503 41437-0101-004.dxf" at bounding box center [182, 124] width 50 height 13
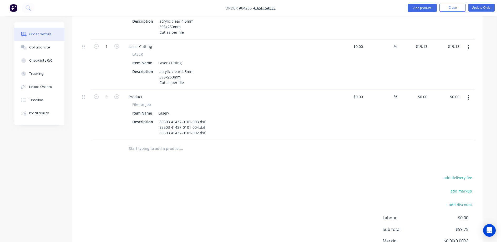
click at [198, 178] on div "add delivery fee add markup add discount Labour $0.00 Sub total $59.75 Margin $…" at bounding box center [277, 225] width 395 height 102
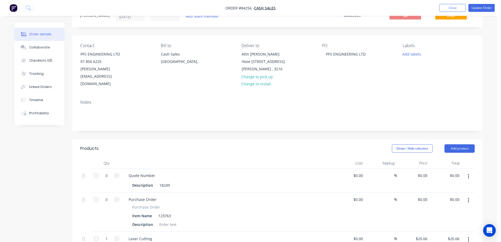
scroll to position [0, 0]
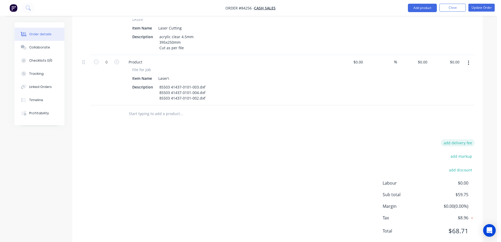
click at [448, 139] on button "add delivery fee" at bounding box center [458, 142] width 34 height 7
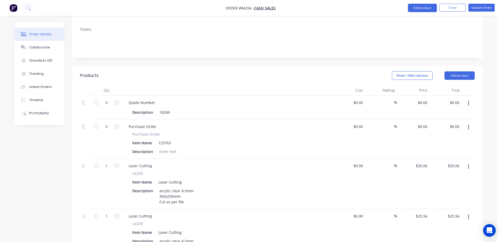
scroll to position [86, 0]
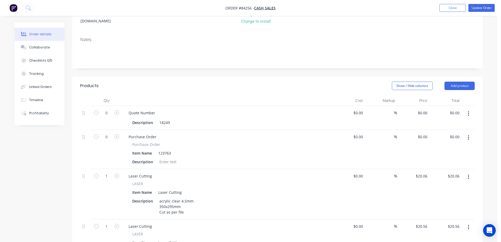
click at [314, 76] on header "Products Show / Hide columns Add product" at bounding box center [277, 85] width 410 height 19
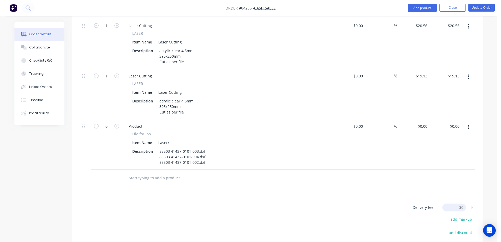
scroll to position [296, 0]
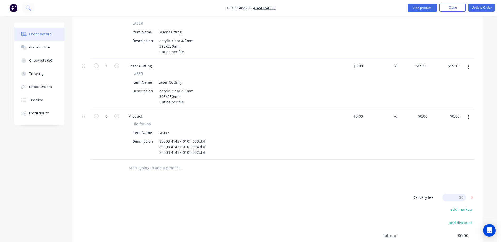
click at [409, 172] on div "Products Show / Hide columns Add product Qty Cost Markup Price Total 0 Quote Nu…" at bounding box center [277, 84] width 410 height 436
click at [471, 195] on icon at bounding box center [472, 197] width 5 height 5
click at [214, 193] on div "add delivery fee add markup add discount Labour $0.00 Sub total $59.75 Margin $…" at bounding box center [277, 244] width 395 height 102
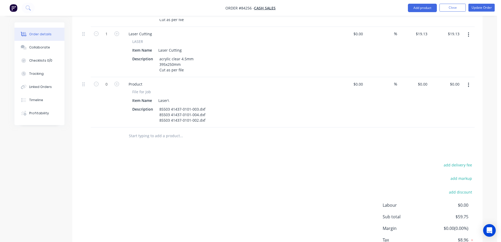
scroll to position [350, 0]
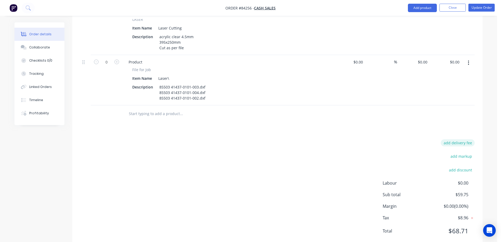
click at [471, 139] on button "add delivery fee" at bounding box center [458, 142] width 34 height 7
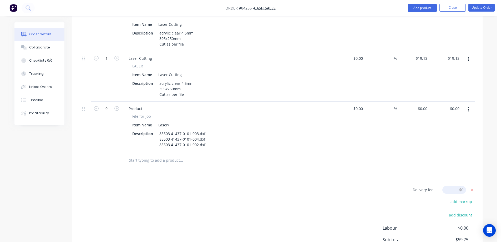
scroll to position [349, 0]
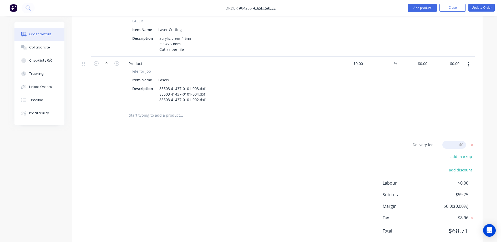
click at [220, 141] on div "Delivery fee Delivery fee Delivery fee name (Optional) $0 add markup add discou…" at bounding box center [277, 191] width 395 height 100
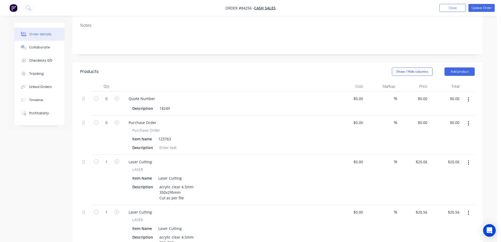
scroll to position [263, 0]
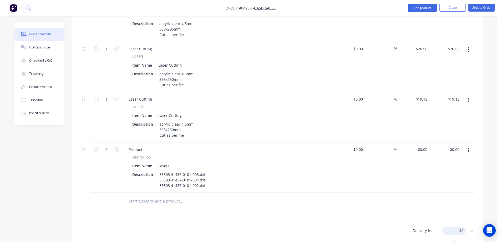
click at [459, 227] on input at bounding box center [455, 231] width 24 height 8
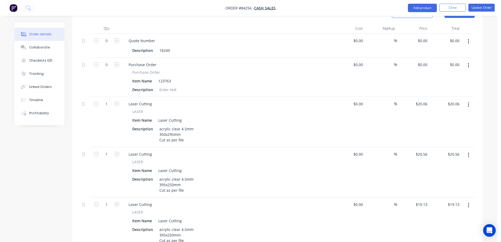
scroll to position [239, 0]
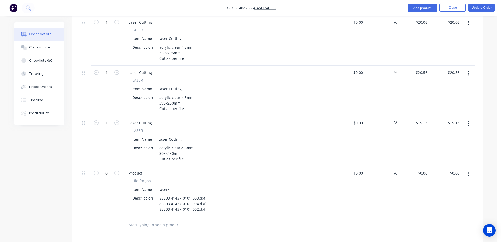
type input "13"
click at [285, 219] on div at bounding box center [216, 224] width 185 height 11
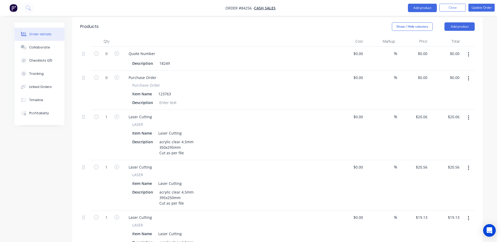
scroll to position [29, 0]
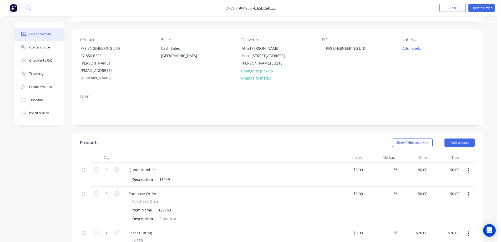
click at [483, 3] on nav "Order #84256 - Cash Sales Add product Close Update Order" at bounding box center [250, 8] width 501 height 16
click at [408, 47] on button "Add labels" at bounding box center [412, 47] width 24 height 7
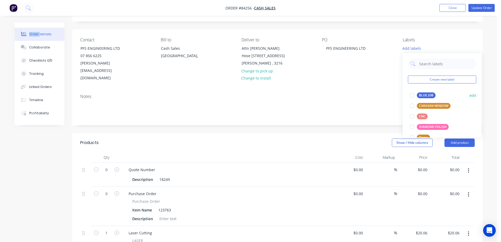
drag, startPoint x: 421, startPoint y: 94, endPoint x: 480, endPoint y: 21, distance: 94.5
click at [422, 94] on div "BLUE JOB" at bounding box center [426, 95] width 19 height 6
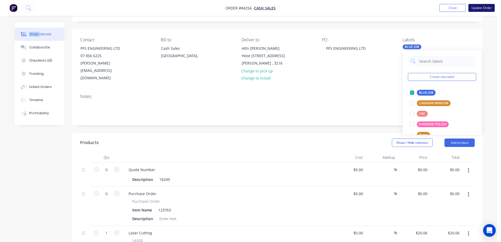
click at [479, 8] on button "Update Order" at bounding box center [482, 8] width 26 height 8
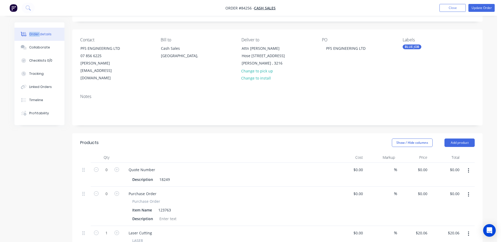
scroll to position [0, 0]
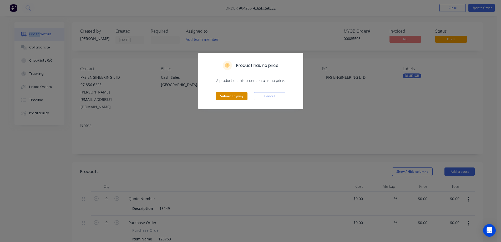
click at [230, 98] on button "Submit anyway" at bounding box center [232, 96] width 32 height 8
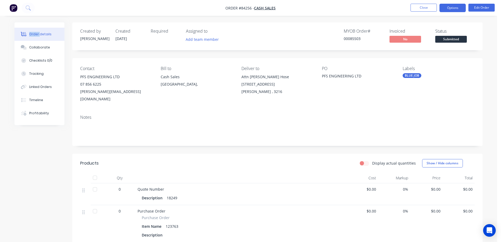
click at [454, 6] on button "Options" at bounding box center [453, 8] width 26 height 8
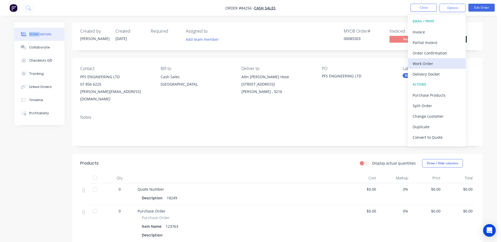
click at [428, 62] on div "Work Order" at bounding box center [437, 64] width 48 height 8
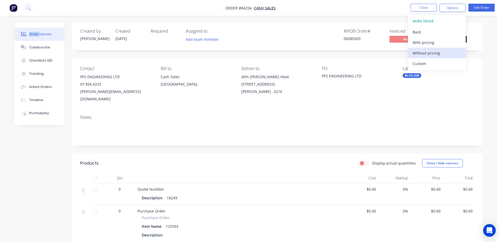
click at [427, 53] on div "Without pricing" at bounding box center [437, 53] width 48 height 8
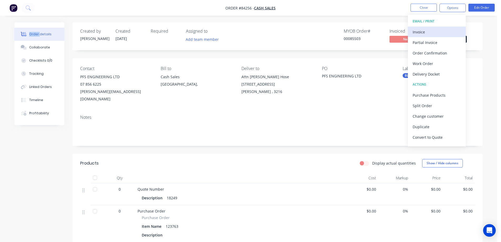
click at [432, 32] on div "Invoice" at bounding box center [437, 32] width 48 height 8
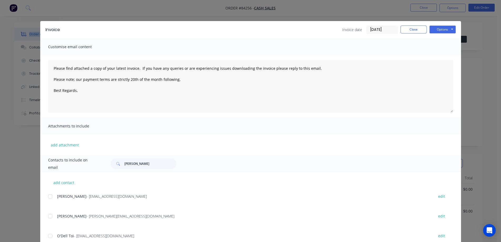
click at [442, 29] on button "Options" at bounding box center [443, 30] width 26 height 8
click at [444, 41] on button "Preview" at bounding box center [447, 38] width 34 height 9
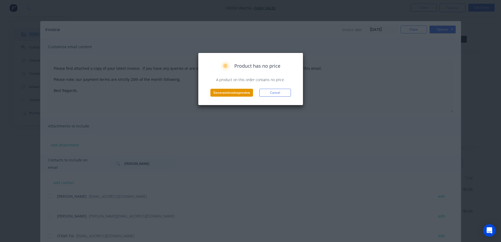
click at [232, 93] on button "Generate invoice preview" at bounding box center [231, 93] width 43 height 8
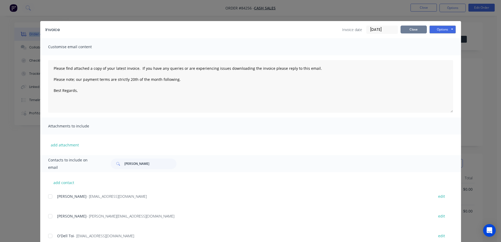
click at [407, 28] on button "Close" at bounding box center [414, 30] width 26 height 8
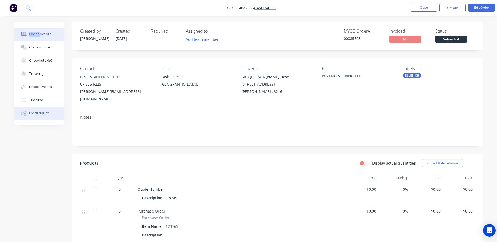
click at [42, 112] on div "Profitability" at bounding box center [39, 113] width 20 height 5
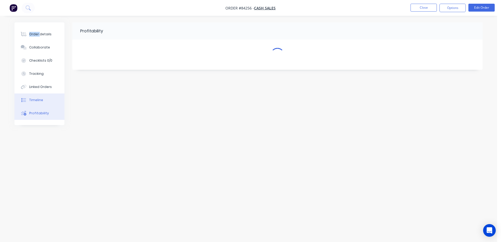
click at [39, 101] on div "Timeline" at bounding box center [36, 100] width 14 height 5
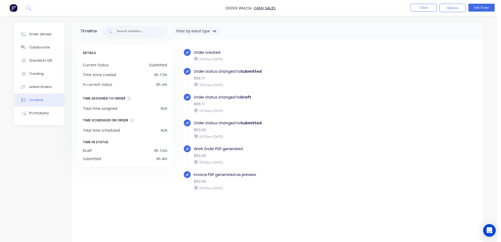
click at [68, 30] on div "Order details Collaborate Checklists 0/0 Tracking Linked Orders Timeline Profit…" at bounding box center [43, 73] width 58 height 103
click at [30, 36] on div "Order details" at bounding box center [40, 34] width 22 height 5
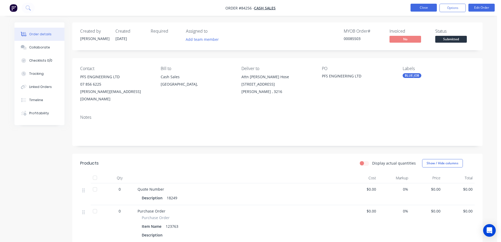
click at [426, 7] on button "Close" at bounding box center [424, 8] width 26 height 8
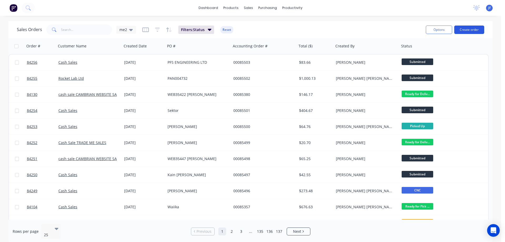
click at [465, 27] on button "Create order" at bounding box center [469, 30] width 30 height 8
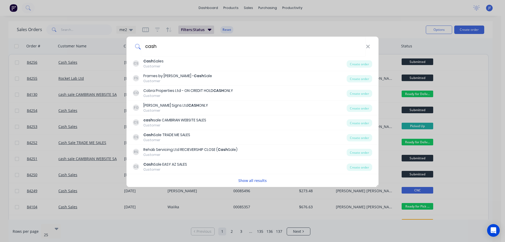
type input "cash"
click at [169, 63] on div "CS Cash Sales Customer" at bounding box center [240, 63] width 214 height 10
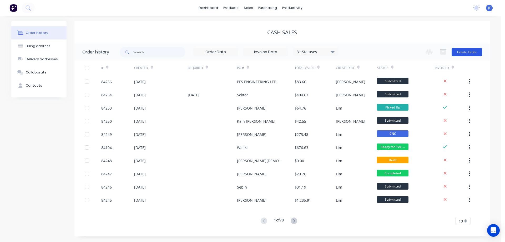
click at [465, 51] on button "Create Order" at bounding box center [467, 52] width 31 height 8
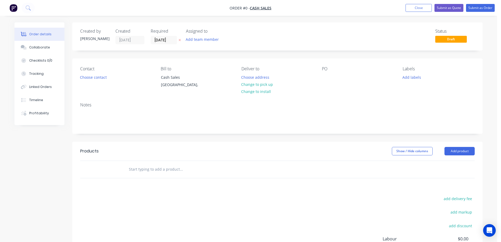
click at [179, 39] on icon at bounding box center [180, 39] width 2 height 3
click at [94, 79] on button "Choose contact" at bounding box center [93, 76] width 32 height 7
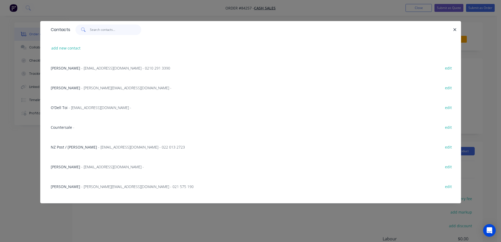
click at [106, 32] on input "text" at bounding box center [115, 29] width 51 height 11
paste input "andyandchris@xtra.co.nz"
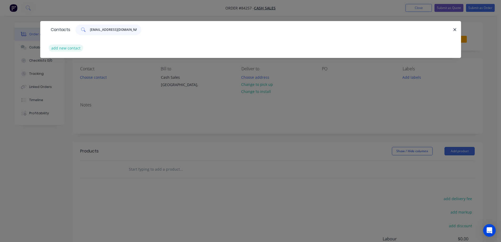
type input "andyandchris@xtra.co.nz"
click at [78, 48] on button "add new contact" at bounding box center [66, 47] width 35 height 7
select select "NZ"
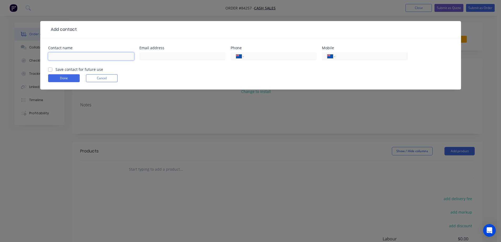
click at [84, 54] on input "text" at bounding box center [91, 56] width 86 height 8
type input "Andy"
click at [157, 57] on input "text" at bounding box center [182, 56] width 86 height 8
paste input "andyandchris@xtra.co.nz"
type input "andyandchris@xtra.co.nz"
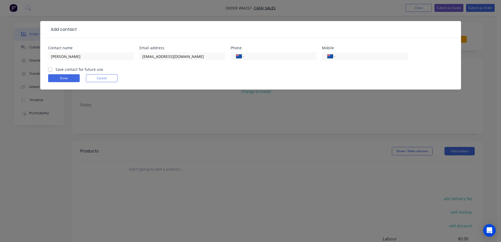
click at [85, 70] on label "Save contact for future use" at bounding box center [80, 70] width 48 height 6
click at [52, 70] on input "Save contact for future use" at bounding box center [50, 69] width 4 height 5
checkbox input "true"
click at [58, 77] on button "Done" at bounding box center [64, 78] width 32 height 8
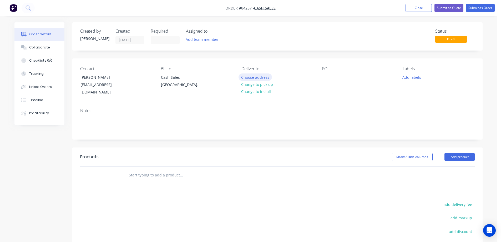
click at [255, 77] on button "Choose address" at bounding box center [256, 76] width 34 height 7
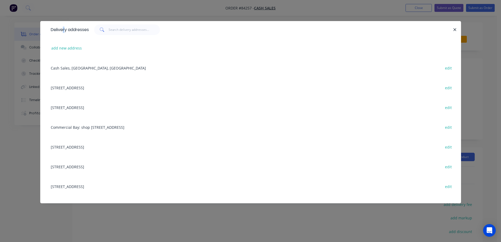
click at [64, 18] on div "Delivery addresses add new address Cash Sales, Auckland, New Zealand edit 858 P…" at bounding box center [250, 121] width 501 height 242
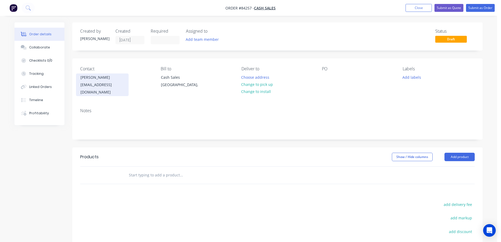
click at [93, 78] on div "Andy" at bounding box center [103, 77] width 44 height 7
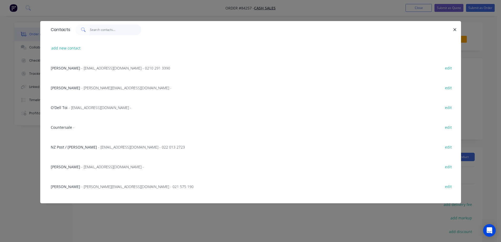
click at [98, 31] on input "text" at bounding box center [115, 29] width 51 height 11
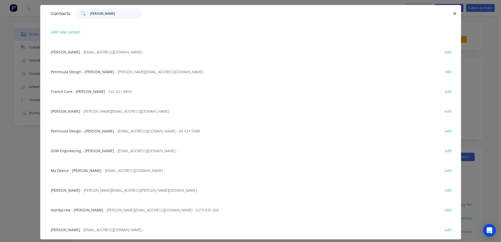
scroll to position [29, 0]
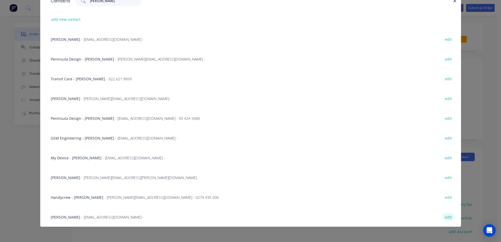
type input "andy"
drag, startPoint x: 445, startPoint y: 216, endPoint x: 427, endPoint y: 207, distance: 20.4
click at [445, 216] on button "edit" at bounding box center [449, 216] width 12 height 7
select select "NZ"
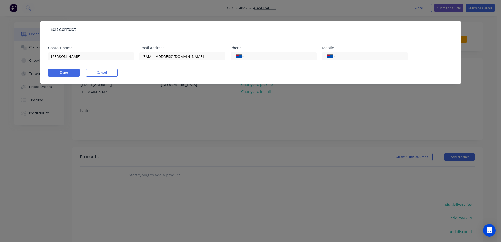
scroll to position [0, 0]
click at [84, 57] on input "Andy" at bounding box center [91, 56] width 86 height 8
type input "[PERSON_NAME]"
click at [65, 75] on button "Done" at bounding box center [64, 73] width 32 height 8
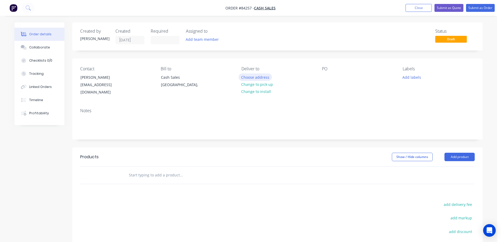
click at [245, 75] on button "Choose address" at bounding box center [256, 76] width 34 height 7
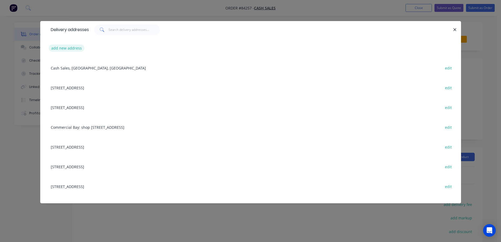
click at [68, 49] on button "add new address" at bounding box center [67, 47] width 36 height 7
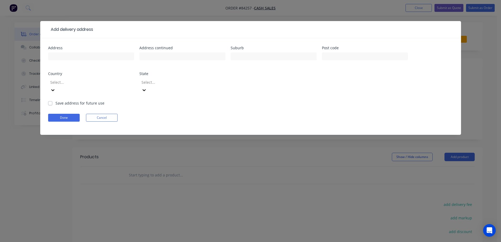
click at [68, 57] on input "text" at bounding box center [91, 56] width 86 height 8
click at [81, 58] on input "22 Gardner st, Levin," at bounding box center [91, 56] width 86 height 8
type input "22 Gardner st, ,"
type input "Levin"
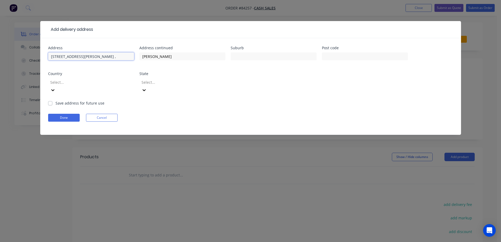
click at [102, 58] on input "22 Gardner st, ," at bounding box center [91, 56] width 86 height 8
type input "22 Gardner st"
type input "5510"
type input "Horowhenua"
click at [57, 114] on button "Done" at bounding box center [64, 118] width 32 height 8
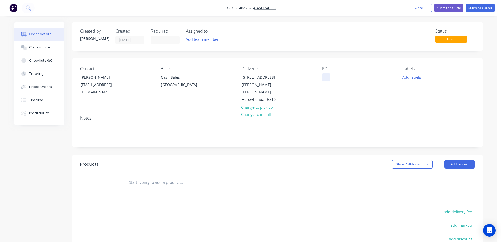
click at [324, 79] on div at bounding box center [326, 77] width 8 height 8
drag, startPoint x: 103, startPoint y: 76, endPoint x: 142, endPoint y: 75, distance: 38.4
click at [142, 75] on div "Contact Andy Rutherford andyandchris@xtra.co.nz" at bounding box center [116, 84] width 72 height 37
copy div "[PERSON_NAME]"
click at [333, 79] on div "PO" at bounding box center [358, 84] width 72 height 37
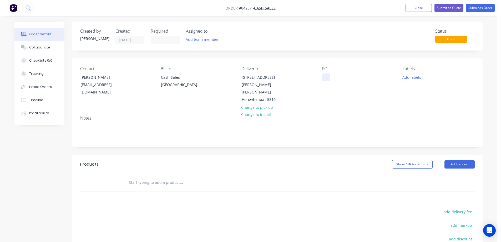
click at [330, 77] on div at bounding box center [326, 77] width 8 height 8
paste div
click at [252, 174] on div at bounding box center [216, 182] width 189 height 17
click at [202, 177] on input "text" at bounding box center [181, 182] width 105 height 11
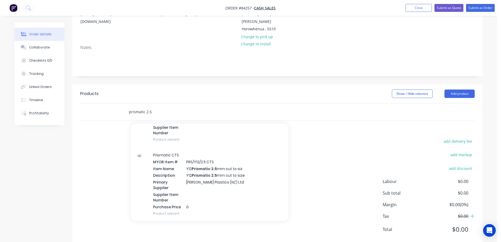
scroll to position [158, 0]
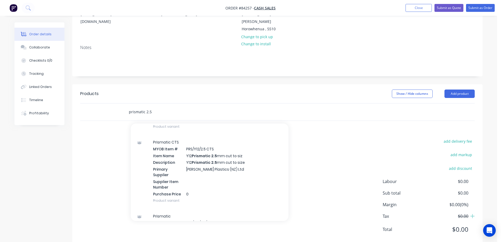
type input "prismatic 2.5"
click at [207, 158] on div "Prismatic CTS MYOB Item # PRS/Y12/2.5 CTS Item Name Y12 Prismatic 2.5 mm cut to…" at bounding box center [210, 171] width 158 height 74
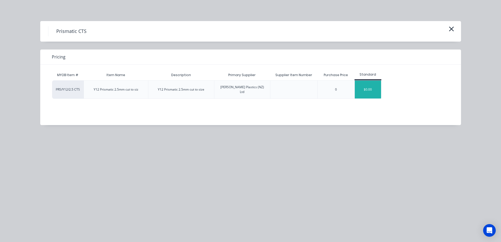
click at [364, 86] on div "$0.00" at bounding box center [368, 90] width 26 height 18
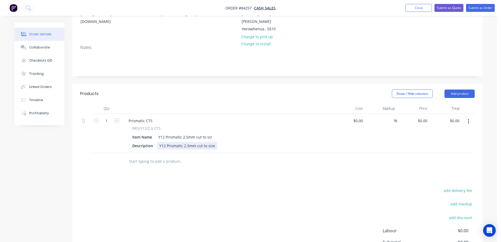
click at [214, 142] on div "Y12 Prismatic 2.5mm cut to size" at bounding box center [187, 146] width 60 height 8
click at [458, 187] on button "add delivery fee" at bounding box center [458, 190] width 34 height 7
type input "20"
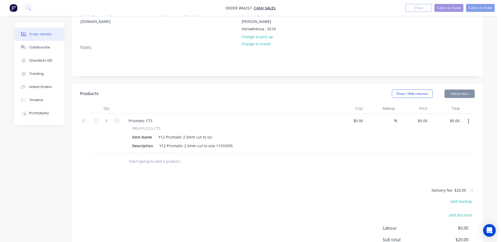
click at [262, 196] on div "Delivery fee $20.00 add markup add discount Labour $0.00 Sub total $20.00 Margi…" at bounding box center [277, 236] width 395 height 99
click at [117, 118] on icon "button" at bounding box center [116, 120] width 5 height 5
type input "2"
click at [420, 114] on div "0 0" at bounding box center [413, 133] width 32 height 39
type input "$3.00"
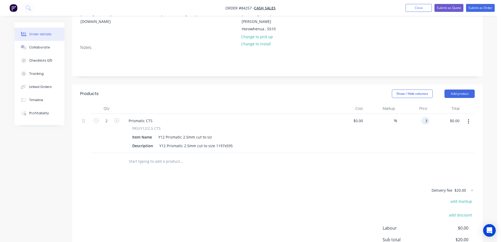
type input "$6.00"
type input "$39.04"
type input "$78.08"
click at [269, 153] on div at bounding box center [216, 161] width 189 height 17
click at [118, 118] on icon "button" at bounding box center [116, 120] width 5 height 5
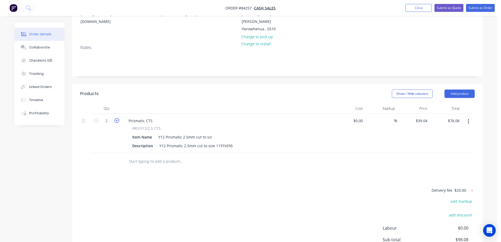
type input "3"
type input "$117.12"
click at [118, 118] on icon "button" at bounding box center [116, 120] width 5 height 5
type input "4"
type input "$156.16"
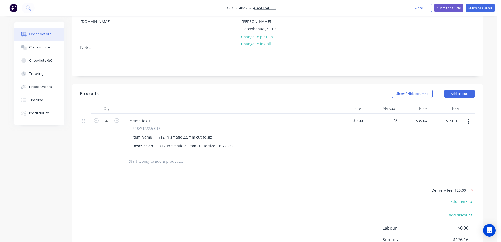
click at [114, 117] on button "button" at bounding box center [116, 120] width 7 height 6
type input "5"
type input "$195.20"
click at [118, 118] on icon "button" at bounding box center [116, 120] width 5 height 5
type input "6"
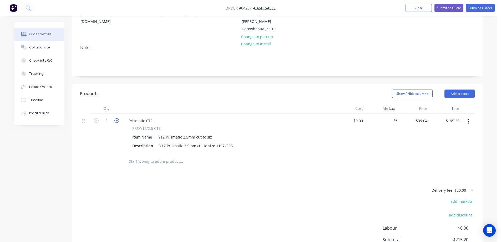
type input "$234.24"
click at [97, 116] on form "6" at bounding box center [106, 120] width 27 height 8
click at [96, 118] on icon "button" at bounding box center [96, 120] width 5 height 5
type input "5"
type input "$195.20"
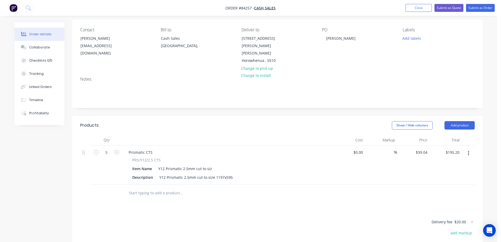
scroll to position [0, 0]
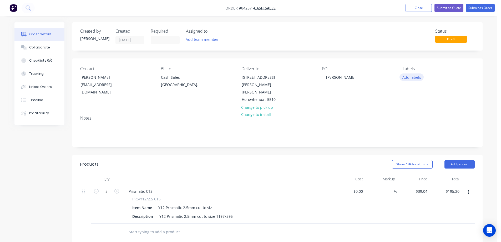
click at [412, 78] on button "Add labels" at bounding box center [412, 76] width 24 height 7
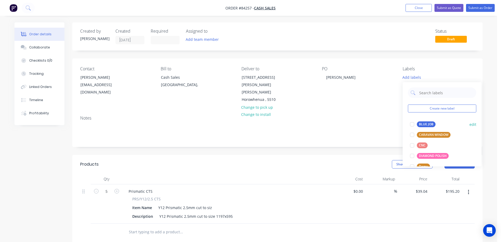
click at [419, 124] on div "BLUE JOB" at bounding box center [426, 124] width 19 height 6
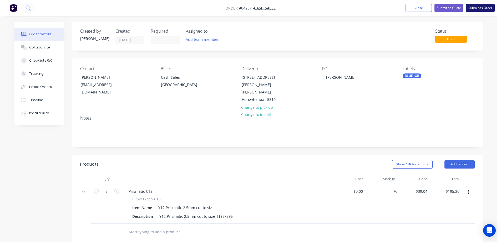
click at [480, 8] on button "Submit as Order" at bounding box center [480, 8] width 29 height 8
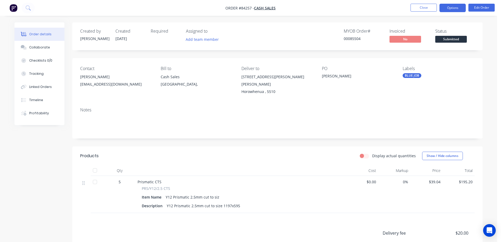
click at [461, 7] on button "Options" at bounding box center [453, 8] width 26 height 8
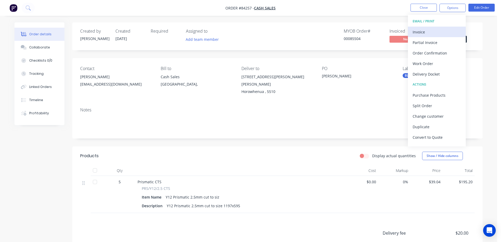
click at [437, 31] on div "Invoice" at bounding box center [437, 32] width 48 height 8
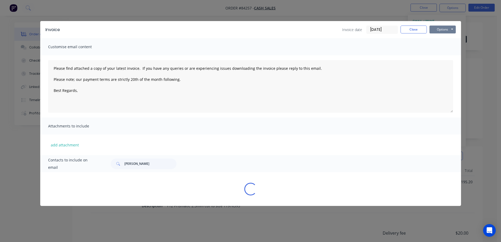
click at [447, 30] on button "Options" at bounding box center [443, 30] width 26 height 8
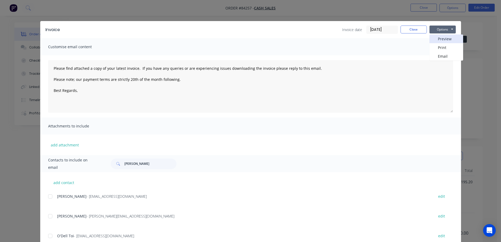
click at [447, 38] on button "Preview" at bounding box center [447, 38] width 34 height 9
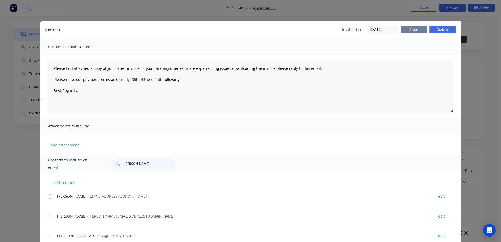
drag, startPoint x: 416, startPoint y: 29, endPoint x: 458, endPoint y: 8, distance: 46.8
click at [417, 28] on button "Close" at bounding box center [414, 30] width 26 height 8
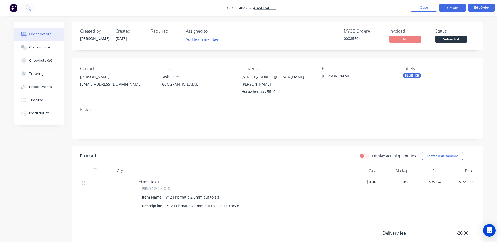
click at [458, 6] on button "Options" at bounding box center [453, 8] width 26 height 8
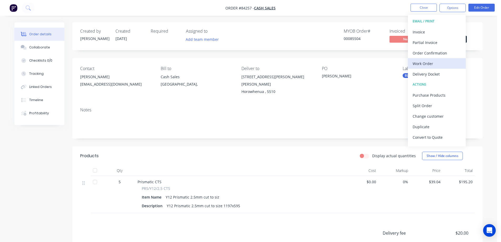
click at [432, 64] on div "Work Order" at bounding box center [437, 64] width 48 height 8
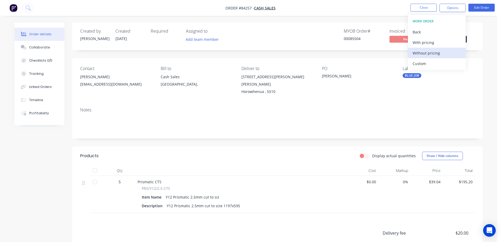
click at [433, 54] on div "Without pricing" at bounding box center [437, 53] width 48 height 8
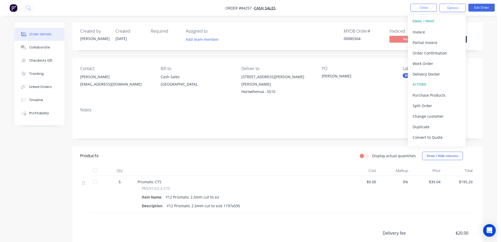
drag, startPoint x: 262, startPoint y: 52, endPoint x: 277, endPoint y: 44, distance: 16.4
click at [262, 52] on div "Created by Jess Created 29/08/25 Required Assigned to Add team member MYOB Orde…" at bounding box center [277, 166] width 410 height 288
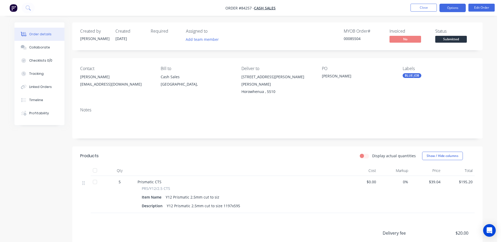
click at [450, 7] on button "Options" at bounding box center [453, 8] width 26 height 8
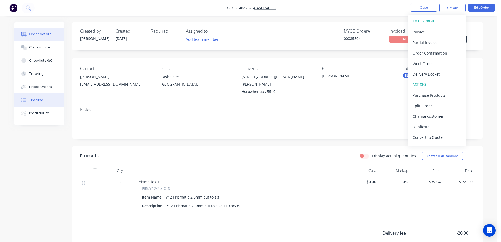
click at [40, 103] on button "Timeline" at bounding box center [39, 99] width 50 height 13
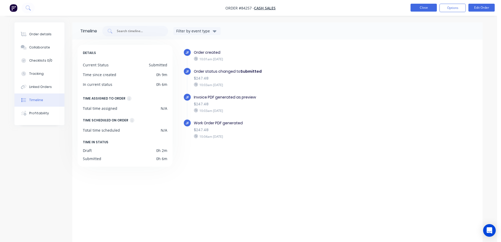
click at [421, 10] on button "Close" at bounding box center [424, 8] width 26 height 8
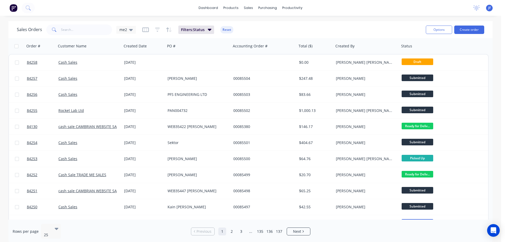
click at [483, 23] on div "Options Create order" at bounding box center [454, 29] width 61 height 13
click at [468, 28] on button "Create order" at bounding box center [469, 30] width 30 height 8
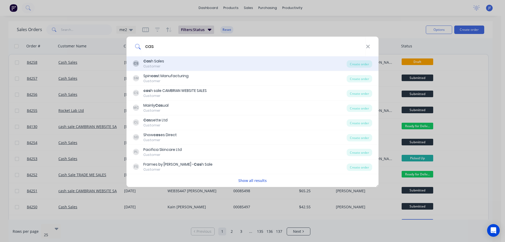
type input "cas"
click at [158, 62] on div "Cas h Sales" at bounding box center [153, 61] width 21 height 6
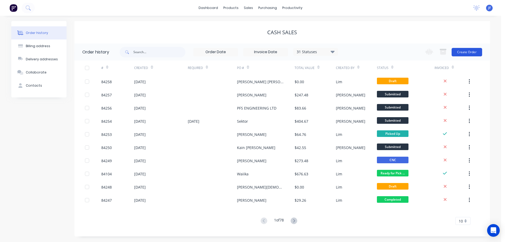
click at [466, 54] on button "Create Order" at bounding box center [467, 52] width 31 height 8
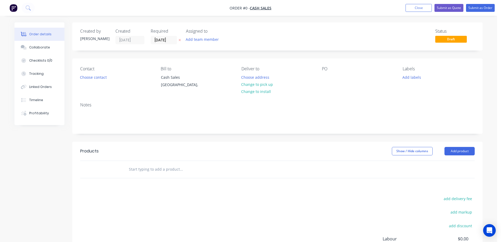
click at [179, 39] on icon at bounding box center [180, 39] width 2 height 3
click at [99, 77] on button "Choose contact" at bounding box center [93, 76] width 32 height 7
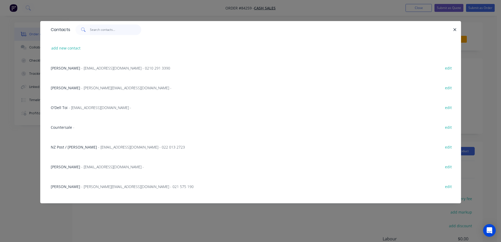
click at [93, 30] on input "text" at bounding box center [115, 29] width 51 height 11
paste input "text"
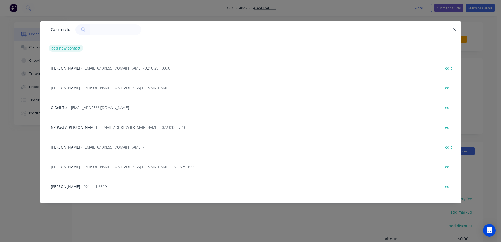
click at [69, 47] on button "add new contact" at bounding box center [66, 47] width 35 height 7
select select "NZ"
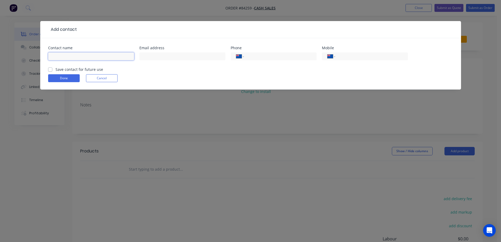
click at [77, 54] on input "text" at bounding box center [91, 56] width 86 height 8
paste input "text"
click at [81, 56] on input "Geovert" at bounding box center [91, 56] width 86 height 8
paste input "Vicky Oliver"
type input "Geovert - [PERSON_NAME]"
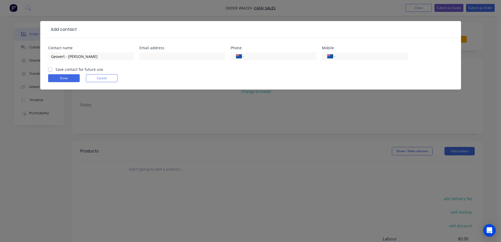
click at [90, 69] on label "Save contact for future use" at bounding box center [80, 70] width 48 height 6
click at [52, 69] on input "Save contact for future use" at bounding box center [50, 69] width 4 height 5
checkbox input "true"
click at [172, 56] on input "text" at bounding box center [182, 56] width 86 height 8
paste input "[PERSON_NAME][EMAIL_ADDRESS][PERSON_NAME][DOMAIN_NAME]"
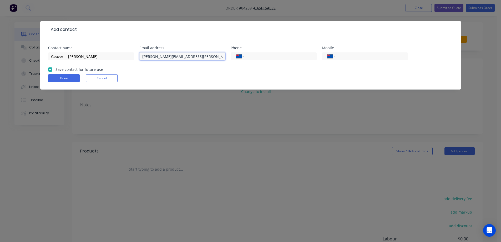
type input "[PERSON_NAME][EMAIL_ADDRESS][PERSON_NAME][DOMAIN_NAME]"
click at [375, 52] on div "International Afghanistan Åland Islands Albania Algeria American Samoa Andorra …" at bounding box center [365, 56] width 86 height 8
click at [354, 57] on input "tel" at bounding box center [370, 56] width 63 height 6
paste input "021 335 307"
type input "021 335 307"
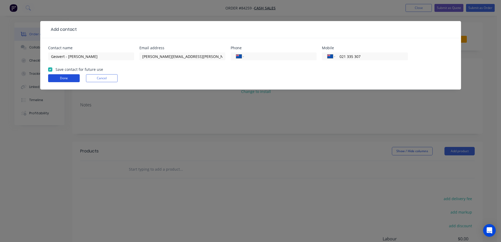
drag, startPoint x: 61, startPoint y: 77, endPoint x: 69, endPoint y: 74, distance: 8.9
click at [61, 77] on button "Done" at bounding box center [64, 78] width 32 height 8
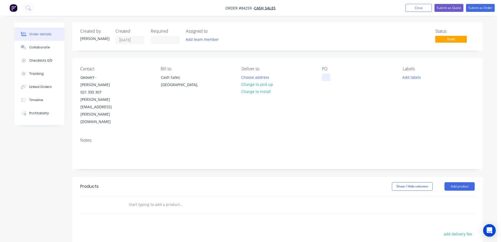
click at [328, 75] on div at bounding box center [326, 77] width 8 height 8
click at [318, 78] on div "Contact Geovert - Vicky Oliver 021 335 307 vicky.oliver@geovert.com Bill to Cas…" at bounding box center [277, 95] width 410 height 75
click at [324, 78] on div at bounding box center [326, 77] width 8 height 8
click at [265, 76] on button "Choose address" at bounding box center [256, 76] width 34 height 7
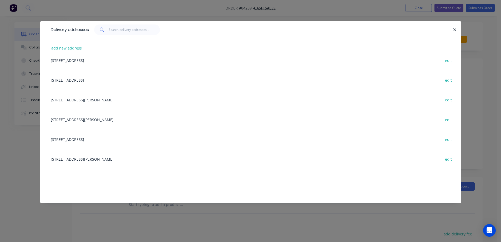
scroll to position [579, 0]
click at [77, 9] on div "Delivery addresses add new address 14 Cottle Road, Taupaki, 0782 edit 61 The Bu…" at bounding box center [250, 121] width 501 height 242
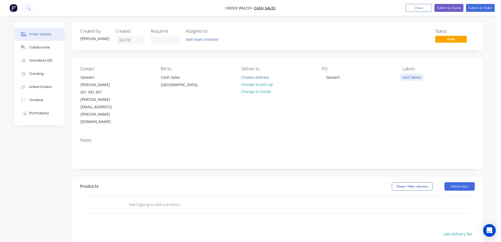
click at [408, 78] on button "Add labels" at bounding box center [412, 76] width 24 height 7
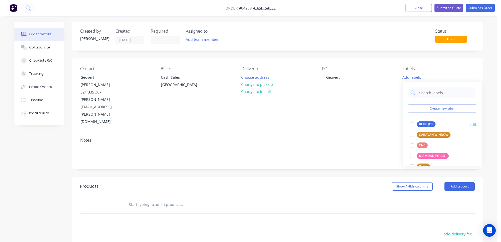
click at [421, 124] on div "BLUE JOB" at bounding box center [426, 124] width 19 height 6
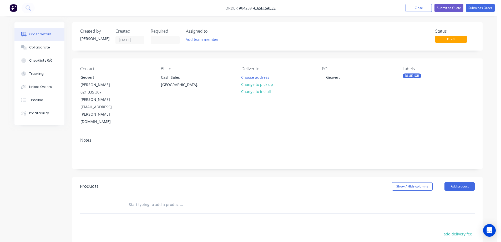
click at [216, 199] on input "text" at bounding box center [181, 204] width 105 height 11
click at [142, 199] on input "black creflute" at bounding box center [181, 204] width 105 height 11
click at [144, 199] on input "black coreflute" at bounding box center [181, 204] width 105 height 11
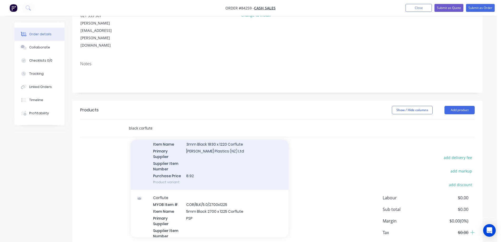
scroll to position [53, 0]
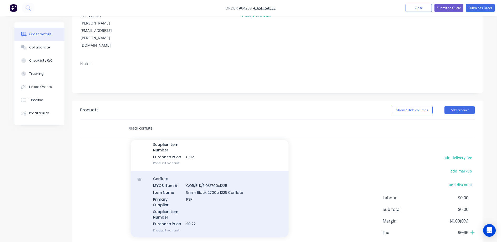
type input "black corflute"
click at [213, 171] on div "Corflute MYOB Item # COR/BLK/5.0/2700x1225 Item Name 5mm Black 2700 x 1225 Corf…" at bounding box center [210, 204] width 158 height 67
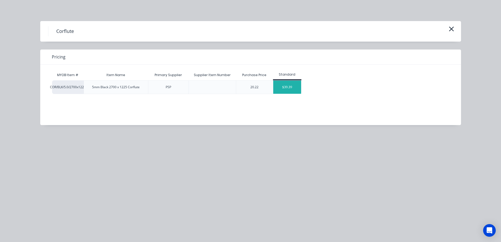
click at [294, 87] on div "$39.39" at bounding box center [287, 87] width 28 height 13
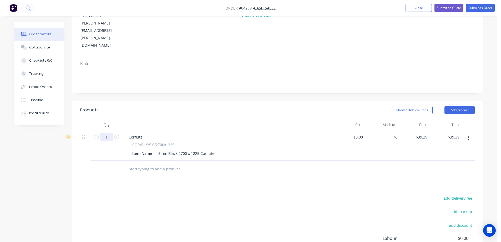
click at [109, 133] on input "1" at bounding box center [107, 137] width 14 height 8
type input "5"
type input "$196.95"
click at [318, 163] on div "Products Show / Hide columns Add product Qty Cost Markup Price Total 5 Corflute…" at bounding box center [277, 202] width 410 height 203
click at [215, 149] on div "5mm Black 2700 x 1225 Corflute" at bounding box center [186, 153] width 60 height 8
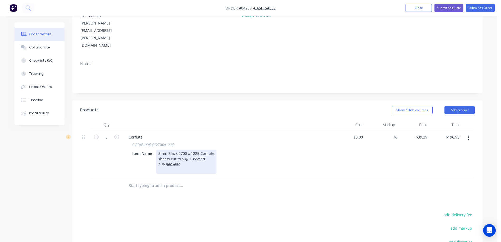
click at [180, 149] on div "5mm Black 2700 x 1225 Corflute sheets cut to 5 @ 1365x770 2 @ 960x650" at bounding box center [186, 161] width 60 height 24
click at [182, 149] on div "5mm Black 2700 x 1225 Corflute sheets cut to 5 @ 1365x770 2 @ 960x650" at bounding box center [186, 161] width 60 height 24
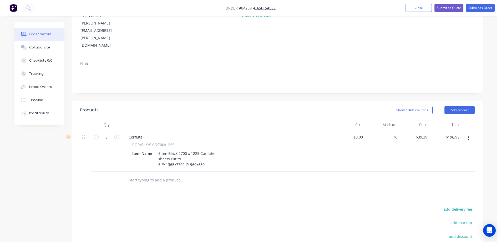
click at [182, 180] on div "Products Show / Hide columns Add product Qty Cost Markup Price Total 5 Corflute…" at bounding box center [277, 208] width 410 height 214
click at [183, 149] on div "5mm Black 2700 x 1225 Corflute sheets cut to 5 @ 1365x7702 @ 960x650" at bounding box center [186, 158] width 60 height 19
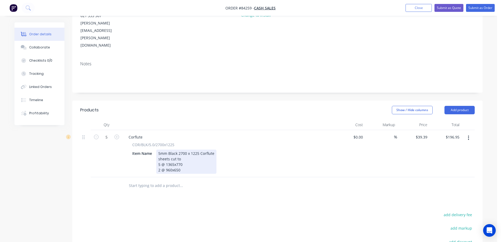
click at [186, 149] on div "5mm Black 2700 x 1225 Corflute sheets cut to 5 @ 1365x770 2 @ 960x650" at bounding box center [186, 161] width 60 height 24
click at [426, 133] on input "39.39" at bounding box center [424, 137] width 12 height 8
click at [429, 133] on input "39.39" at bounding box center [424, 137] width 12 height 8
click at [428, 133] on input "39.39" at bounding box center [424, 137] width 12 height 8
click at [422, 130] on div "$39.39 $39.39" at bounding box center [413, 153] width 32 height 47
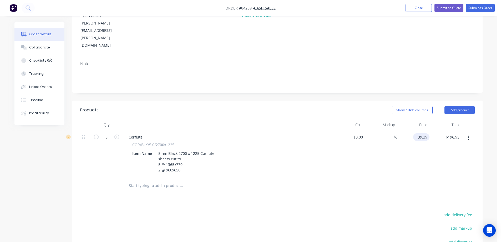
click at [422, 133] on input "39.39" at bounding box center [422, 137] width 14 height 8
paste input "45.8"
type input "$45.89"
type input "$229.45"
click at [427, 136] on div "$45.89 $45.89" at bounding box center [413, 153] width 32 height 47
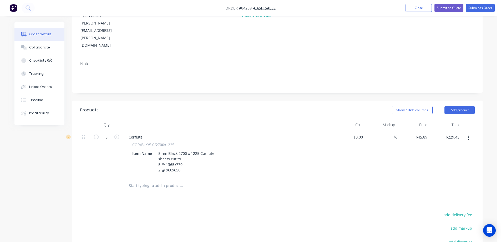
click at [382, 172] on div "Products Show / Hide columns Add product Qty Cost Markup Price Total 5 Corflute…" at bounding box center [277, 211] width 410 height 220
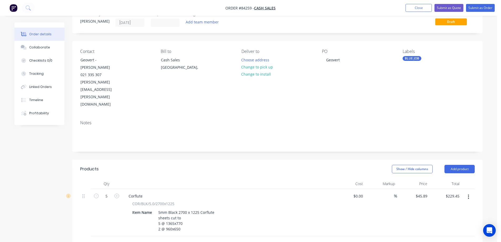
scroll to position [0, 0]
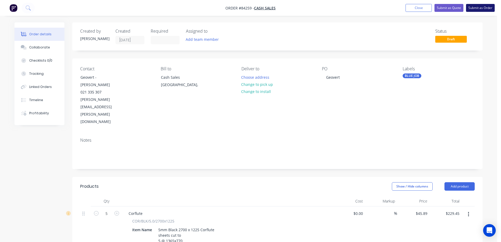
click at [480, 6] on button "Submit as Order" at bounding box center [480, 8] width 29 height 8
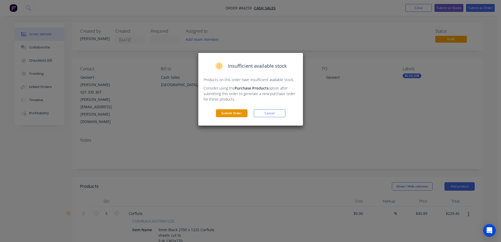
click at [226, 112] on button "Submit Order" at bounding box center [232, 113] width 32 height 8
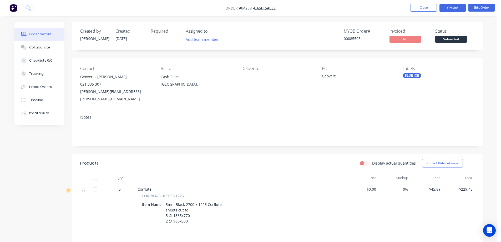
click at [452, 11] on button "Options" at bounding box center [453, 8] width 26 height 8
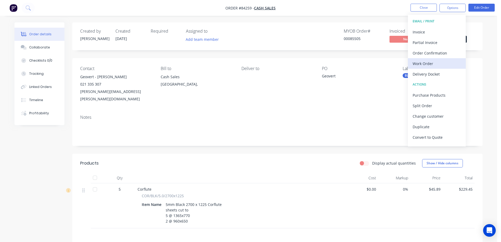
click at [428, 60] on div "Work Order" at bounding box center [437, 64] width 48 height 8
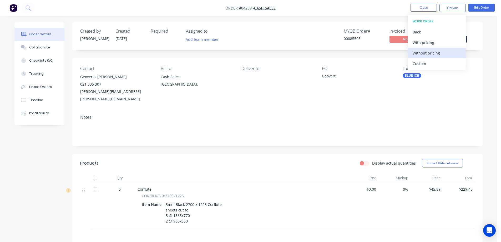
click at [430, 55] on div "Without pricing" at bounding box center [437, 53] width 48 height 8
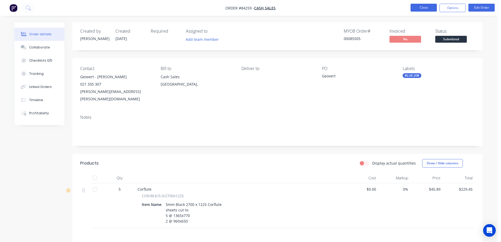
click at [423, 5] on button "Close" at bounding box center [424, 8] width 26 height 8
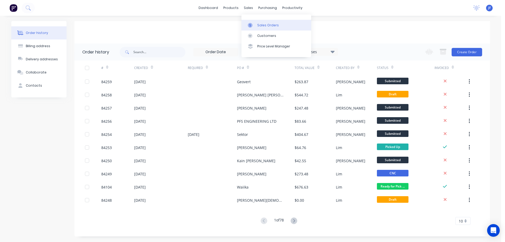
click at [259, 25] on div "Sales Orders" at bounding box center [268, 25] width 22 height 5
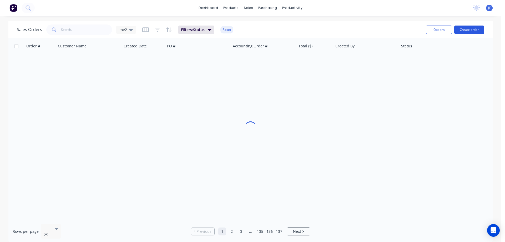
click at [467, 30] on button "Create order" at bounding box center [469, 30] width 30 height 8
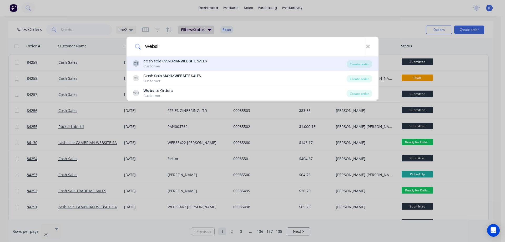
type input "websi"
click at [305, 67] on div "CS cash sale CAMBRIAN WEBSI TE SALES Customer" at bounding box center [240, 63] width 214 height 10
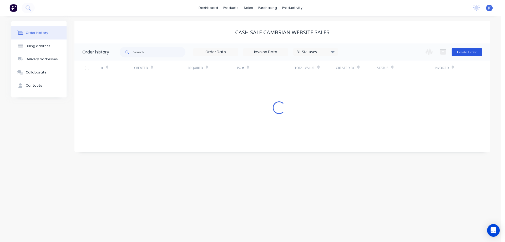
click at [467, 48] on button "Create Order" at bounding box center [467, 52] width 31 height 8
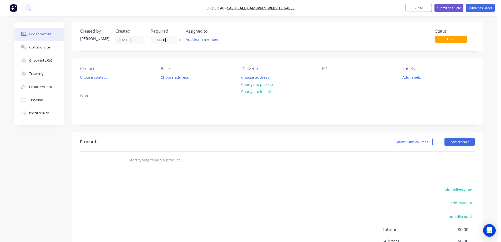
click at [181, 40] on button at bounding box center [180, 40] width 6 height 6
click at [108, 76] on button "Choose contact" at bounding box center [93, 76] width 32 height 7
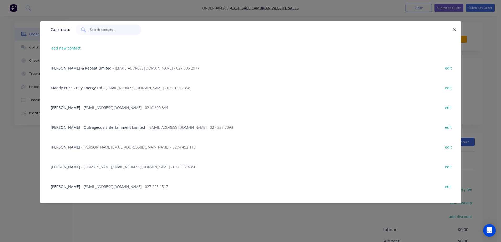
click at [118, 32] on input "text" at bounding box center [115, 29] width 51 height 11
paste input "Kieran Hitchcock"
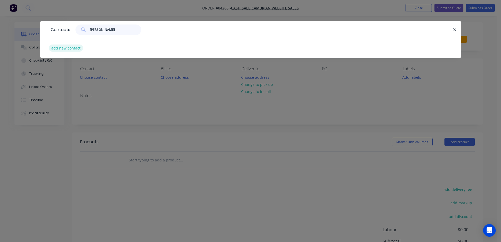
type input "Kieran Hitchcock"
click at [60, 52] on button "add new contact" at bounding box center [66, 47] width 35 height 7
select select "NZ"
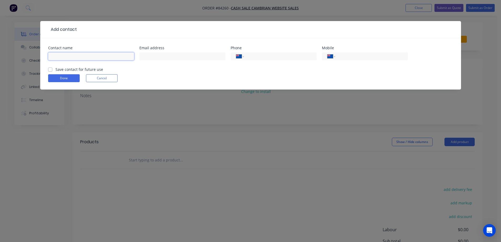
click at [94, 55] on input "text" at bounding box center [91, 56] width 86 height 8
paste input "Kieran Hitchcock"
type input "Kieran Hitchcock"
click at [91, 67] on label "Save contact for future use" at bounding box center [80, 70] width 48 height 6
click at [52, 67] on input "Save contact for future use" at bounding box center [50, 69] width 4 height 5
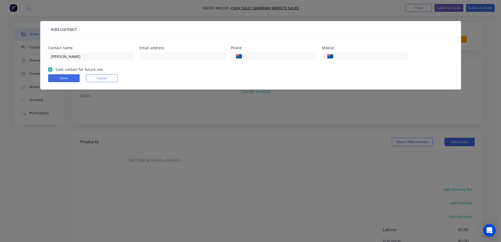
checkbox input "true"
click at [151, 56] on input "text" at bounding box center [182, 56] width 86 height 8
click at [109, 58] on input "Kieran Hitchcock" at bounding box center [91, 56] width 86 height 8
paste input "Fisher & Paykel Healthcare Limited"
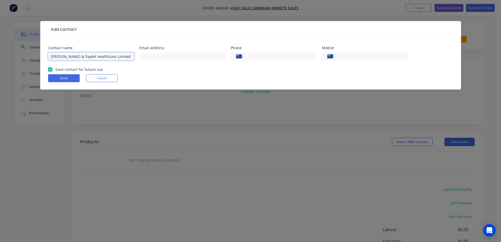
type input "Kieran Hitchcock - Fisher & Paykel Healthcare Limited"
click at [187, 61] on div at bounding box center [182, 59] width 86 height 16
click at [185, 57] on input "text" at bounding box center [182, 56] width 86 height 8
paste input "kieran.hitchcock@fphcare.co.nz"
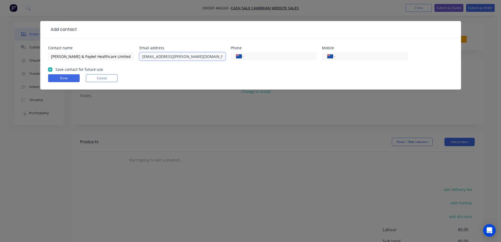
type input "kieran.hitchcock@fphcare.co.nz"
click at [387, 55] on input "tel" at bounding box center [370, 56] width 63 height 6
paste input "027 828 7898"
type input "027 828 7898"
click at [74, 78] on button "Done" at bounding box center [64, 78] width 32 height 8
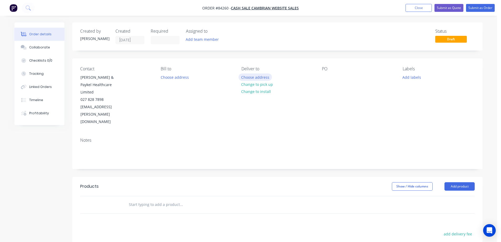
click at [264, 79] on button "Choose address" at bounding box center [256, 76] width 34 height 7
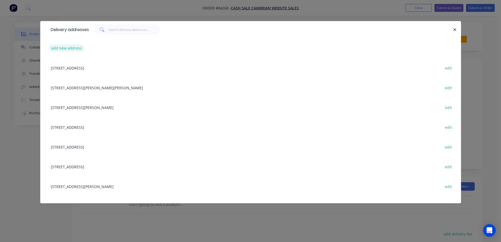
click at [60, 48] on button "add new address" at bounding box center [67, 47] width 36 height 7
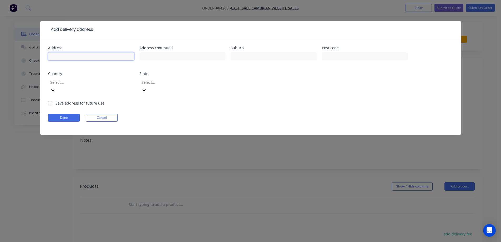
click at [88, 56] on input "text" at bounding box center [91, 56] width 86 height 8
paste input "Dock 41 Daniell Building"
type input "Dock 41 Daniell Building"
click at [148, 54] on input "text" at bounding box center [182, 56] width 86 height 8
paste input "15 Maurice Paykel Place"
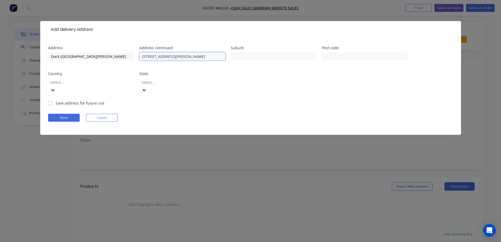
type input "15 Maurice Paykel Place"
click at [263, 56] on input "text" at bounding box center [274, 56] width 86 height 8
paste input "East Tamaki, Auckland 2013"
click at [278, 58] on input "East Tamaki, Auckland 2013" at bounding box center [274, 56] width 86 height 8
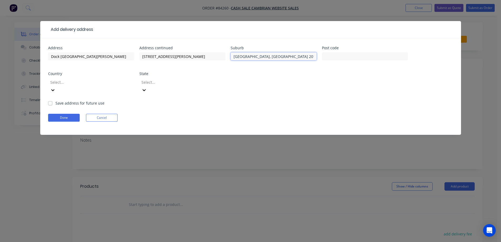
type input "East Tamaki, Auckland"
type input "2013"
drag, startPoint x: 65, startPoint y: 100, endPoint x: 66, endPoint y: 97, distance: 2.9
click at [66, 97] on form "Address Dock 41 Daniell Building Address continued 15 Maurice Paykel Place Subu…" at bounding box center [250, 90] width 405 height 89
click at [64, 100] on label "Save address for future use" at bounding box center [80, 103] width 49 height 6
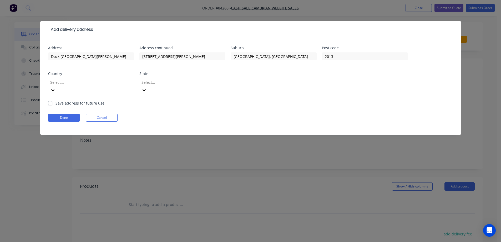
click at [52, 100] on input "Save address for future use" at bounding box center [50, 102] width 4 height 5
checkbox input "true"
click at [61, 114] on button "Done" at bounding box center [64, 118] width 32 height 8
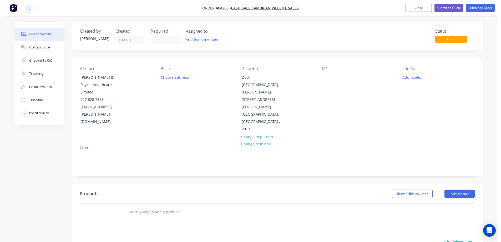
click at [325, 73] on div "PO" at bounding box center [358, 99] width 72 height 67
click at [325, 78] on div at bounding box center [326, 77] width 8 height 8
drag, startPoint x: 112, startPoint y: 76, endPoint x: 136, endPoint y: 89, distance: 26.7
click at [136, 89] on div "Contact Kieran Hitchcock - Fisher & Paykel Healthcare Limited 027 828 7898 kier…" at bounding box center [116, 99] width 72 height 67
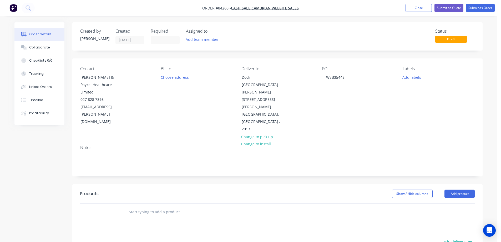
copy div "Fisher & Paykel Healthcare Limited"
click at [347, 76] on div "WEB35448" at bounding box center [335, 77] width 27 height 8
click at [377, 101] on div "PO WEB35448 Fisher & Paykel Healthcare Limited" at bounding box center [358, 99] width 72 height 67
click at [172, 203] on div at bounding box center [216, 211] width 189 height 17
click at [171, 207] on input "text" at bounding box center [181, 212] width 105 height 11
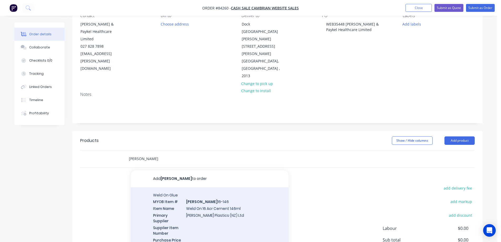
scroll to position [91, 0]
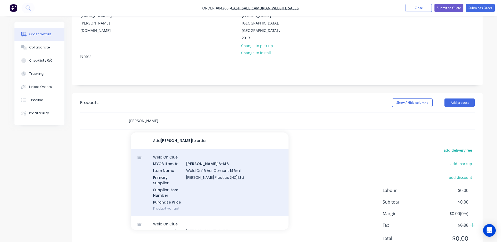
type input "weldon"
click at [188, 171] on div "Weld On Glue MYOB Item # WELDON 16-146 Item Name Weld On 16 Acr Cement 146ml Pr…" at bounding box center [210, 182] width 158 height 67
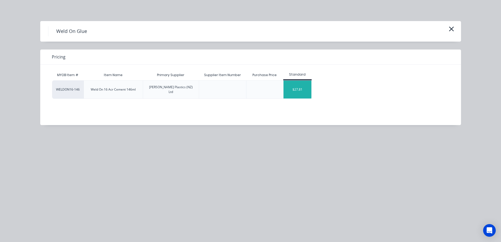
click at [292, 90] on div "$27.81" at bounding box center [298, 90] width 28 height 18
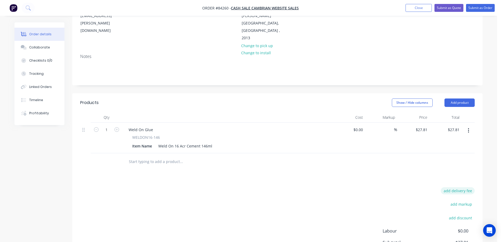
click at [445, 187] on button "add delivery fee" at bounding box center [458, 190] width 34 height 7
type input "12.17"
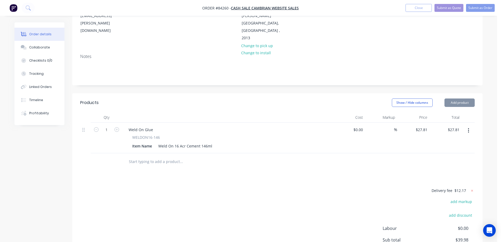
click at [361, 187] on div "Delivery fee $12.17 add markup add discount Labour $0.00 Sub total $39.98 Margi…" at bounding box center [277, 236] width 395 height 99
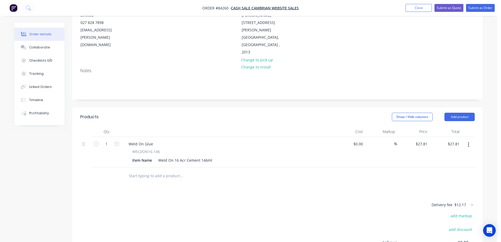
scroll to position [0, 0]
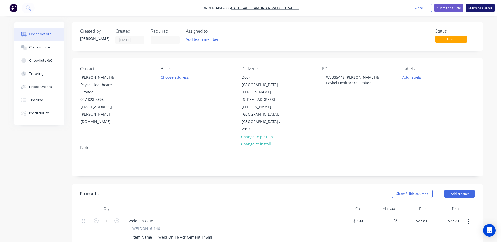
click at [482, 7] on button "Submit as Order" at bounding box center [480, 8] width 29 height 8
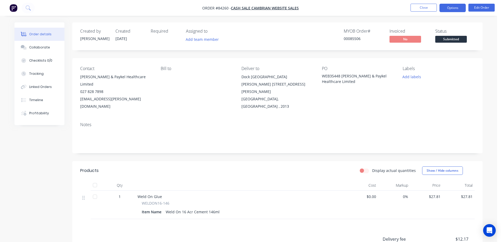
click at [454, 12] on button "Options" at bounding box center [453, 8] width 26 height 8
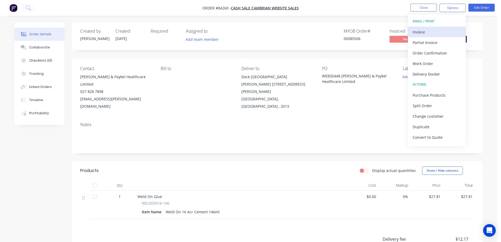
click at [426, 33] on div "Invoice" at bounding box center [437, 32] width 48 height 8
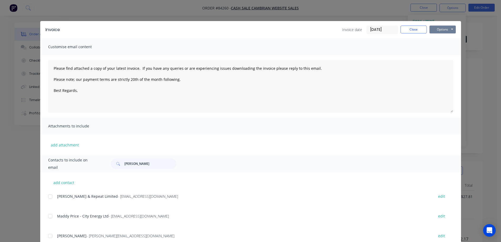
click at [436, 30] on button "Options" at bounding box center [443, 30] width 26 height 8
click at [437, 46] on button "Print" at bounding box center [447, 47] width 34 height 9
click at [419, 30] on button "Close" at bounding box center [414, 30] width 26 height 8
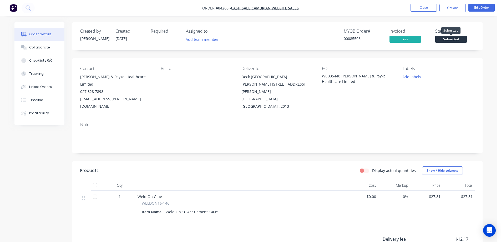
click at [444, 41] on span "Submitted" at bounding box center [451, 39] width 32 height 7
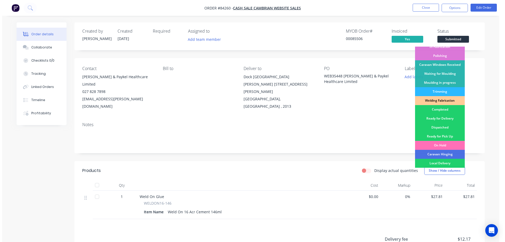
scroll to position [103, 0]
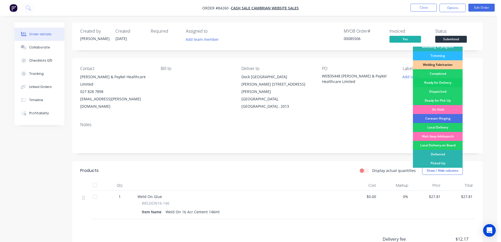
click at [435, 82] on div "Ready for Delivery" at bounding box center [438, 82] width 50 height 9
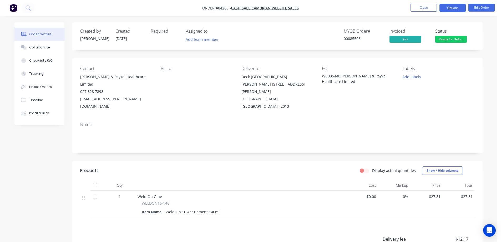
click at [455, 10] on button "Options" at bounding box center [453, 8] width 26 height 8
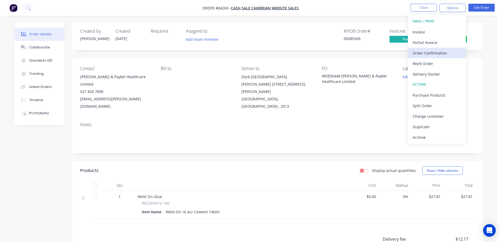
click at [440, 52] on div "Order Confirmation" at bounding box center [437, 53] width 48 height 8
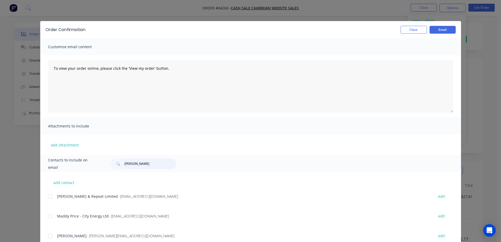
click at [137, 168] on input "catherine" at bounding box center [150, 163] width 52 height 11
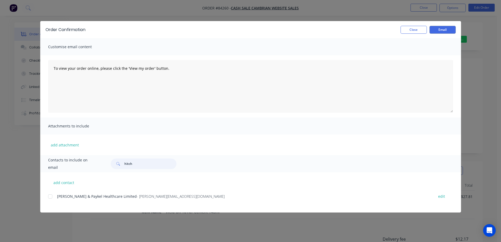
click at [49, 200] on div at bounding box center [50, 196] width 11 height 11
type input "hitch"
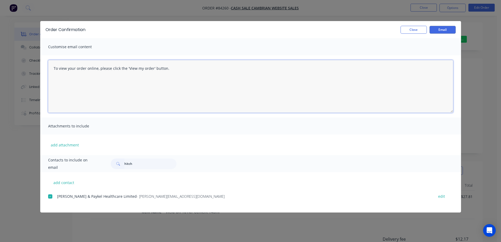
click at [157, 83] on textarea "To view your order online, please click the 'View my order' button." at bounding box center [250, 86] width 405 height 53
paste textarea "hank you for your order, confirmation of your order is attached. Your order wil…"
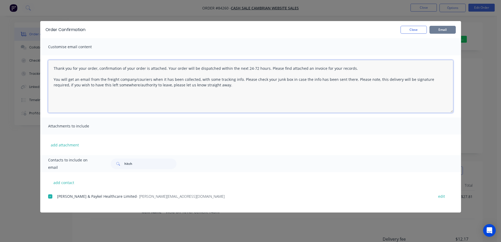
type textarea "Thank you for your order, confirmation of your order is attached. Your order wi…"
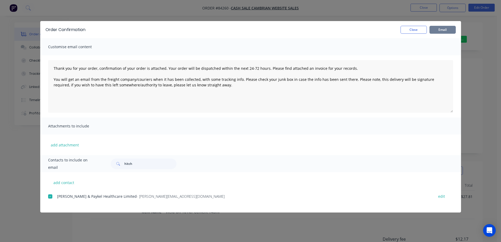
click at [443, 29] on button "Email" at bounding box center [443, 30] width 26 height 8
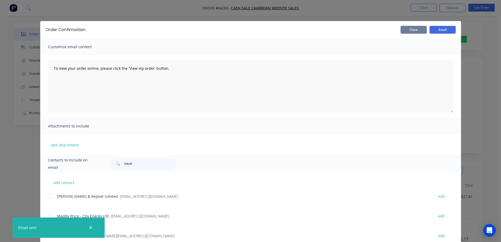
click at [408, 28] on button "Close" at bounding box center [414, 30] width 26 height 8
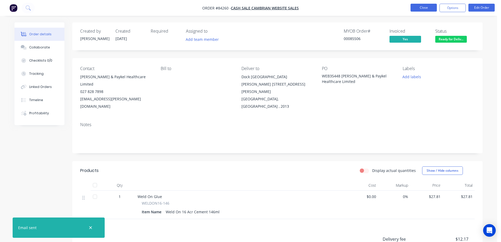
click at [414, 6] on button "Close" at bounding box center [424, 8] width 26 height 8
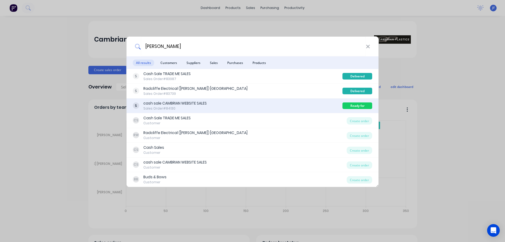
type input "adrian"
click at [306, 103] on div "cash sale CAMBRIAN WEBSITE SALES Sales Order #84130" at bounding box center [238, 106] width 210 height 10
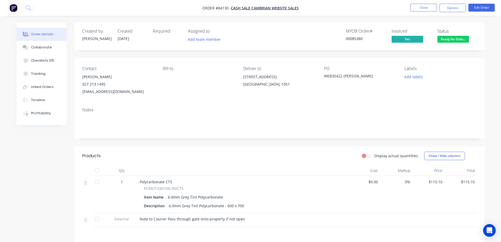
click at [356, 41] on div "00085380" at bounding box center [365, 39] width 39 height 6
copy div "00085380"
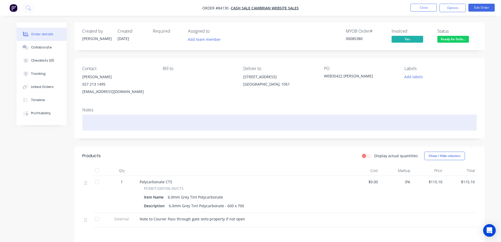
click at [292, 114] on div at bounding box center [279, 122] width 395 height 16
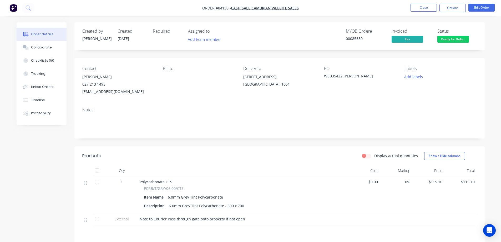
click at [340, 93] on div "PO WEB35422 Adrian Penman" at bounding box center [360, 80] width 72 height 29
click at [34, 111] on div "Profitability" at bounding box center [41, 113] width 20 height 5
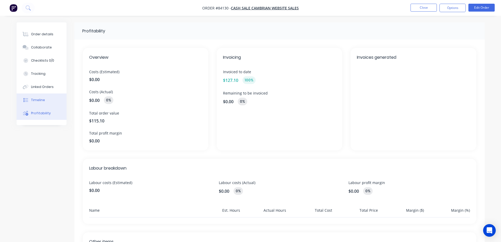
click at [50, 101] on button "Timeline" at bounding box center [42, 99] width 50 height 13
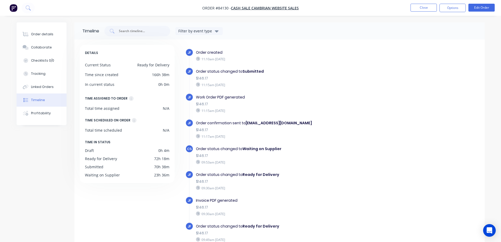
scroll to position [29, 0]
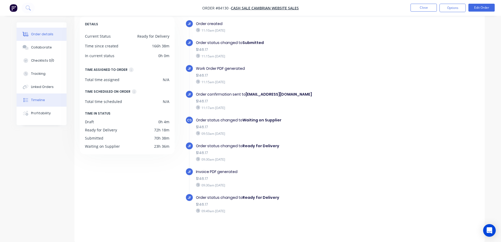
click at [41, 37] on button "Order details" at bounding box center [42, 34] width 50 height 13
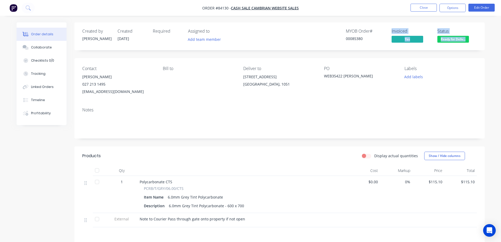
drag, startPoint x: 392, startPoint y: 29, endPoint x: 477, endPoint y: 40, distance: 86.1
click at [477, 40] on div "Created by Jess Created 22/08/25 Required Assigned to Add team member MYOB Orde…" at bounding box center [279, 36] width 410 height 28
drag, startPoint x: 478, startPoint y: 47, endPoint x: 388, endPoint y: 33, distance: 90.8
click at [388, 33] on div "Created by Jess Created 22/08/25 Required Assigned to Add team member MYOB Orde…" at bounding box center [279, 36] width 410 height 28
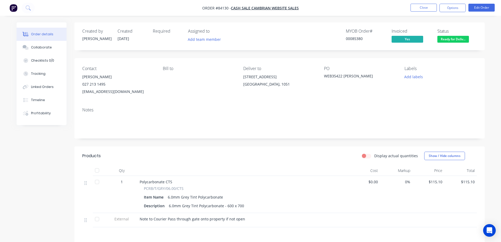
click at [388, 33] on div "MYOB Order # 00085380 Invoiced Yes Status Ready for Deliv..." at bounding box center [359, 36] width 236 height 15
click at [344, 29] on div "MYOB Order # 00085380 Invoiced Yes Status Ready for Deliv..." at bounding box center [359, 36] width 236 height 15
drag, startPoint x: 82, startPoint y: 90, endPoint x: 116, endPoint y: 94, distance: 34.4
click at [116, 94] on div "orbital@xtra.co.nz" at bounding box center [118, 91] width 72 height 7
click at [131, 53] on div "Created by Jess Created 22/08/25 Required Assigned to Add team member MYOB Orde…" at bounding box center [279, 173] width 410 height 302
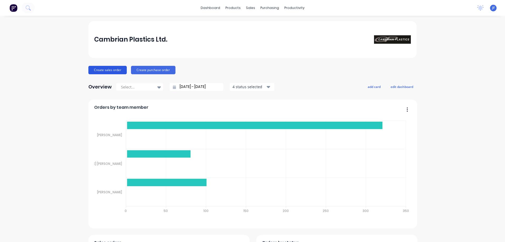
click at [113, 69] on button "Create sales order" at bounding box center [107, 70] width 38 height 8
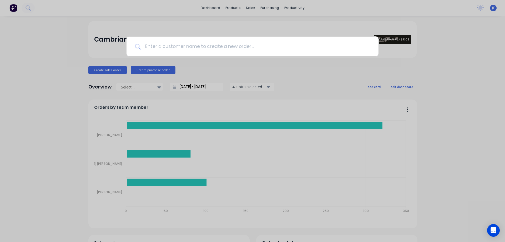
click at [157, 45] on input at bounding box center [255, 47] width 229 height 20
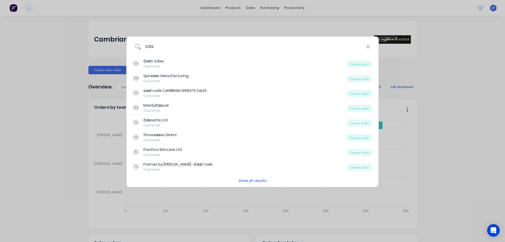
type input "cas"
click at [166, 61] on div "CS Cas h Sales Customer" at bounding box center [240, 63] width 214 height 10
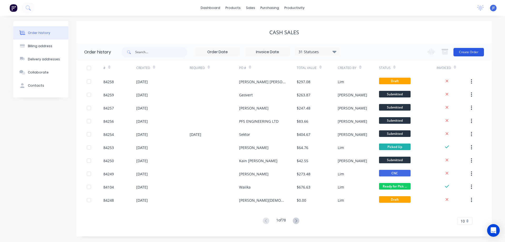
click at [463, 51] on button "Create Order" at bounding box center [469, 52] width 31 height 8
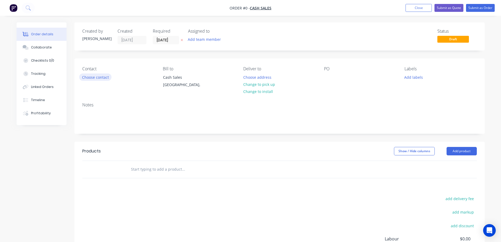
click at [97, 75] on button "Choose contact" at bounding box center [95, 76] width 32 height 7
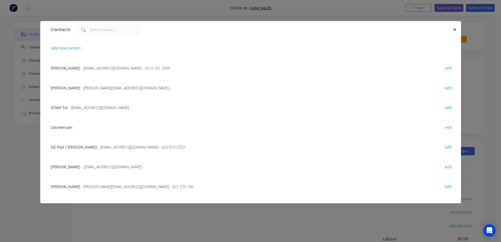
click at [112, 36] on div "Contacts" at bounding box center [250, 29] width 421 height 17
click at [112, 32] on input "text" at bounding box center [115, 29] width 51 height 11
paste input ": Sam White <s.white432@gmail.com"
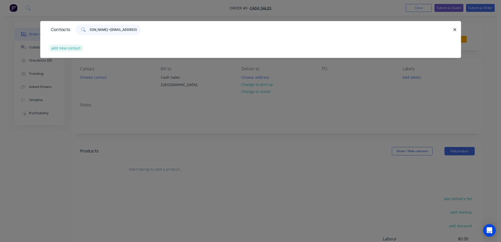
type input ": Sam White <s.white432@gmail.com"
click at [71, 49] on button "add new contact" at bounding box center [66, 47] width 35 height 7
select select "NZ"
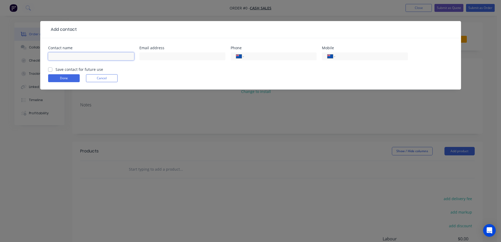
click at [88, 59] on input "text" at bounding box center [91, 56] width 86 height 8
paste input ": Sam White <s.white432@gmail.com"
drag, startPoint x: 74, startPoint y: 56, endPoint x: 115, endPoint y: 57, distance: 41.1
click at [115, 57] on input ": Sam White <s.white432@gmail.com" at bounding box center [91, 56] width 86 height 8
type input ": Sam White <"
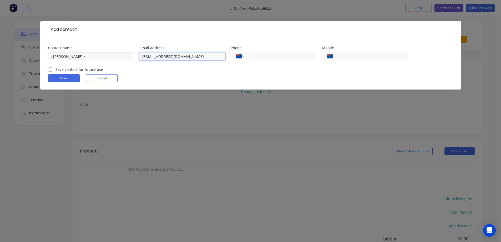
type input "s.white432@gmail.com"
drag, startPoint x: 92, startPoint y: 56, endPoint x: 72, endPoint y: 56, distance: 20.3
click at [72, 56] on input ": Sam White <" at bounding box center [91, 56] width 86 height 8
drag, startPoint x: 53, startPoint y: 56, endPoint x: 48, endPoint y: 56, distance: 5.0
click at [48, 56] on input ": Sam White" at bounding box center [91, 56] width 86 height 8
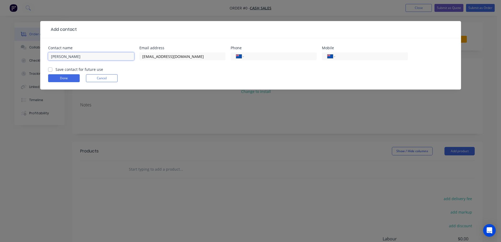
type input "[PERSON_NAME]"
click at [58, 67] on label "Save contact for future use" at bounding box center [80, 70] width 48 height 6
click at [52, 67] on input "Save contact for future use" at bounding box center [50, 69] width 4 height 5
checkbox input "true"
click at [55, 79] on button "Done" at bounding box center [64, 78] width 32 height 8
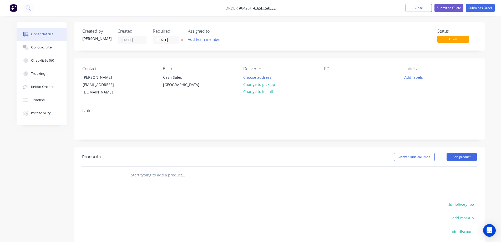
click at [182, 40] on icon at bounding box center [182, 40] width 2 height 2
drag, startPoint x: 87, startPoint y: 76, endPoint x: 174, endPoint y: 74, distance: 87.1
click at [147, 78] on div "Contact Sam White s.white432@gmail.com Bill to Cash Sales Auckland, Deliver to …" at bounding box center [279, 81] width 410 height 46
copy div "[PERSON_NAME]"
click at [331, 76] on div at bounding box center [328, 77] width 8 height 8
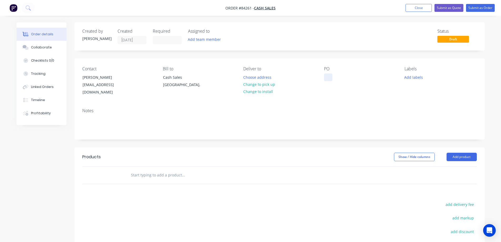
paste div
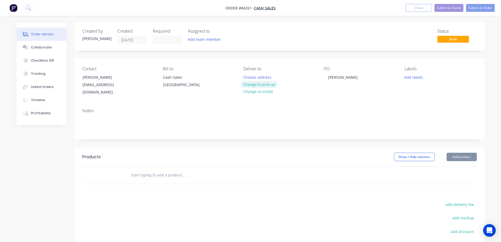
click at [273, 84] on button "Change to pick up" at bounding box center [258, 84] width 37 height 7
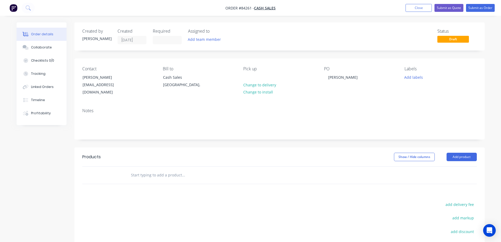
click at [187, 170] on input "text" at bounding box center [183, 175] width 105 height 11
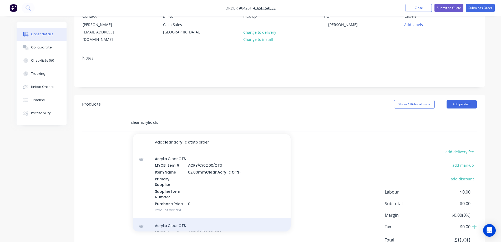
scroll to position [105, 0]
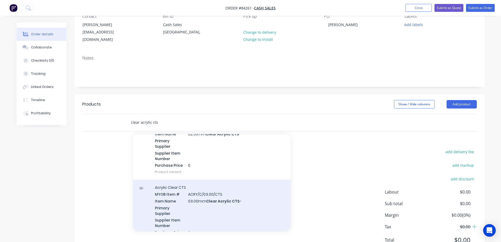
type input "clear acrylic cts"
click at [207, 198] on div "Acrylic Clear CTS MYOB Item # ACRY/C/03.00/CTS Item Name 03.00mm Clear Acrylic …" at bounding box center [212, 212] width 158 height 67
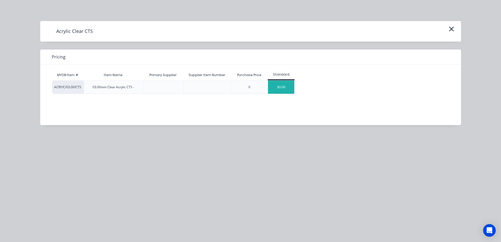
click at [280, 91] on div "$0.00" at bounding box center [281, 87] width 26 height 13
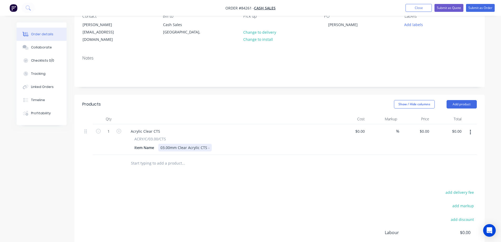
click at [208, 144] on div "03.00mm Clear Acrylic CTS -" at bounding box center [184, 148] width 53 height 8
click at [120, 129] on icon "button" at bounding box center [119, 131] width 5 height 5
type input "2"
click at [457, 127] on input "0.00" at bounding box center [459, 131] width 10 height 8
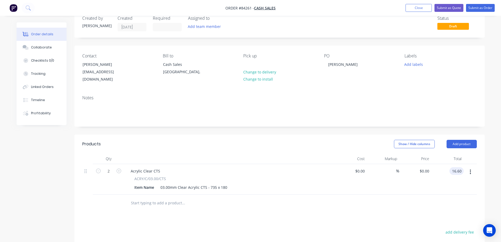
scroll to position [0, 0]
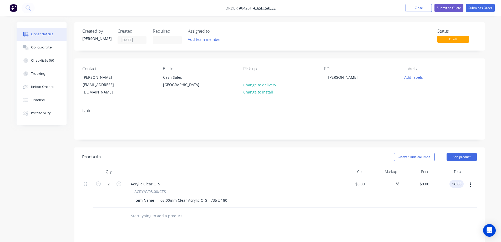
type input "16.60"
type input "$8.30"
type input "$16.60"
click at [412, 199] on div "$8.30 $8.30" at bounding box center [415, 192] width 32 height 31
click at [472, 182] on button "button" at bounding box center [470, 184] width 12 height 9
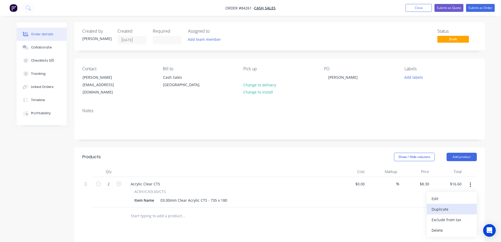
click at [460, 205] on div "Duplicate" at bounding box center [452, 209] width 41 height 8
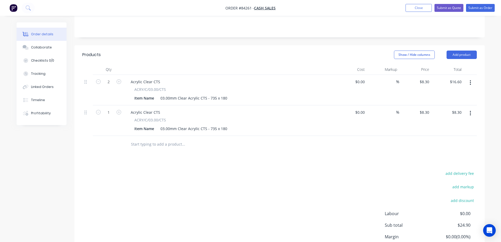
scroll to position [105, 0]
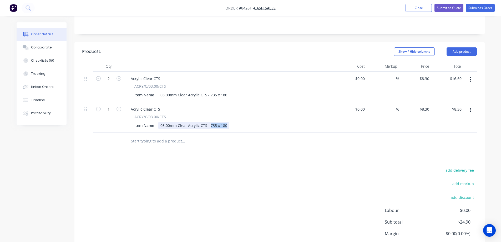
drag, startPoint x: 209, startPoint y: 120, endPoint x: 293, endPoint y: 117, distance: 83.7
click at [293, 122] on div "Item Name 03.00mm Clear Acrylic CTS - 735 x 180" at bounding box center [228, 126] width 193 height 8
click at [119, 107] on icon "button" at bounding box center [119, 109] width 5 height 5
type input "2"
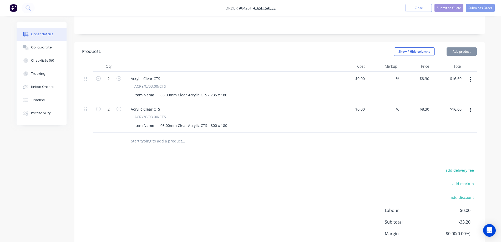
click at [337, 167] on div "add delivery fee add markup add discount Labour $0.00 Sub total $33.20 Margin $…" at bounding box center [279, 218] width 395 height 102
click at [458, 105] on input "16.60" at bounding box center [458, 109] width 12 height 8
type input "18.07"
type input "$9.035"
type input "$18.07"
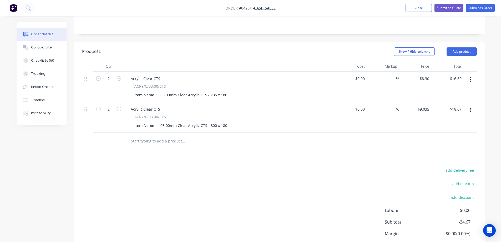
click at [409, 156] on div "Products Show / Hide columns Add product Qty Cost Markup Price Total 2 Acrylic …" at bounding box center [279, 159] width 410 height 234
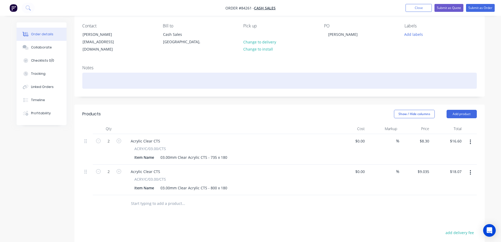
scroll to position [0, 0]
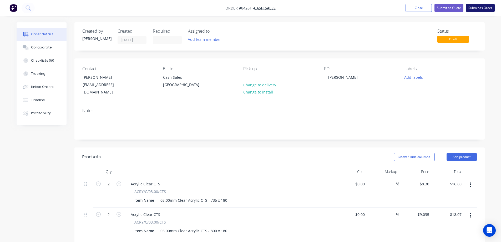
click at [476, 6] on button "Submit as Order" at bounding box center [480, 8] width 29 height 8
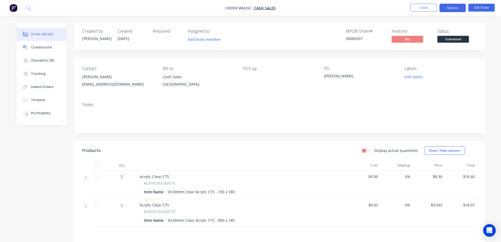
click at [449, 6] on button "Options" at bounding box center [453, 8] width 26 height 8
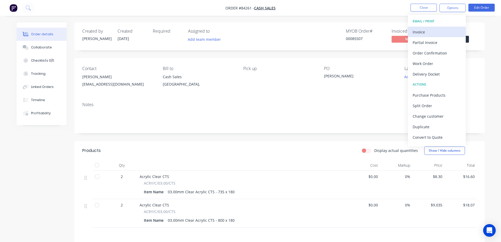
click at [431, 33] on div "Invoice" at bounding box center [437, 32] width 48 height 8
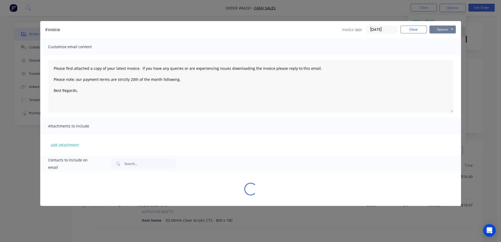
click at [442, 30] on button "Options" at bounding box center [443, 30] width 26 height 8
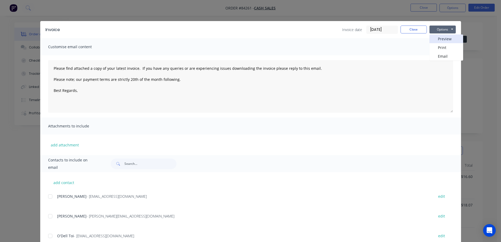
click at [443, 38] on button "Preview" at bounding box center [447, 38] width 34 height 9
click at [418, 29] on button "Close" at bounding box center [414, 30] width 26 height 8
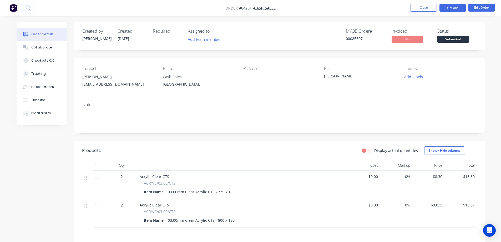
click at [457, 7] on button "Options" at bounding box center [453, 8] width 26 height 8
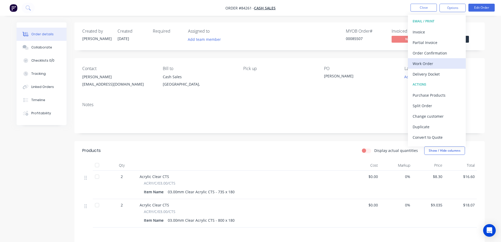
click at [421, 62] on div "Work Order" at bounding box center [437, 64] width 48 height 8
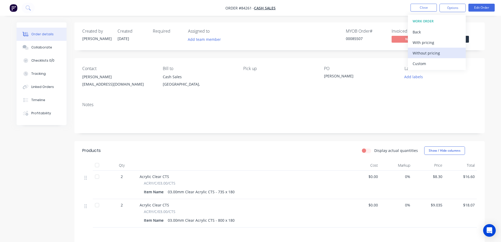
click at [425, 54] on div "Without pricing" at bounding box center [437, 53] width 48 height 8
click at [412, 77] on button "Add labels" at bounding box center [414, 76] width 24 height 7
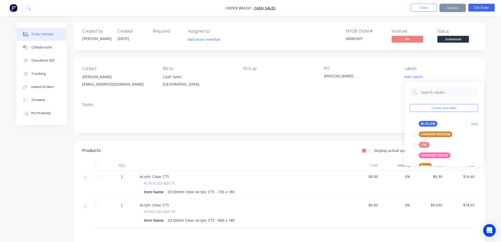
click at [425, 123] on div "BLUE JOB" at bounding box center [428, 124] width 19 height 6
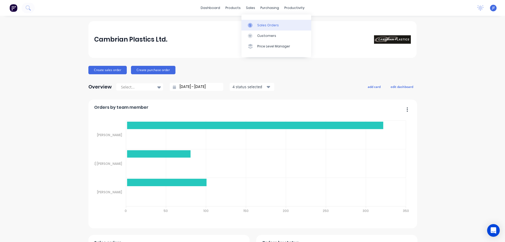
click at [256, 23] on link "Sales Orders" at bounding box center [277, 25] width 70 height 11
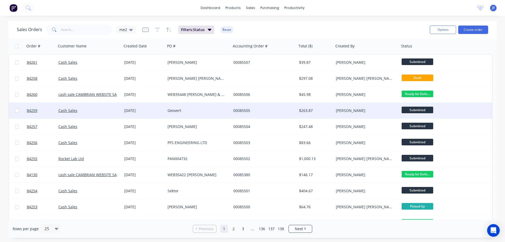
click at [157, 105] on div "[DATE]" at bounding box center [143, 111] width 43 height 16
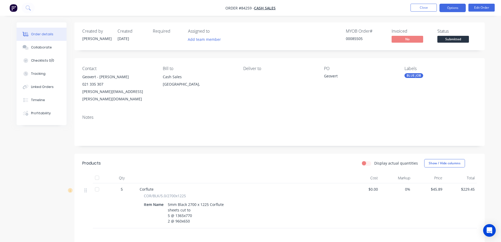
click at [453, 7] on button "Options" at bounding box center [453, 8] width 26 height 8
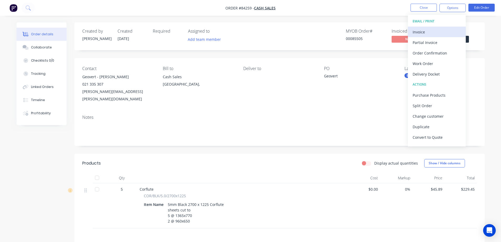
click at [432, 30] on div "Invoice" at bounding box center [437, 32] width 48 height 8
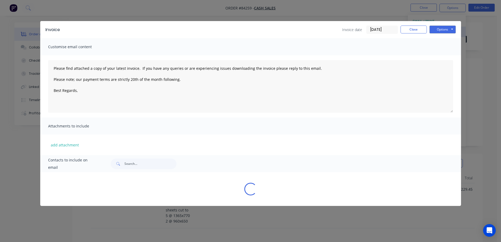
click at [438, 25] on div "Invoice Invoice date [DATE] Close Options Preview Print Email" at bounding box center [250, 29] width 421 height 17
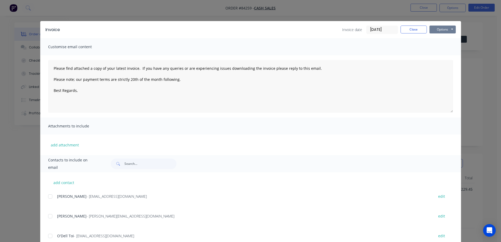
click at [442, 30] on button "Options" at bounding box center [443, 30] width 26 height 8
click at [442, 39] on button "Preview" at bounding box center [447, 38] width 34 height 9
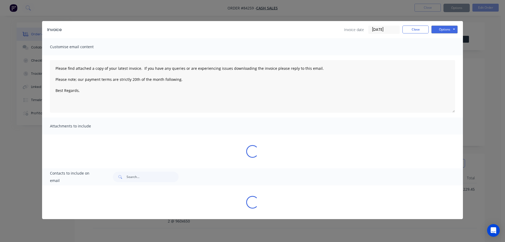
type textarea "Please find attached a copy of your latest invoice. If you have any queries or …"
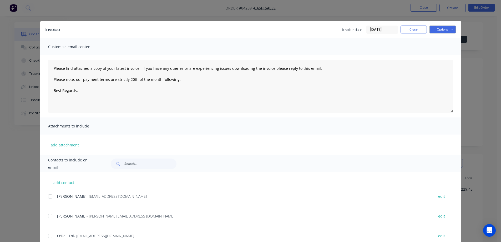
drag, startPoint x: 412, startPoint y: 25, endPoint x: 418, endPoint y: 14, distance: 12.1
click at [413, 25] on div "Invoice Invoice date [DATE] Close Options Preview Print Email" at bounding box center [250, 29] width 421 height 17
click at [417, 29] on button "Close" at bounding box center [414, 30] width 26 height 8
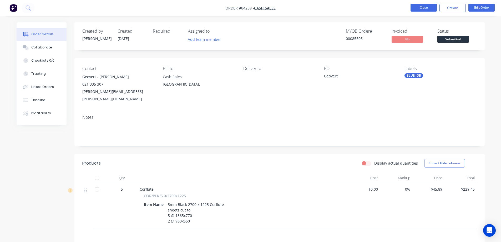
click at [427, 6] on button "Close" at bounding box center [424, 8] width 26 height 8
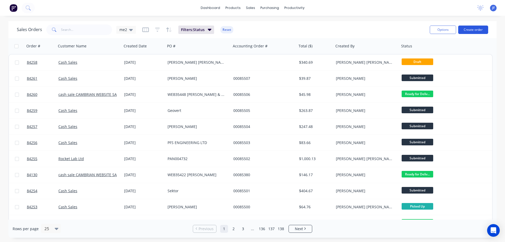
click at [482, 27] on button "Create order" at bounding box center [473, 30] width 30 height 8
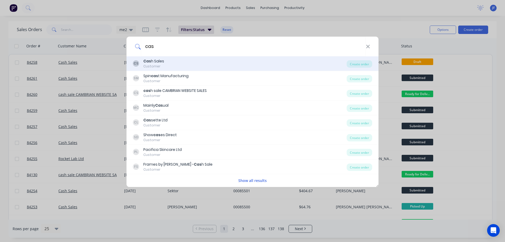
type input "cas"
click at [221, 67] on div "CS Cas h Sales Customer" at bounding box center [240, 63] width 214 height 10
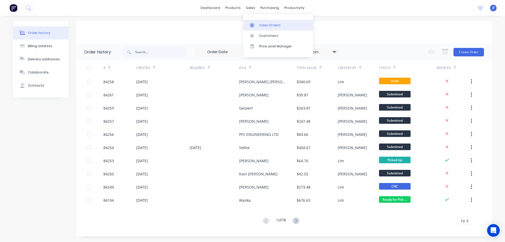
click at [270, 29] on link "Sales Orders" at bounding box center [278, 25] width 70 height 11
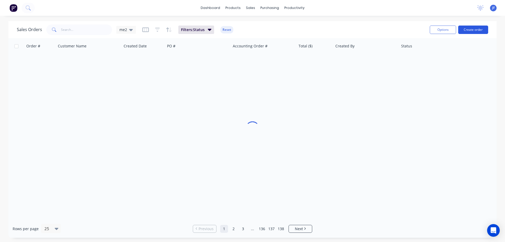
click at [471, 32] on button "Create order" at bounding box center [473, 30] width 30 height 8
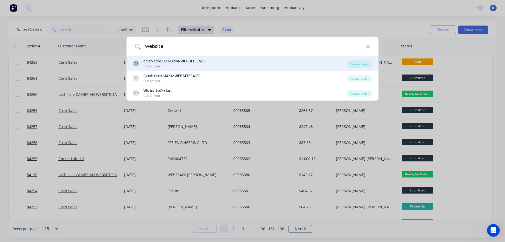
type input "website"
click at [220, 68] on div "CS cash sale CAMBRIAN WEBSITE SALES Customer" at bounding box center [240, 63] width 214 height 10
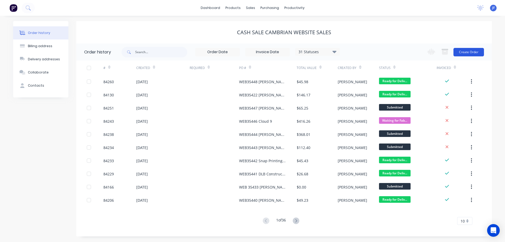
click at [474, 51] on button "Create Order" at bounding box center [469, 52] width 31 height 8
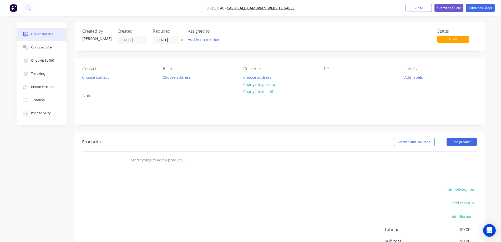
click at [182, 42] on button at bounding box center [182, 40] width 6 height 6
click at [103, 76] on button "Choose contact" at bounding box center [95, 76] width 32 height 7
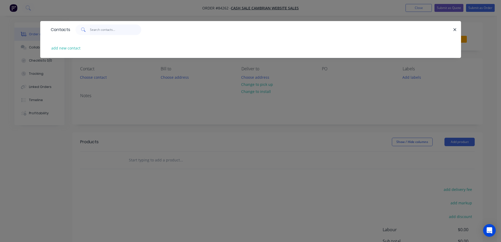
click at [111, 31] on input "text" at bounding box center [115, 29] width 51 height 11
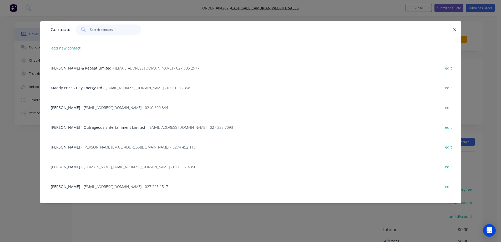
paste input "[PERSON_NAME]"
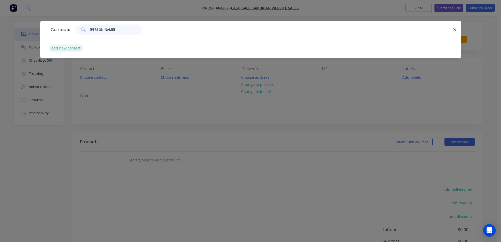
type input "[PERSON_NAME]"
click at [70, 48] on button "add new contact" at bounding box center [66, 47] width 35 height 7
select select "NZ"
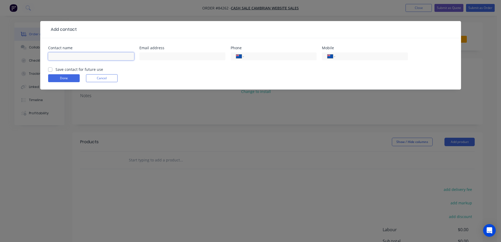
click at [72, 55] on input "text" at bounding box center [91, 56] width 86 height 8
paste input "[PERSON_NAME]"
type input "[PERSON_NAME]"
click at [73, 68] on label "Save contact for future use" at bounding box center [80, 70] width 48 height 6
click at [52, 68] on input "Save contact for future use" at bounding box center [50, 69] width 4 height 5
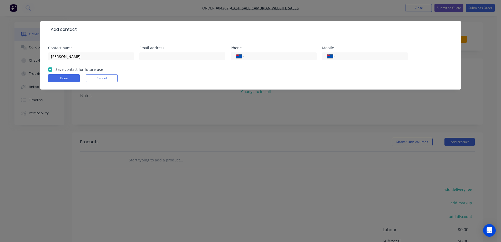
checkbox input "true"
click at [88, 57] on input "[PERSON_NAME]" at bounding box center [91, 56] width 86 height 8
paste input "cloud 777 cafe"
click at [65, 57] on input "[PERSON_NAME] Ear cloud 777 cafe" at bounding box center [91, 56] width 86 height 8
type input "[PERSON_NAME] - cloud 777 cafe"
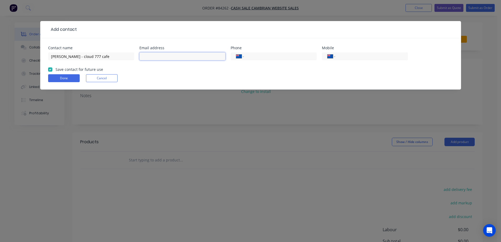
click at [184, 56] on input "text" at bounding box center [182, 56] width 86 height 8
paste input "[EMAIL_ADDRESS][DOMAIN_NAME]"
type input "[EMAIL_ADDRESS][DOMAIN_NAME]"
click at [364, 54] on input "tel" at bounding box center [370, 56] width 63 height 6
paste input "022 500 7769"
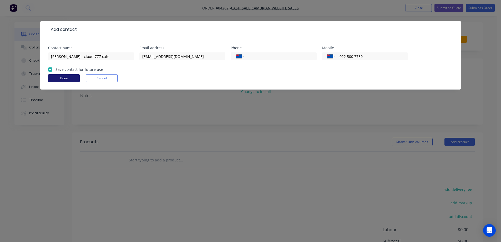
type input "022 500 7769"
click at [68, 77] on button "Done" at bounding box center [64, 78] width 32 height 8
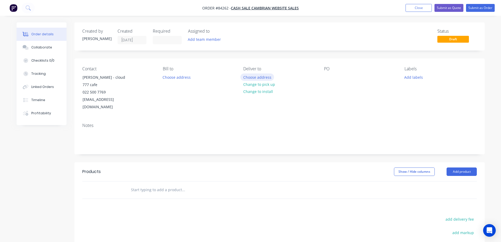
click at [250, 77] on button "Choose address" at bounding box center [257, 76] width 34 height 7
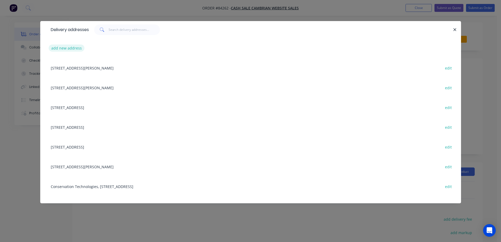
click at [70, 50] on button "add new address" at bounding box center [67, 47] width 36 height 7
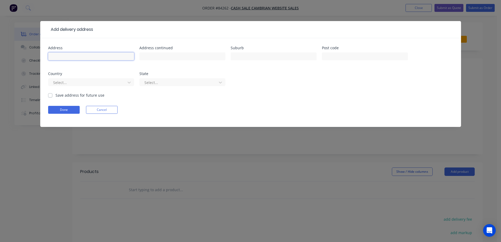
drag, startPoint x: 72, startPoint y: 57, endPoint x: 69, endPoint y: 60, distance: 3.7
click at [72, 57] on input "text" at bounding box center [91, 56] width 86 height 8
paste input "[STREET_ADDRESS][PERSON_NAME]"
type input "[STREET_ADDRESS][PERSON_NAME]"
click at [188, 59] on input "text" at bounding box center [182, 56] width 86 height 8
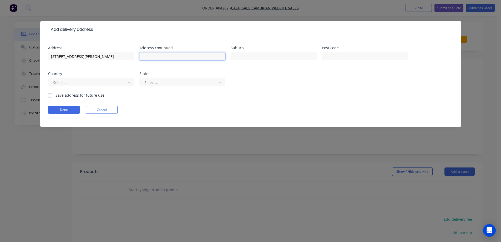
click at [188, 58] on input "text" at bounding box center [182, 56] width 86 height 8
paste input "East Tamaki 2016"
click at [168, 57] on input "East Tamaki 2016" at bounding box center [182, 56] width 86 height 8
type input "East Tamaki"
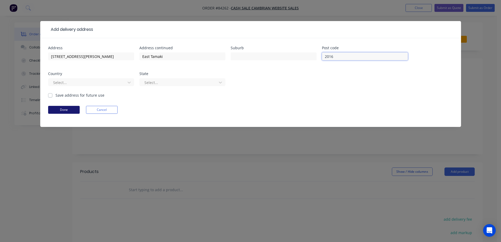
type input "2016"
click at [52, 109] on button "Done" at bounding box center [64, 110] width 32 height 8
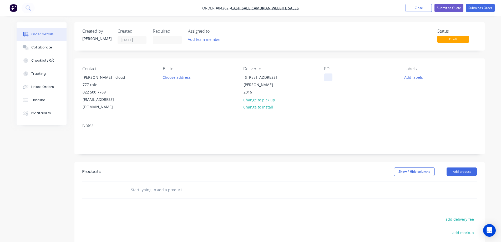
click at [332, 77] on div at bounding box center [328, 77] width 8 height 8
drag, startPoint x: 98, startPoint y: 77, endPoint x: 151, endPoint y: 74, distance: 52.7
click at [132, 77] on div "Contact [PERSON_NAME] - cloud 777 cafe 022 500 7769 [EMAIL_ADDRESS][DOMAIN_NAME]" at bounding box center [118, 88] width 72 height 44
copy div "cloud 777 cafe"
click at [350, 79] on div "WEB35451" at bounding box center [337, 77] width 27 height 8
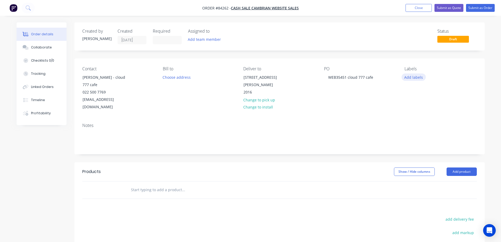
click at [417, 80] on button "Add labels" at bounding box center [414, 76] width 24 height 7
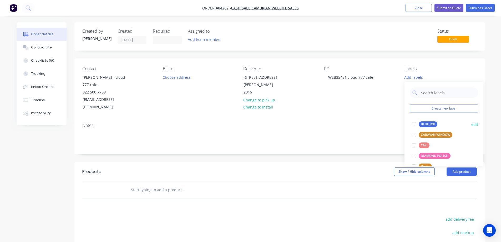
click at [424, 122] on div "BLUE JOB" at bounding box center [428, 124] width 19 height 6
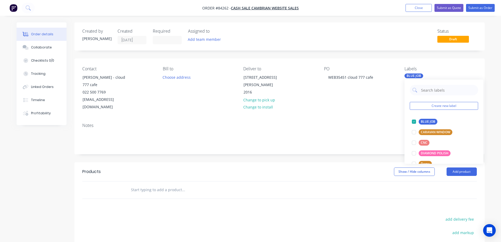
click at [171, 184] on input "text" at bounding box center [183, 189] width 105 height 11
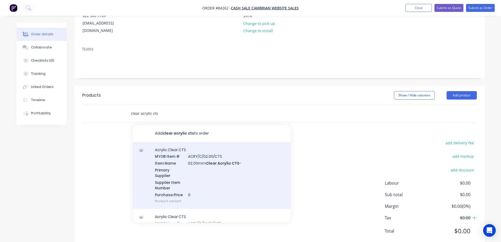
type input "clear acrylic cts"
click at [220, 149] on div "Acrylic Clear CTS MYOB Item # ACRY/C/02.00/CTS Item Name 02.00mm Clear Acrylic …" at bounding box center [212, 175] width 158 height 67
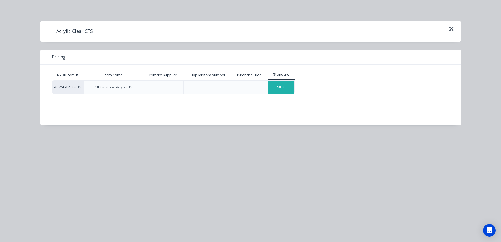
click at [283, 88] on div "$0.00" at bounding box center [281, 87] width 26 height 13
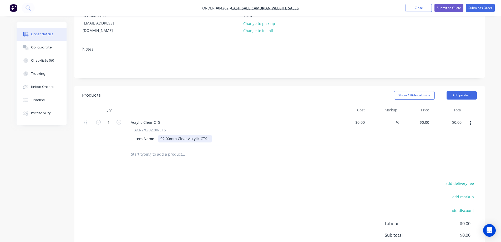
click at [210, 135] on div "Item Name 02.00mm Clear Acrylic CTS -" at bounding box center [228, 139] width 193 height 8
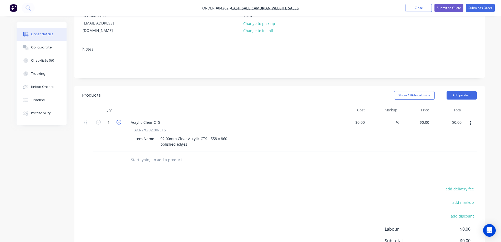
click at [119, 120] on icon "button" at bounding box center [119, 122] width 5 height 5
type input "2"
click at [455, 118] on input "0.00" at bounding box center [458, 122] width 12 height 8
type input "75.84"
type input "$37.92"
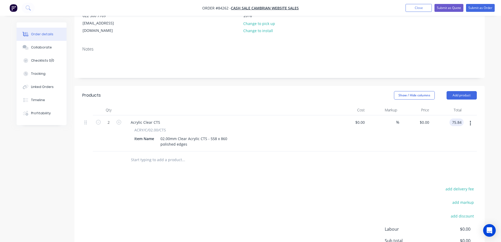
type input "$75.84"
click at [450, 133] on div "$75.84 75.84" at bounding box center [448, 133] width 32 height 36
click at [463, 185] on button "add delivery fee" at bounding box center [460, 188] width 34 height 7
type input "12"
click at [181, 162] on div "Products Show / Hide columns Add product Qty Cost Markup Price Total 2 Acrylic …" at bounding box center [279, 189] width 410 height 206
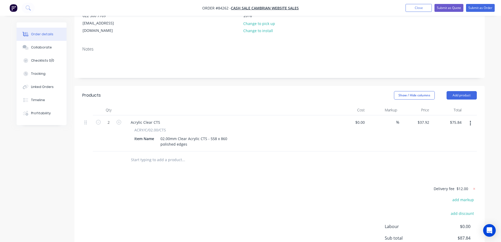
click at [158, 154] on input "text" at bounding box center [183, 159] width 105 height 11
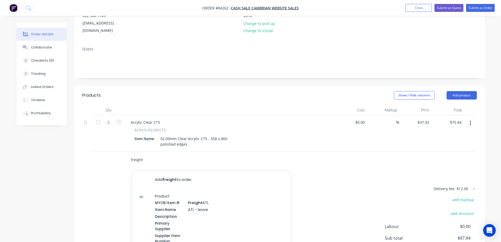
type input "freight"
click at [330, 163] on div "Products Show / Hide columns Add product Qty Cost Markup Price Total 2 Acrylic …" at bounding box center [279, 189] width 410 height 206
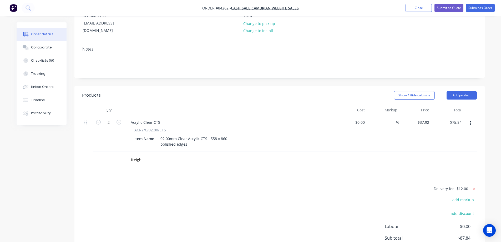
click at [288, 153] on div "freight" at bounding box center [218, 159] width 189 height 17
click at [277, 154] on div "freight" at bounding box center [206, 159] width 158 height 11
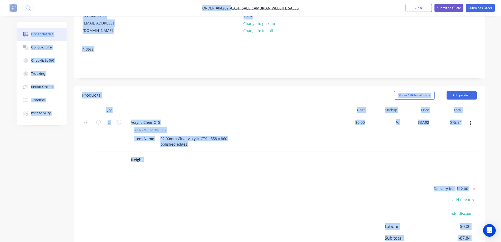
click at [277, 154] on div "freight" at bounding box center [206, 159] width 158 height 11
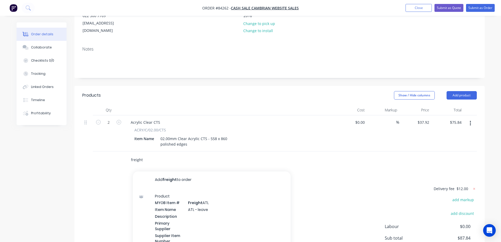
click at [179, 154] on input "freight" at bounding box center [183, 159] width 105 height 11
click at [161, 154] on input "freight" at bounding box center [183, 159] width 105 height 11
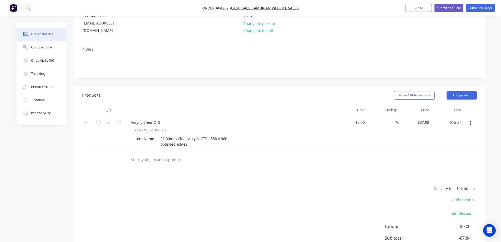
click at [200, 169] on div "Products Show / Hide columns Add product Qty Cost Markup Price Total 2 Acrylic …" at bounding box center [279, 189] width 410 height 206
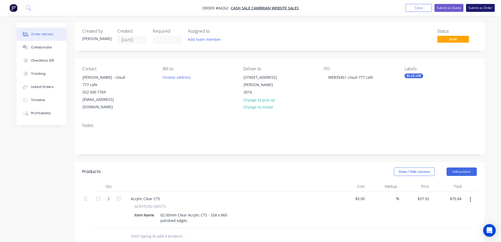
click at [476, 7] on button "Submit as Order" at bounding box center [480, 8] width 29 height 8
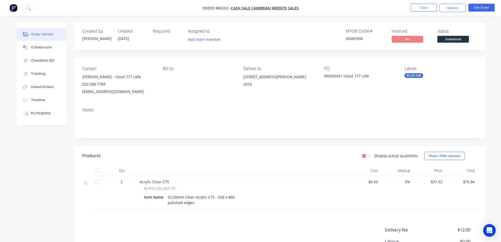
click at [361, 38] on div "00085508" at bounding box center [365, 39] width 39 height 6
copy div "00085508"
click at [454, 12] on button "Options" at bounding box center [453, 8] width 26 height 8
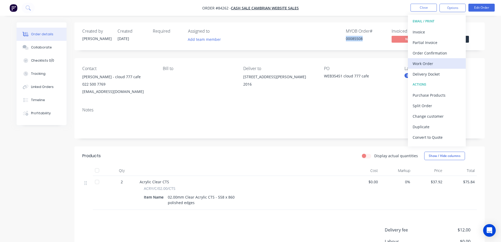
click at [435, 62] on div "Work Order" at bounding box center [437, 64] width 48 height 8
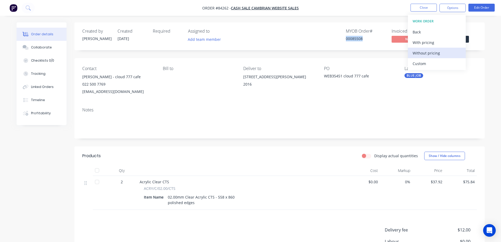
click at [435, 53] on div "Without pricing" at bounding box center [437, 53] width 48 height 8
